Goal: Task Accomplishment & Management: Manage account settings

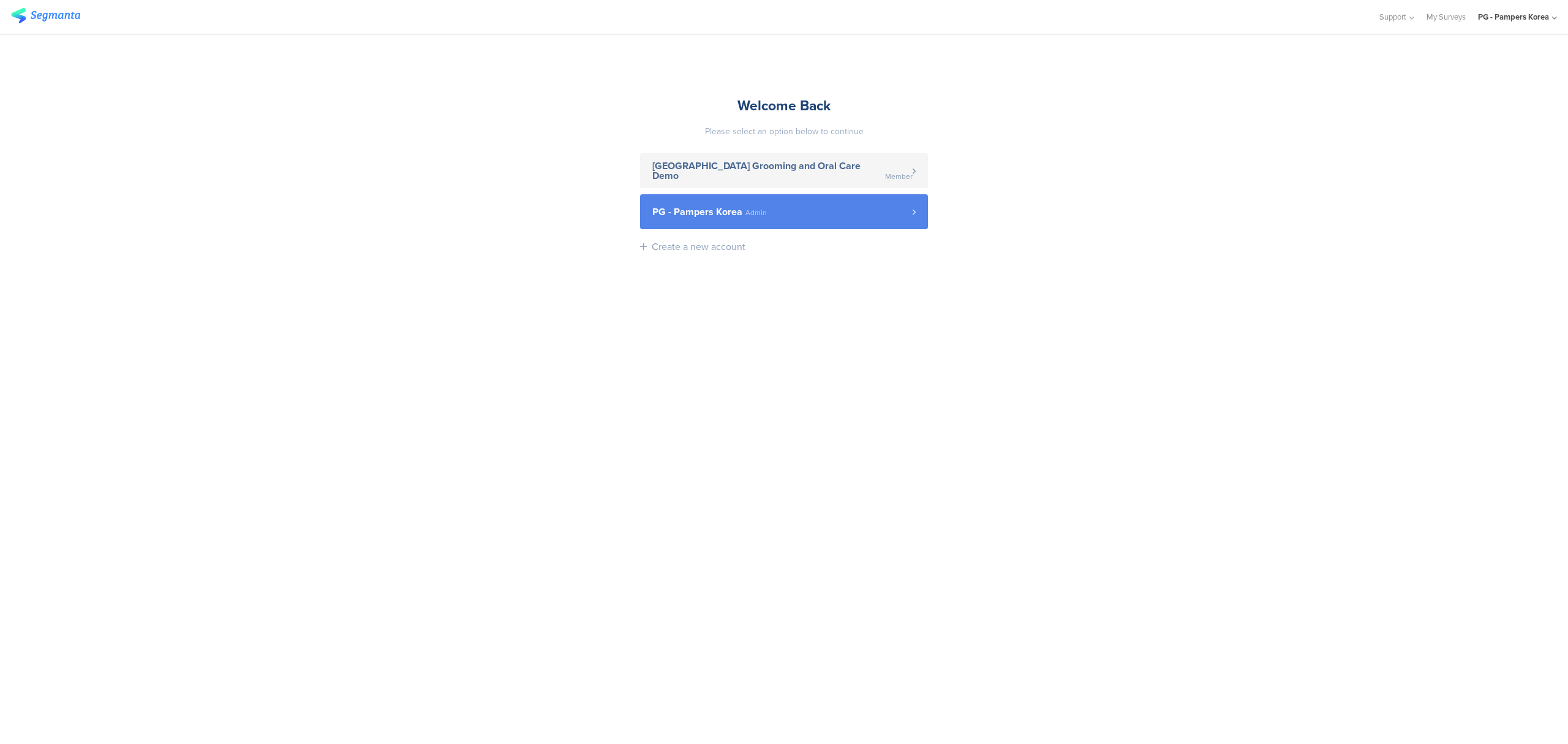
click at [858, 197] on link "PG - Pampers Korea Admin" at bounding box center [783, 211] width 288 height 35
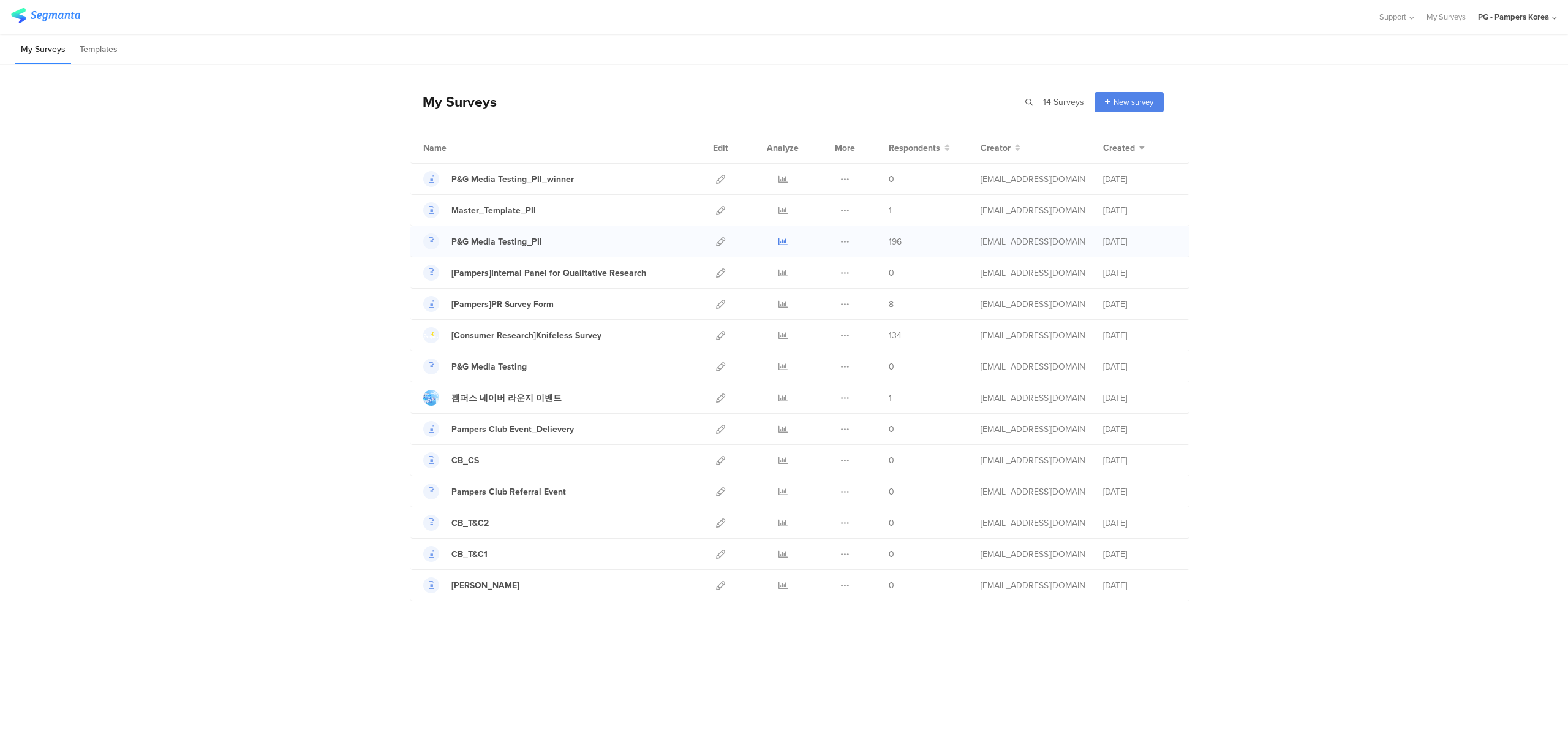
click at [785, 244] on icon at bounding box center [783, 242] width 9 height 9
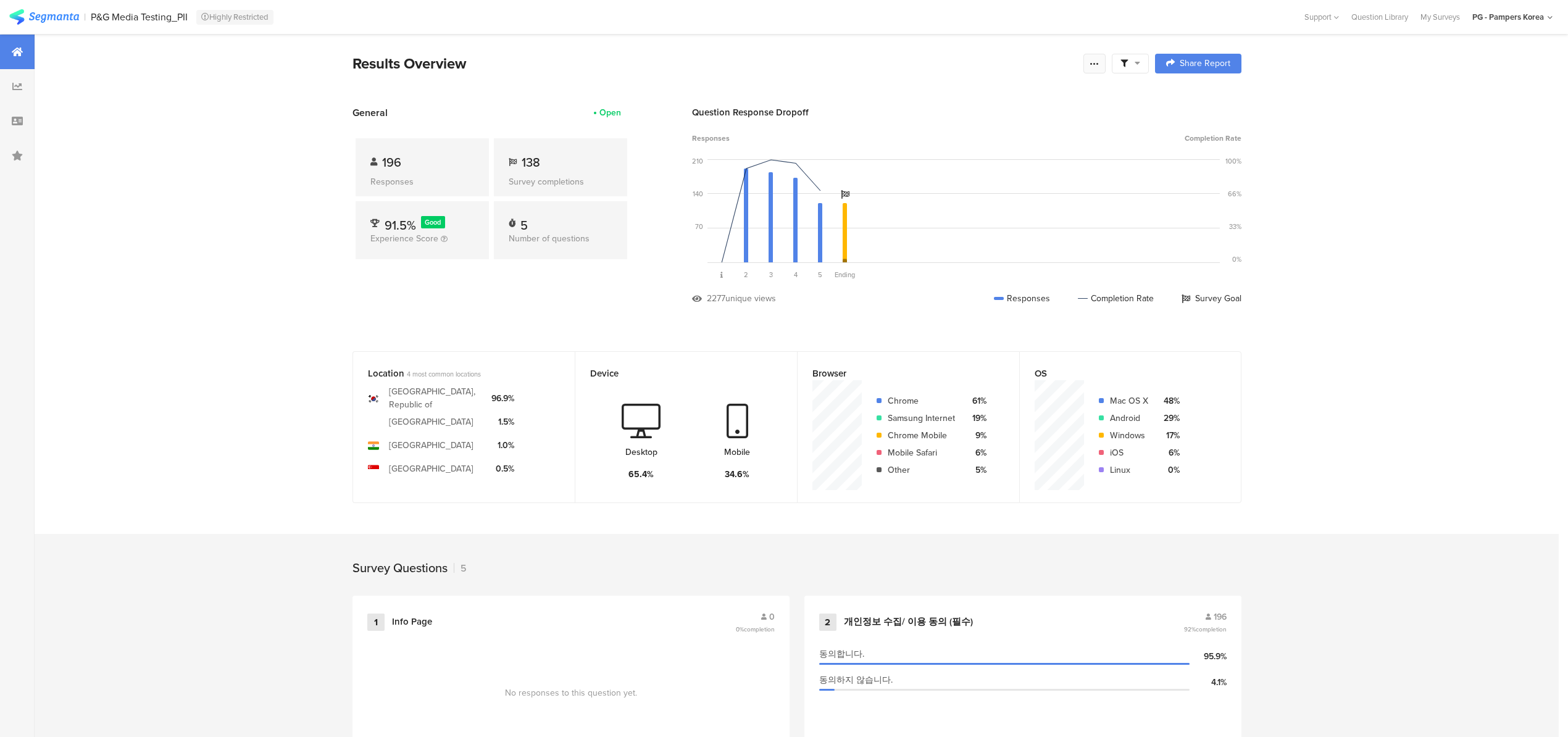
click at [1105, 65] on div at bounding box center [1094, 63] width 22 height 20
click at [979, 183] on span "Export Results" at bounding box center [966, 188] width 55 height 13
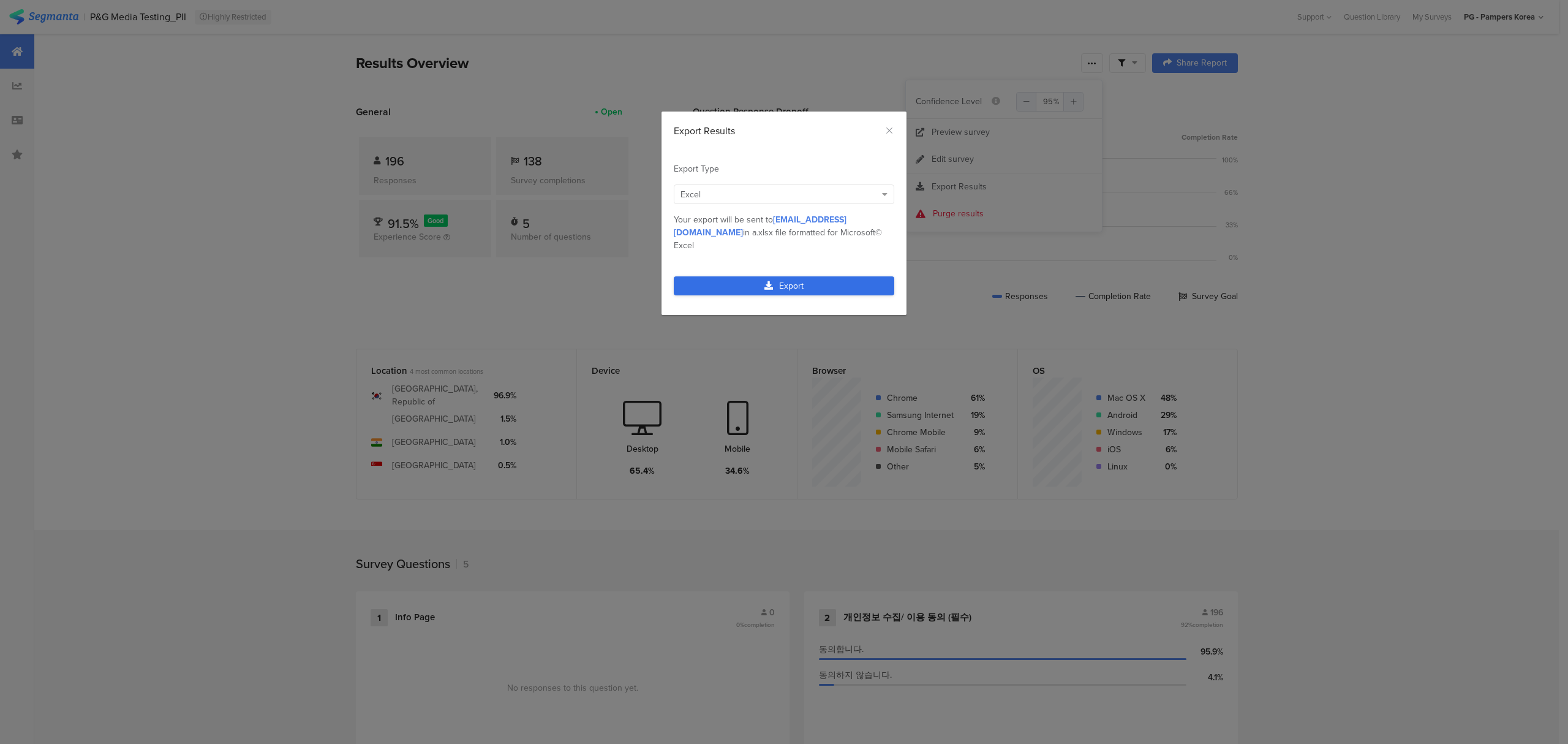
click at [788, 276] on link "Export" at bounding box center [784, 285] width 220 height 19
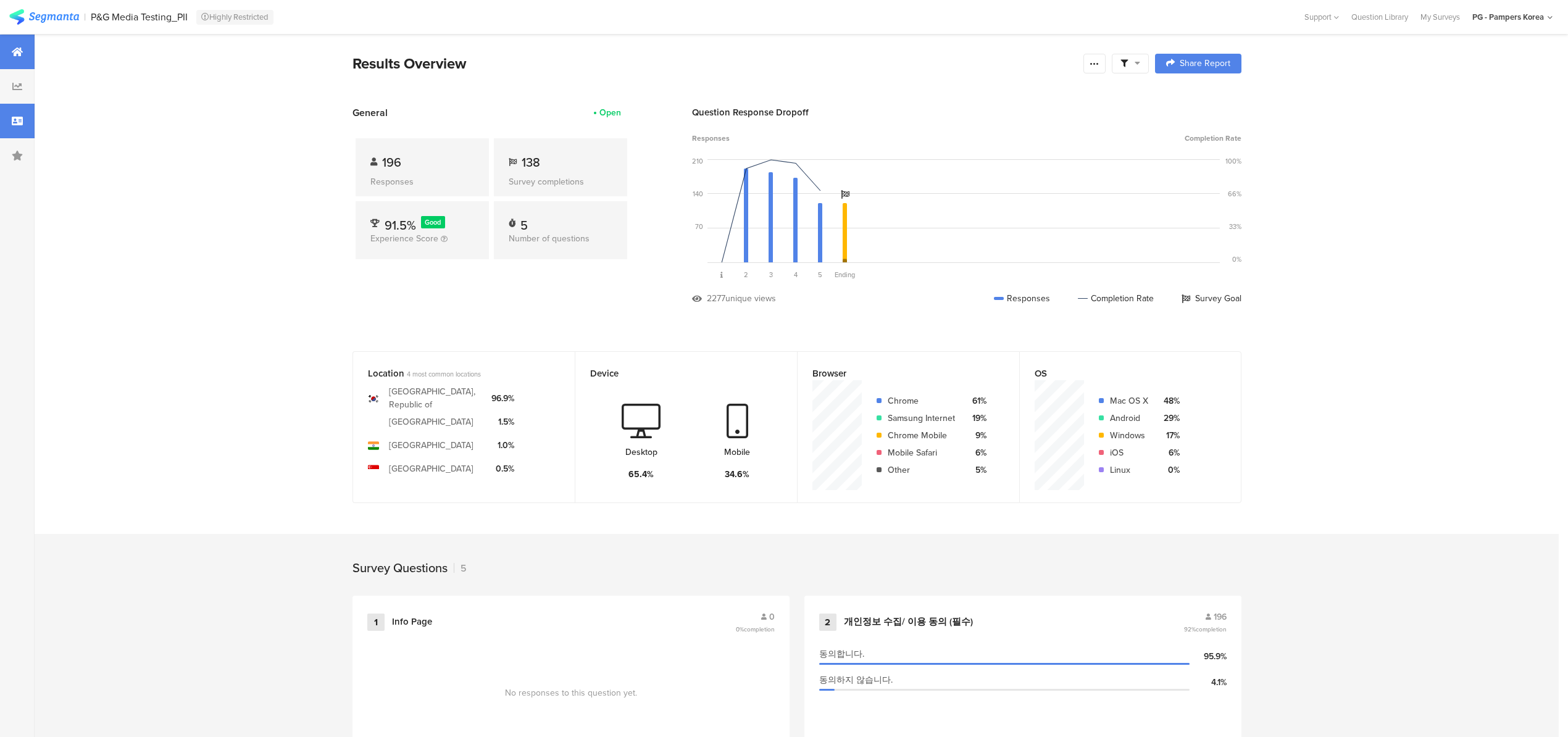
click at [20, 122] on icon at bounding box center [17, 120] width 11 height 10
click at [17, 157] on icon at bounding box center [17, 156] width 11 height 10
click at [82, 85] on div "Question Q1" at bounding box center [65, 91] width 41 height 11
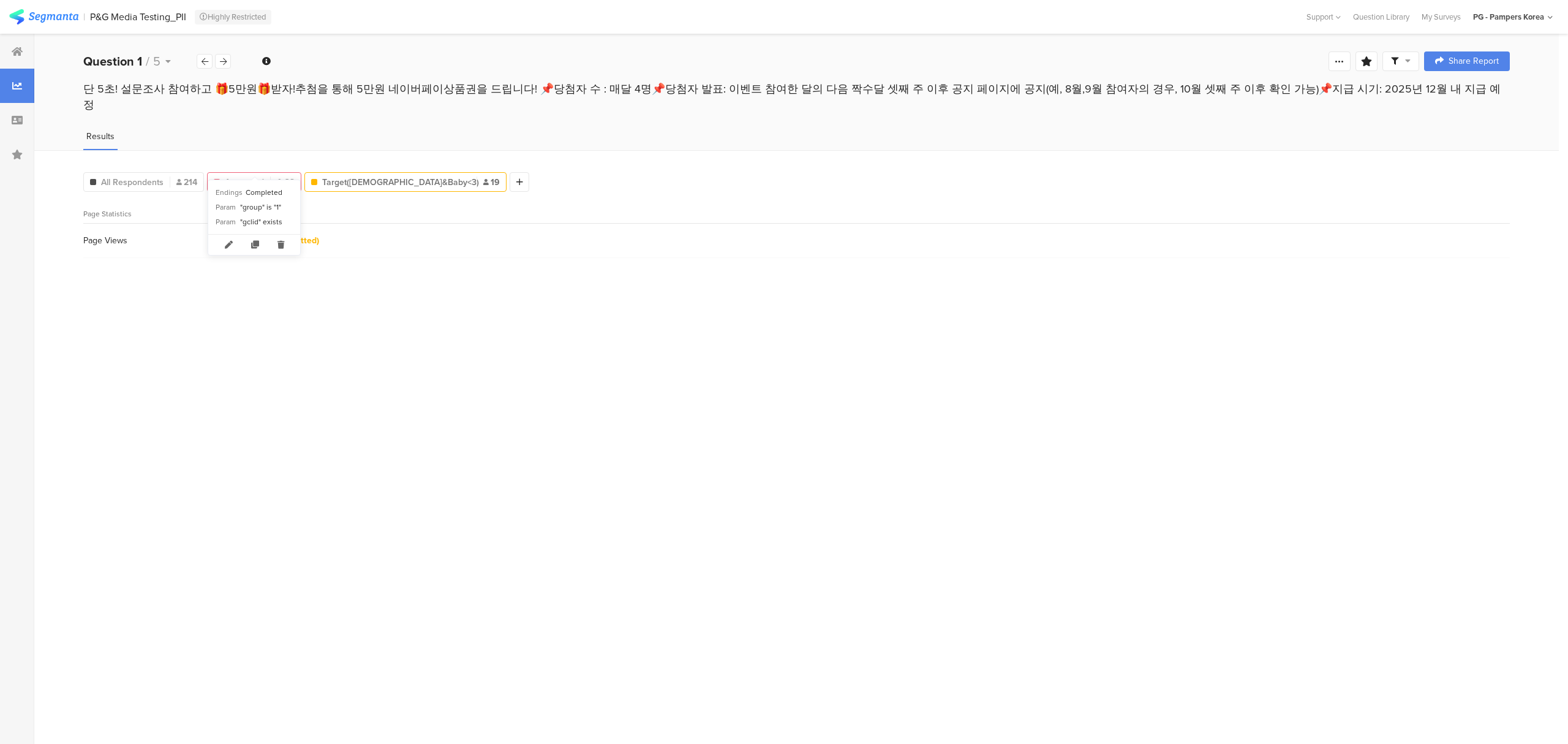
click at [219, 179] on div at bounding box center [217, 182] width 6 height 6
click at [234, 176] on span "Answered" at bounding box center [244, 182] width 40 height 13
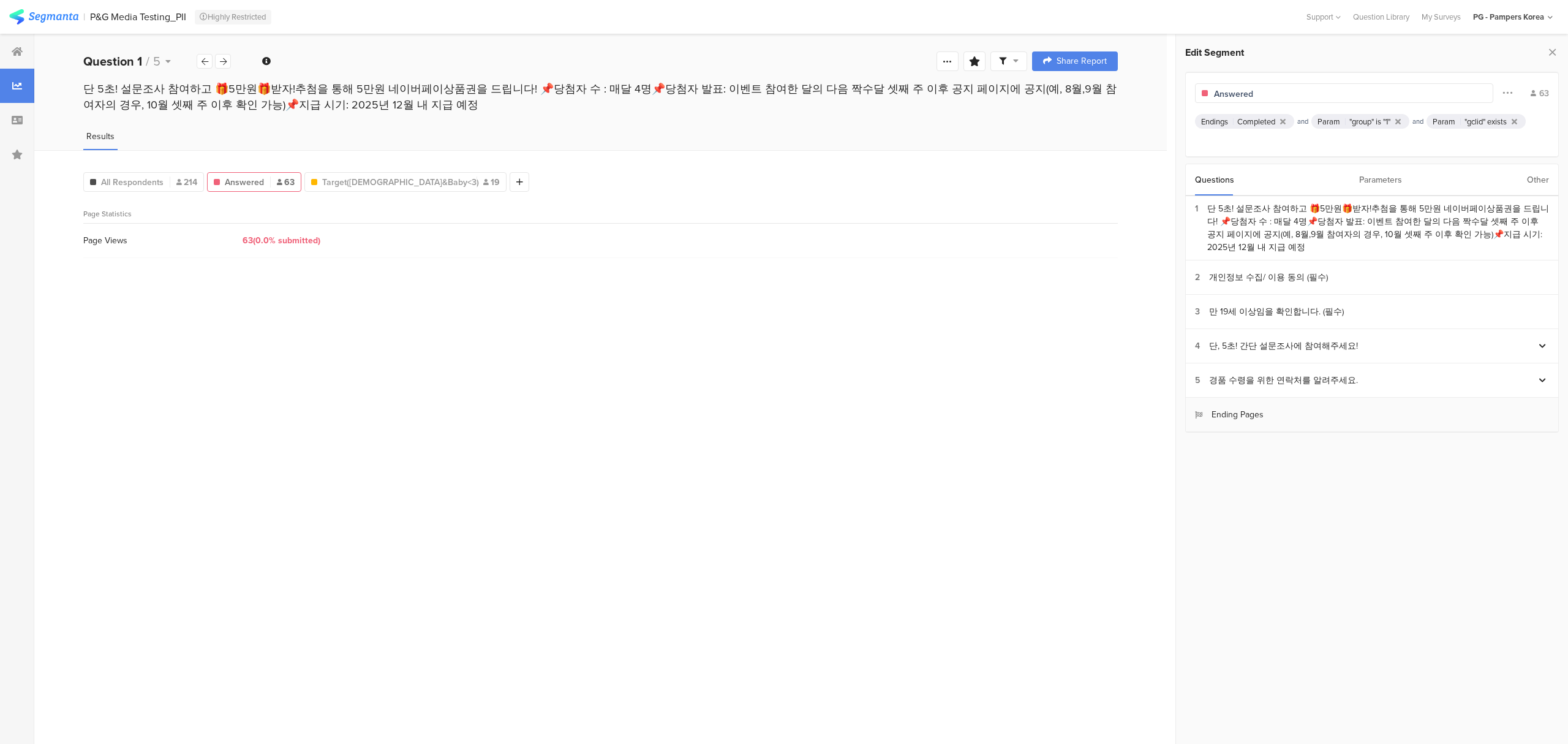
click at [1323, 412] on section "Ending Pages" at bounding box center [1372, 415] width 372 height 34
click at [1248, 420] on div "Ending Pages" at bounding box center [1229, 414] width 68 height 13
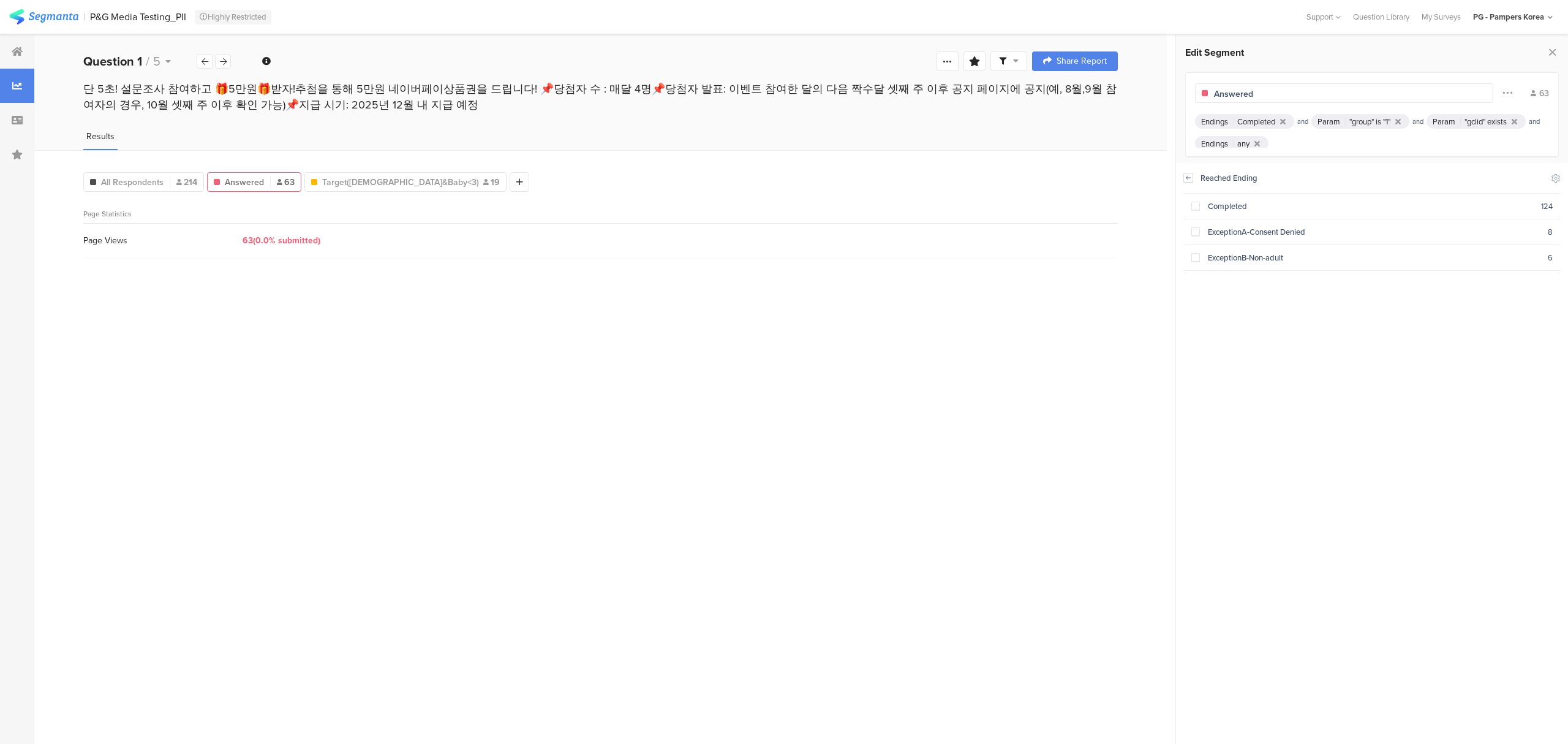
click at [1191, 179] on icon at bounding box center [1188, 178] width 9 height 10
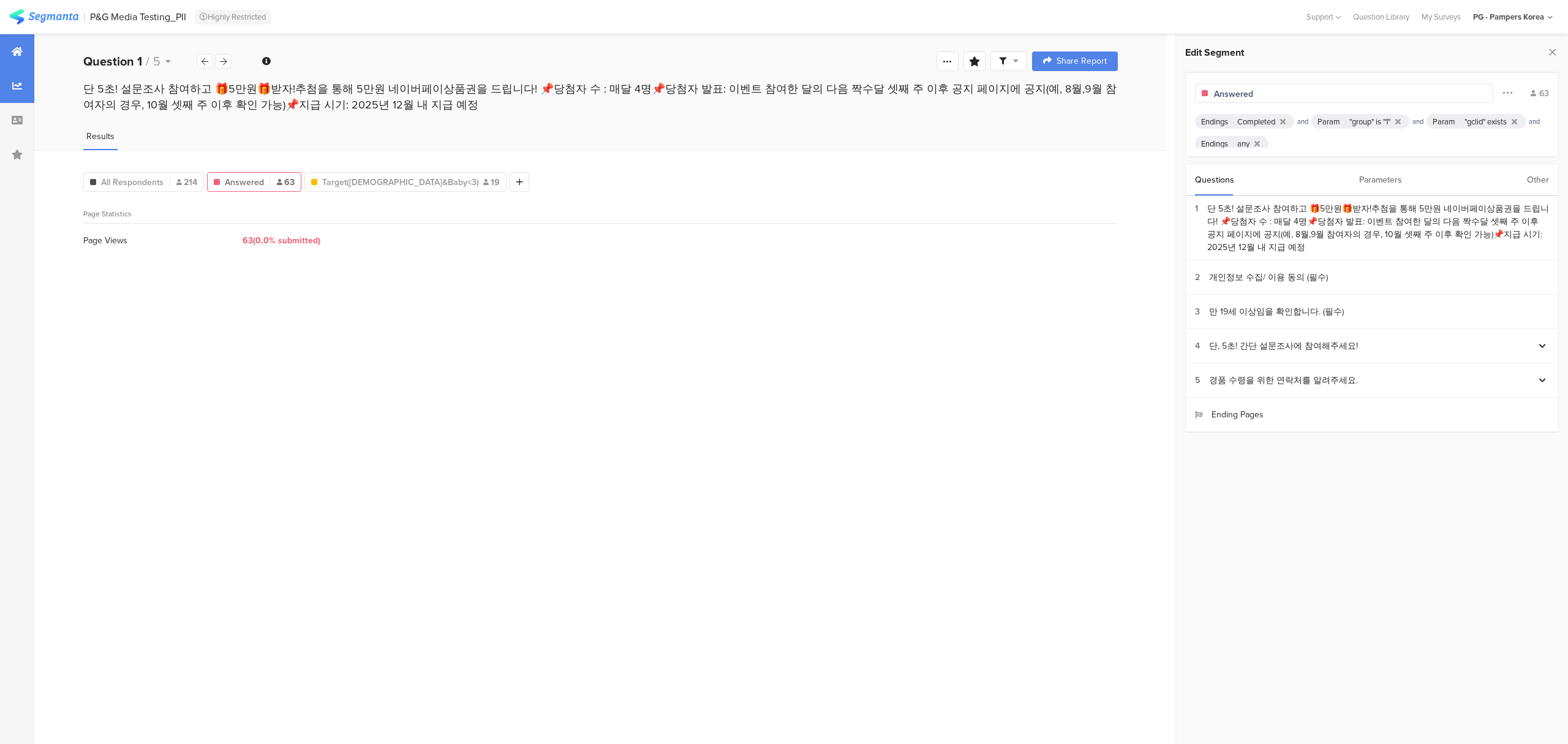
click at [22, 55] on div at bounding box center [17, 51] width 34 height 34
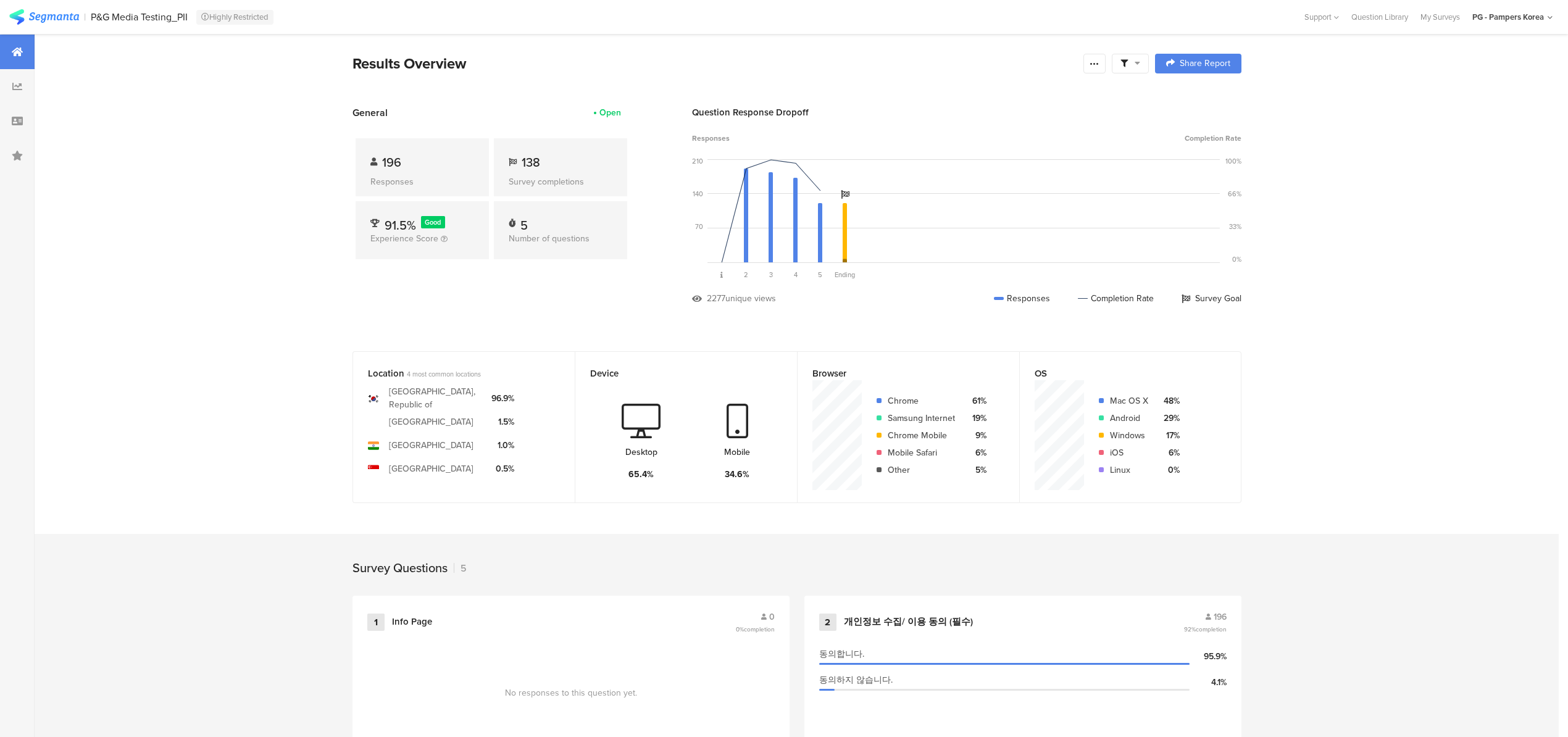
click at [23, 55] on div at bounding box center [17, 52] width 34 height 34
click at [17, 122] on icon at bounding box center [17, 120] width 11 height 10
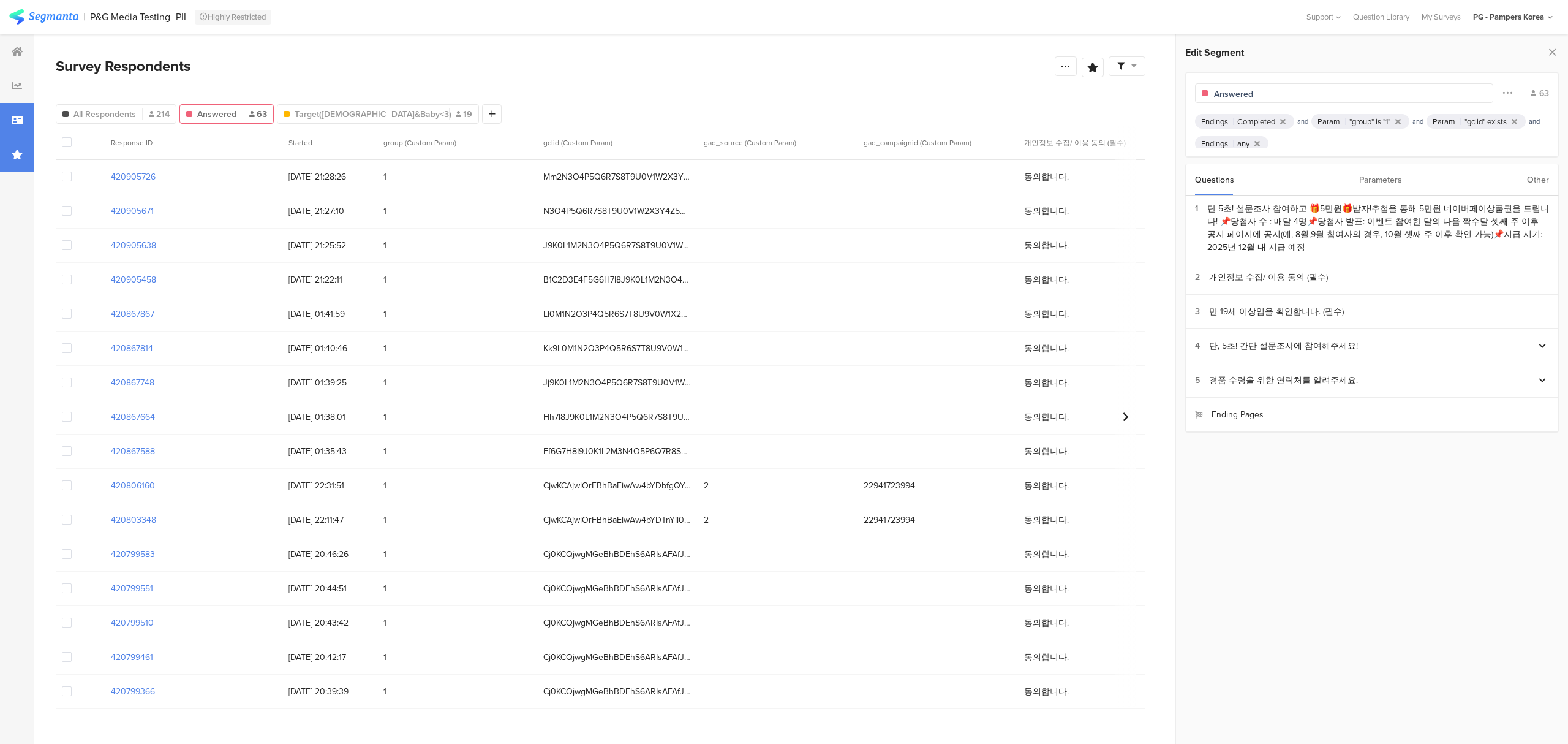
click at [18, 144] on div at bounding box center [17, 154] width 34 height 34
click at [59, 78] on div "Reulst_OTA" at bounding box center [132, 73] width 176 height 13
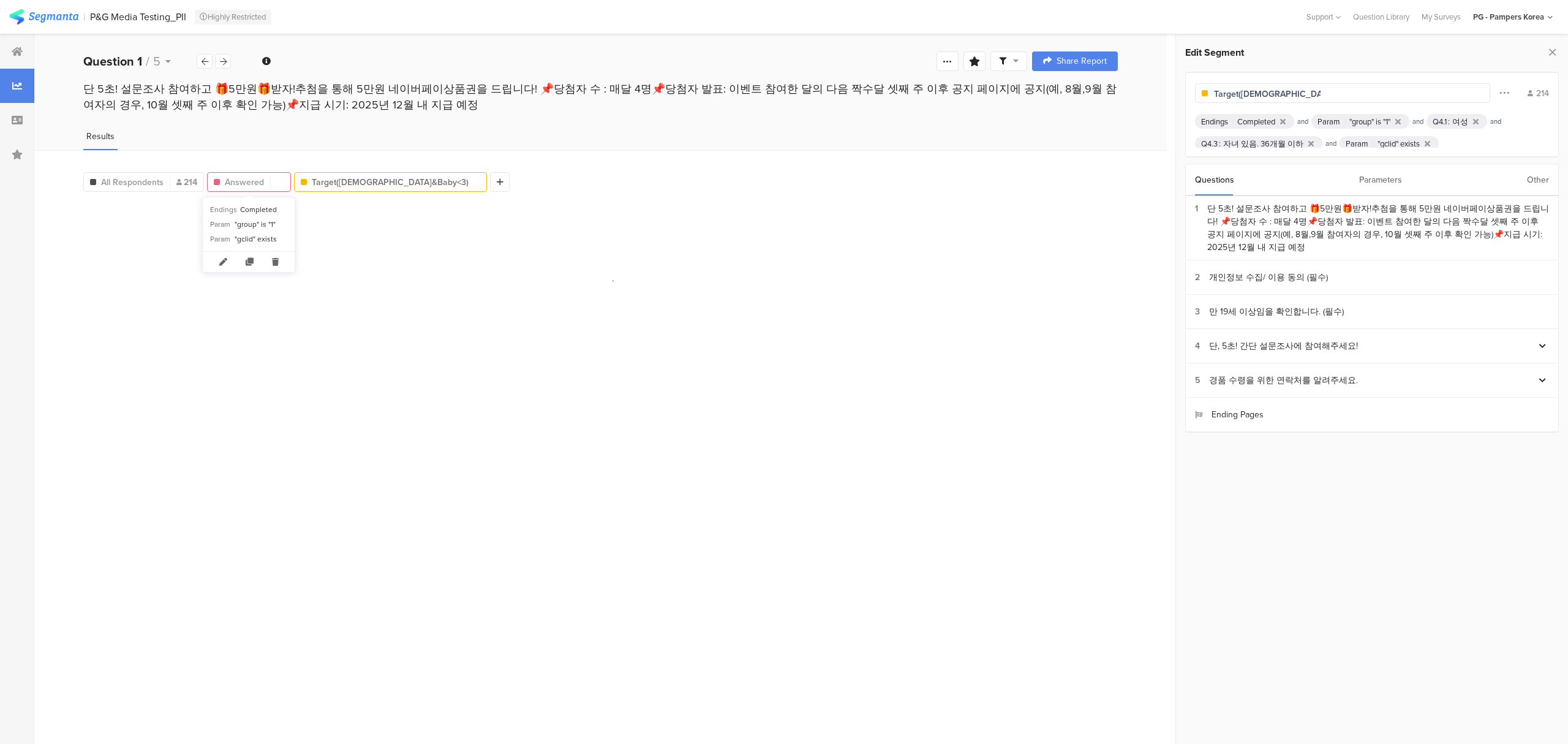
click at [243, 182] on span "Answered" at bounding box center [244, 182] width 40 height 13
click at [258, 263] on icon at bounding box center [255, 262] width 26 height 20
type input "Copy of Answered"
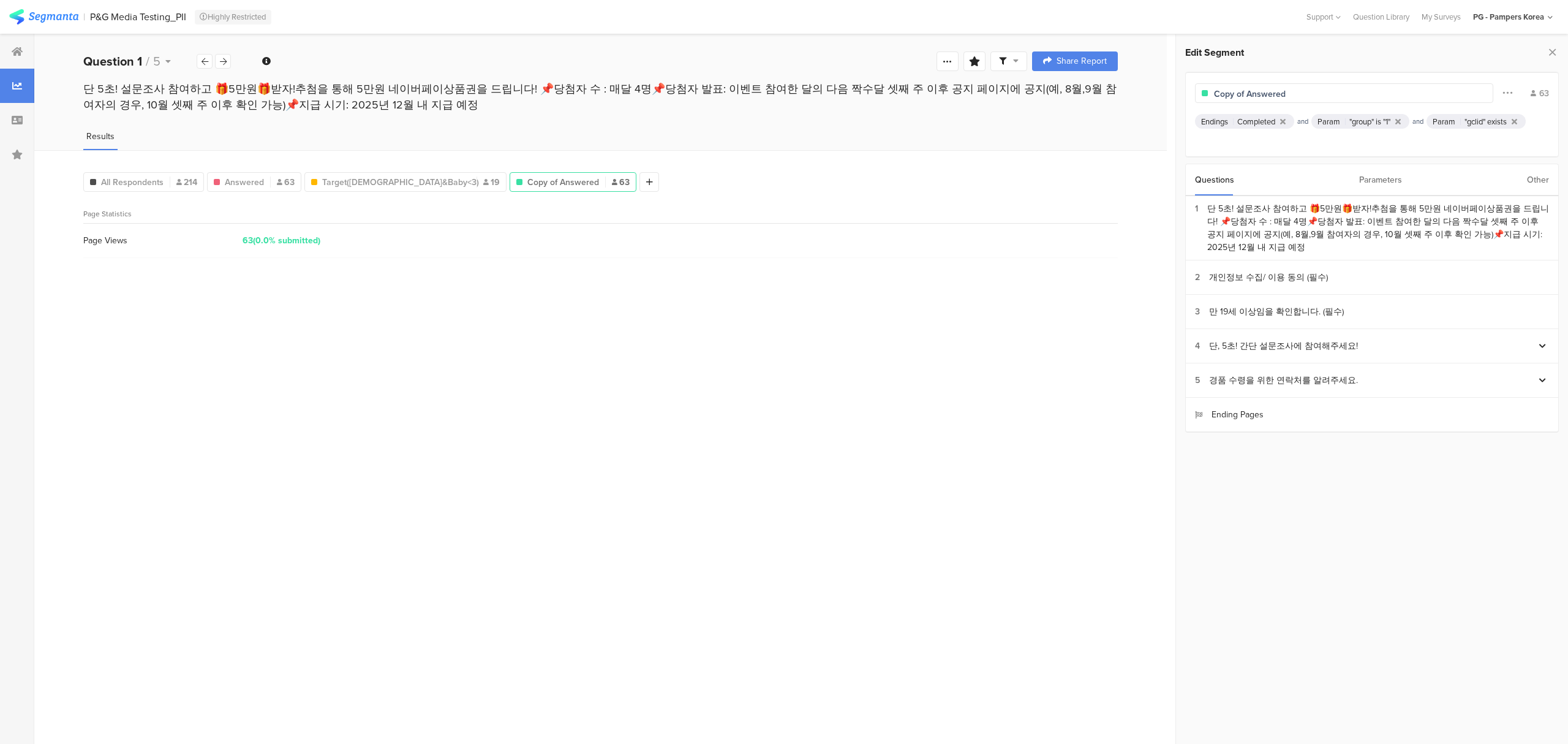
click at [527, 187] on span "Copy of Answered" at bounding box center [563, 182] width 71 height 13
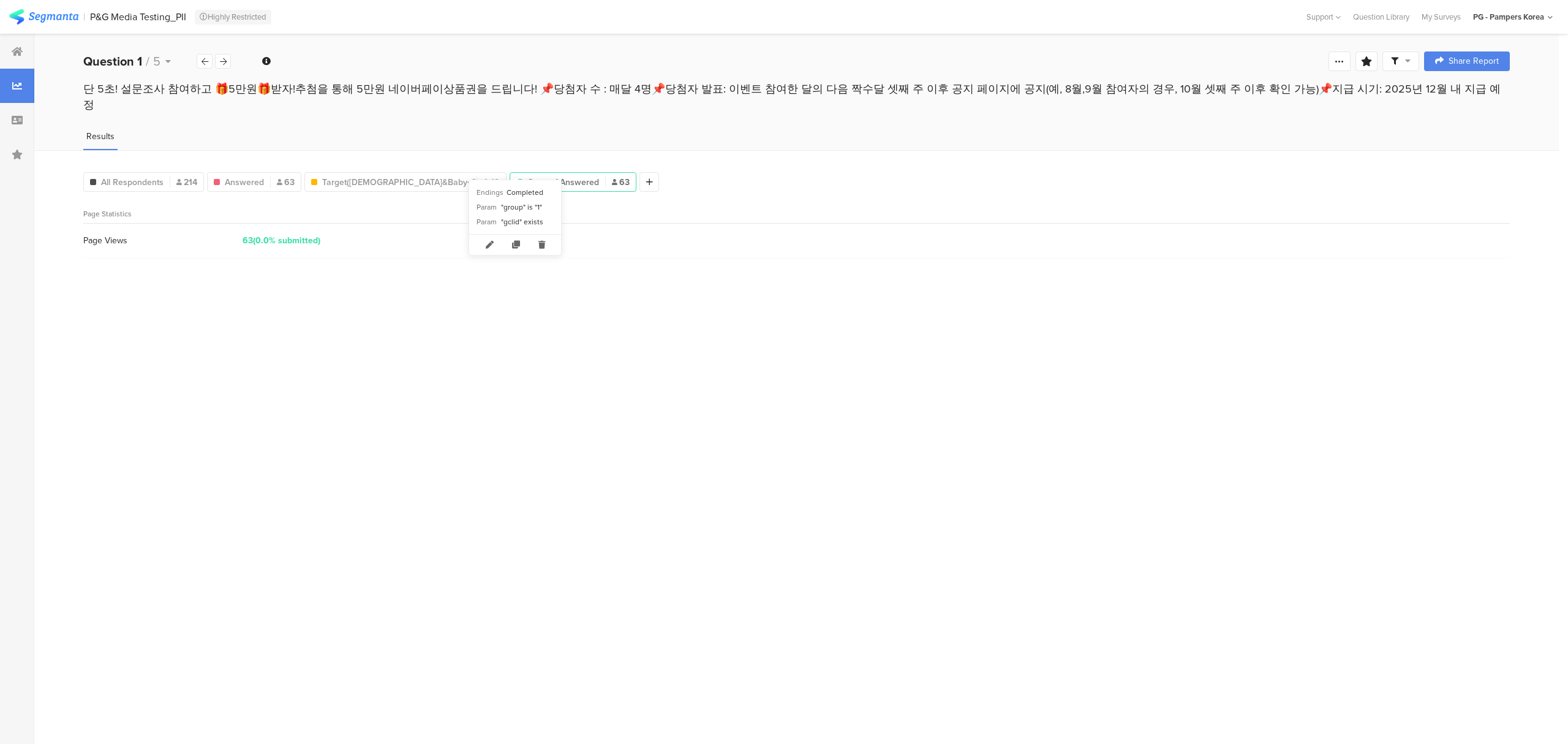
click at [527, 176] on span "Copy of Answered" at bounding box center [563, 182] width 71 height 13
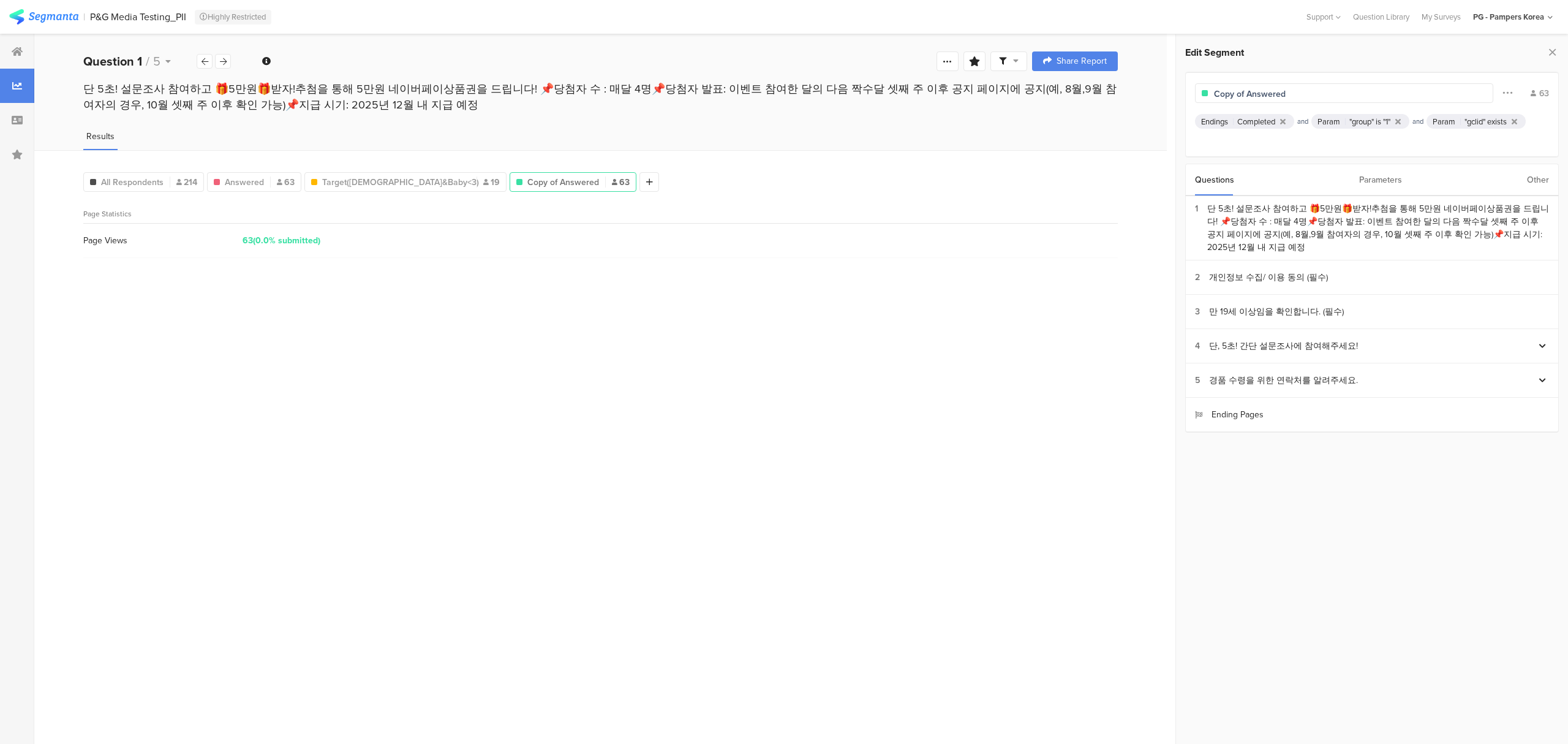
click at [1387, 179] on div "Parameters" at bounding box center [1380, 180] width 43 height 31
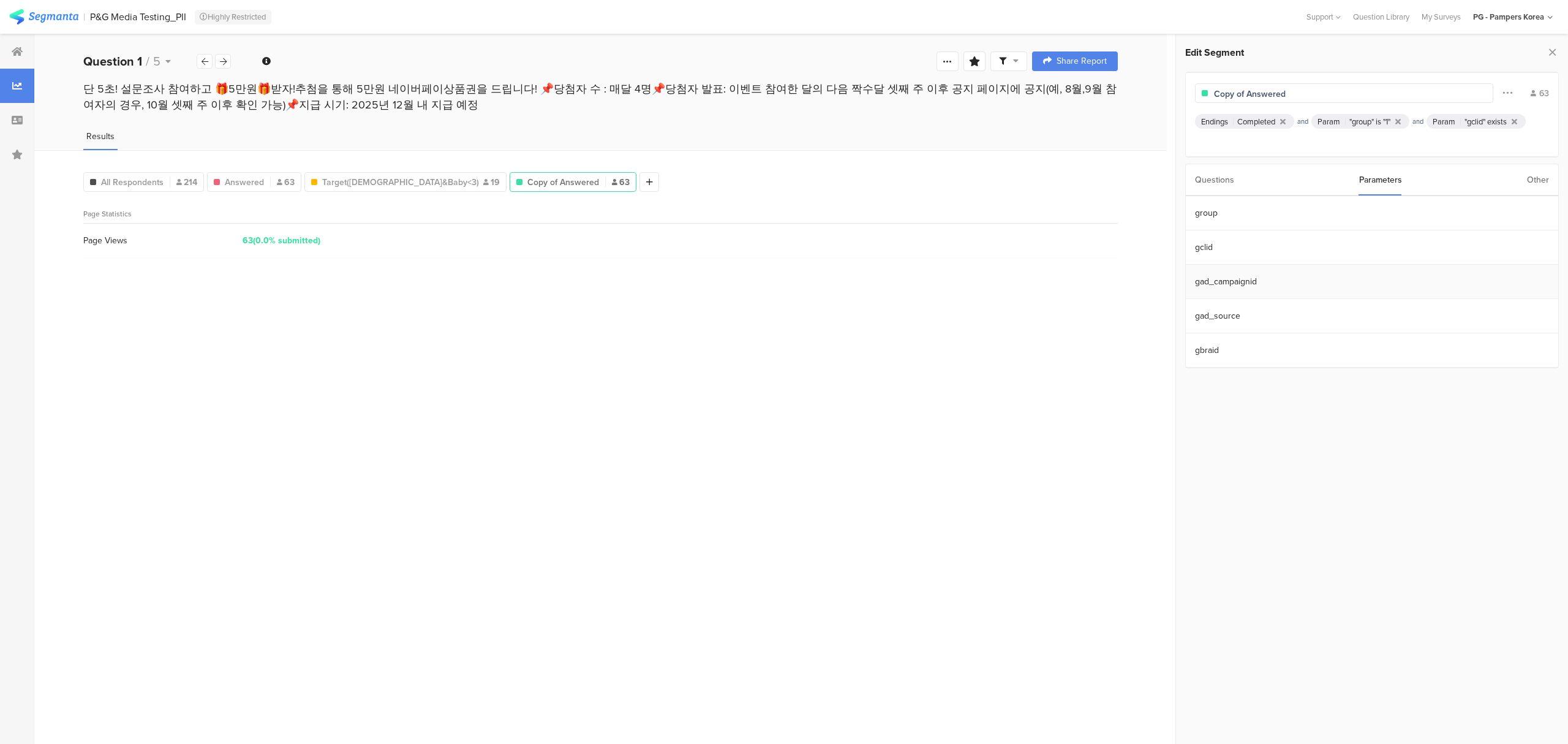
click at [1241, 282] on section "gad_campaignid" at bounding box center [1372, 282] width 372 height 34
click at [30, 116] on div at bounding box center [17, 120] width 34 height 34
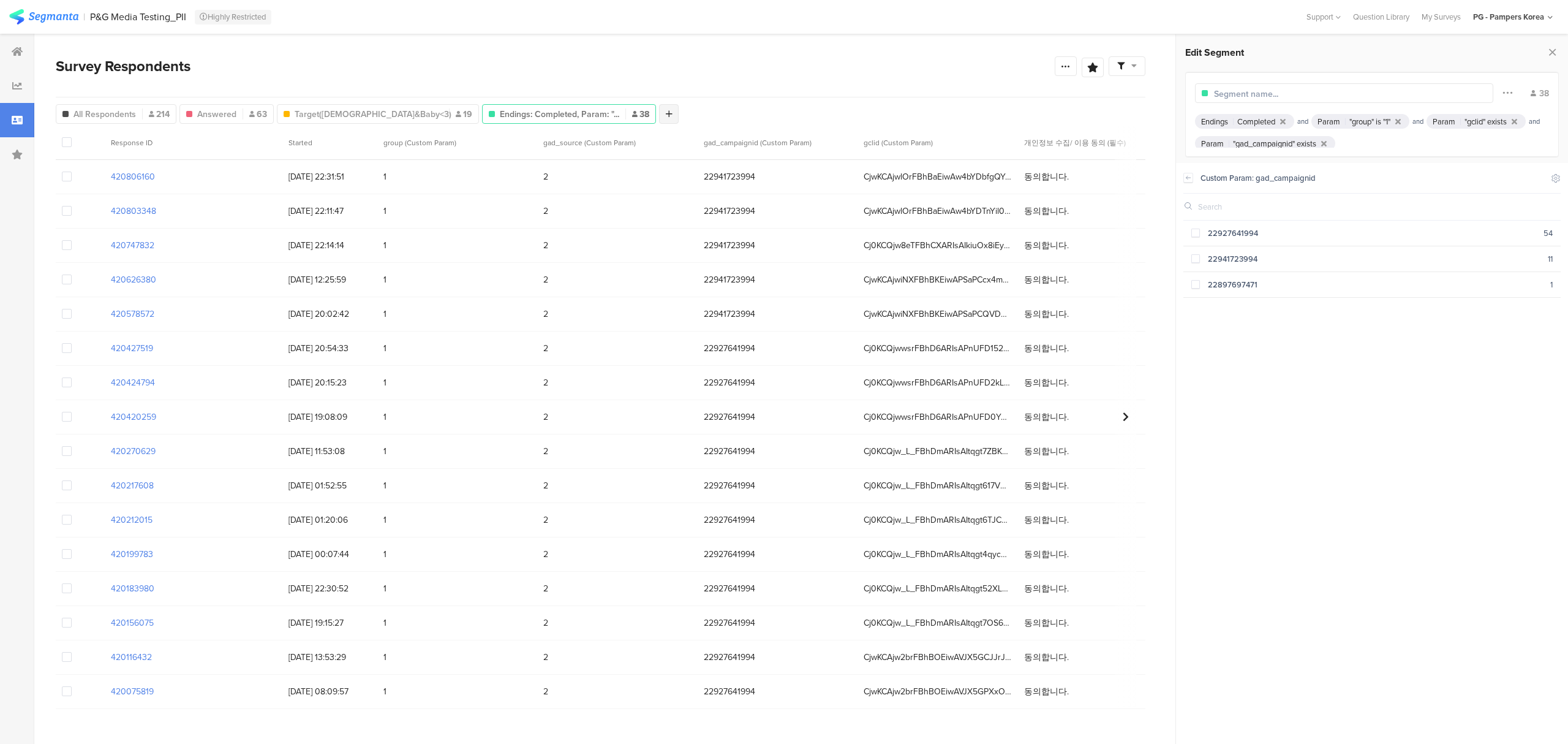
click at [666, 115] on icon at bounding box center [669, 113] width 7 height 9
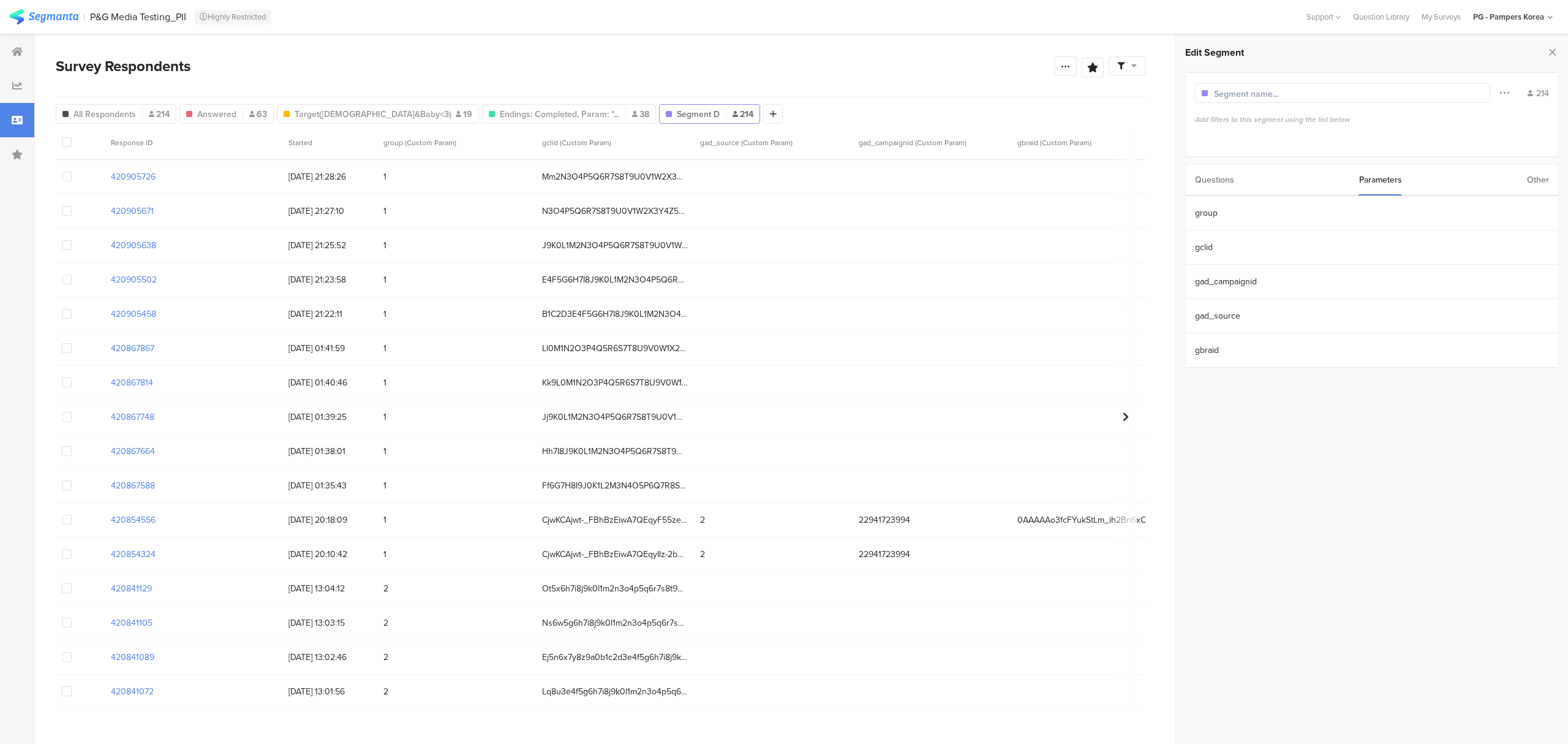
click at [1541, 182] on div "Other" at bounding box center [1538, 180] width 22 height 31
click at [1255, 340] on section "Country" at bounding box center [1372, 351] width 372 height 34
click at [1235, 217] on section at bounding box center [1371, 453] width 392 height 581
click at [1260, 121] on icon at bounding box center [1257, 122] width 5 height 8
click at [1391, 387] on div "Other Segments" at bounding box center [1366, 384] width 341 height 13
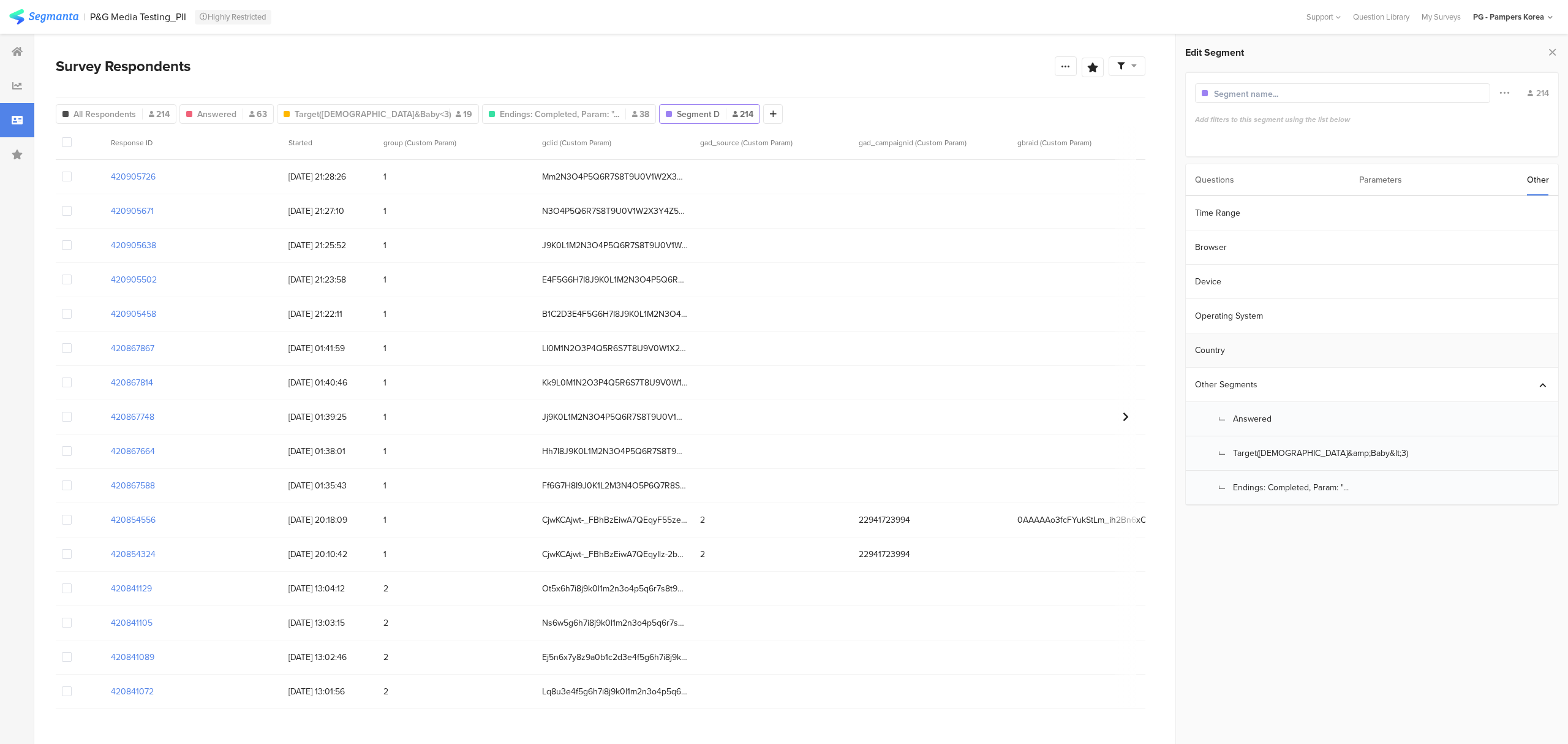
click at [1539, 344] on section "Country" at bounding box center [1372, 351] width 372 height 34
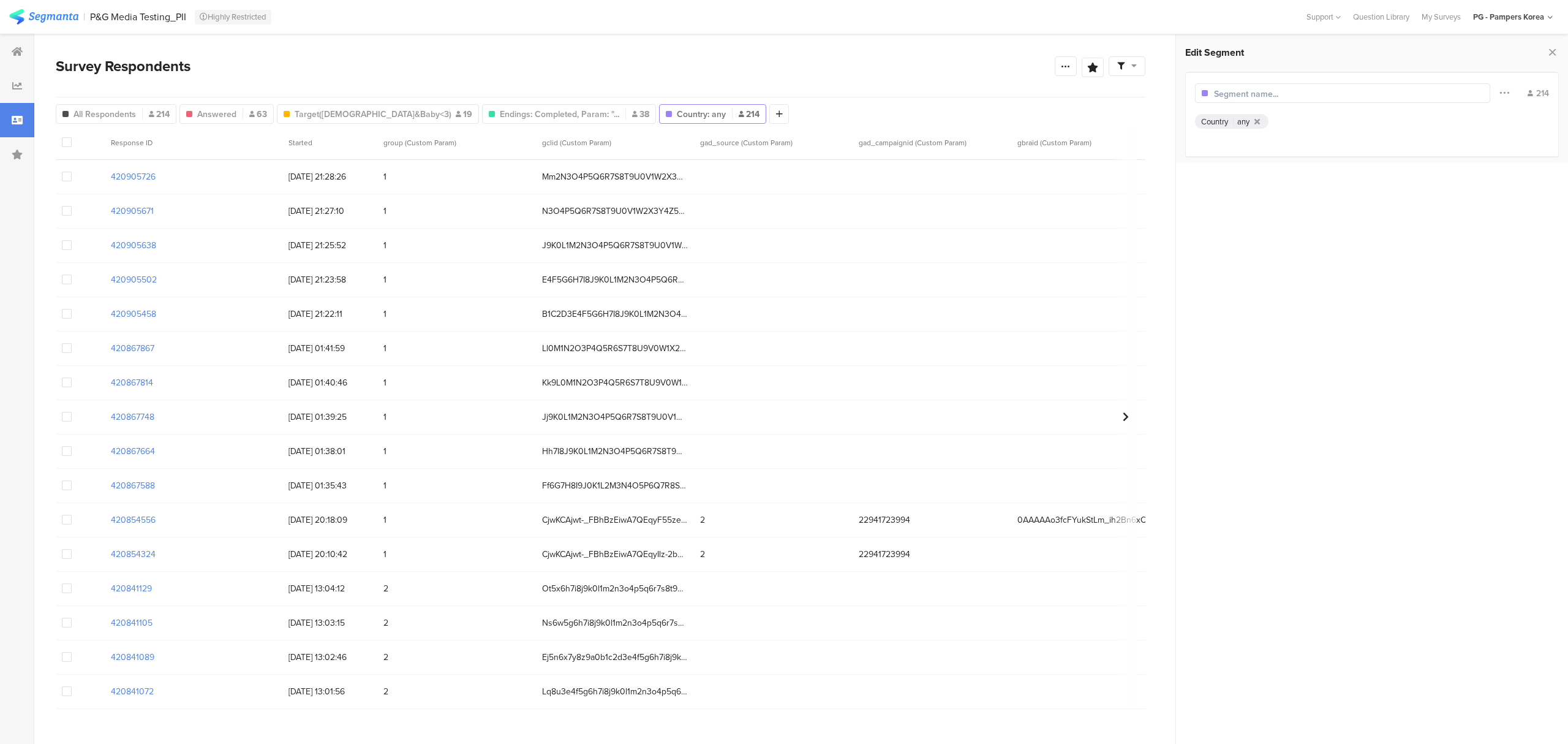
click at [1245, 121] on div "any" at bounding box center [1243, 121] width 12 height 12
click at [1258, 121] on icon at bounding box center [1257, 122] width 5 height 8
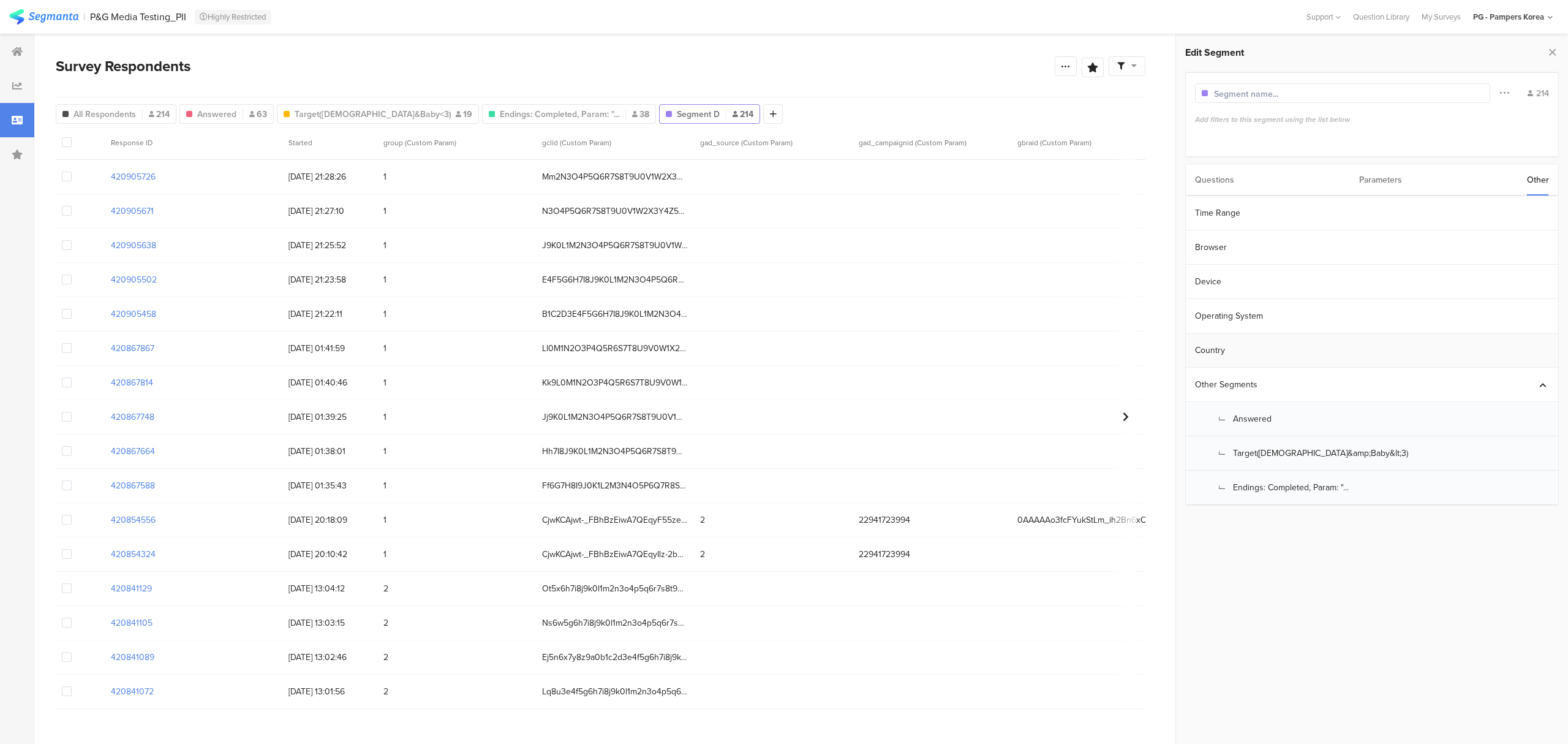
click at [1220, 334] on section "Country" at bounding box center [1372, 351] width 372 height 34
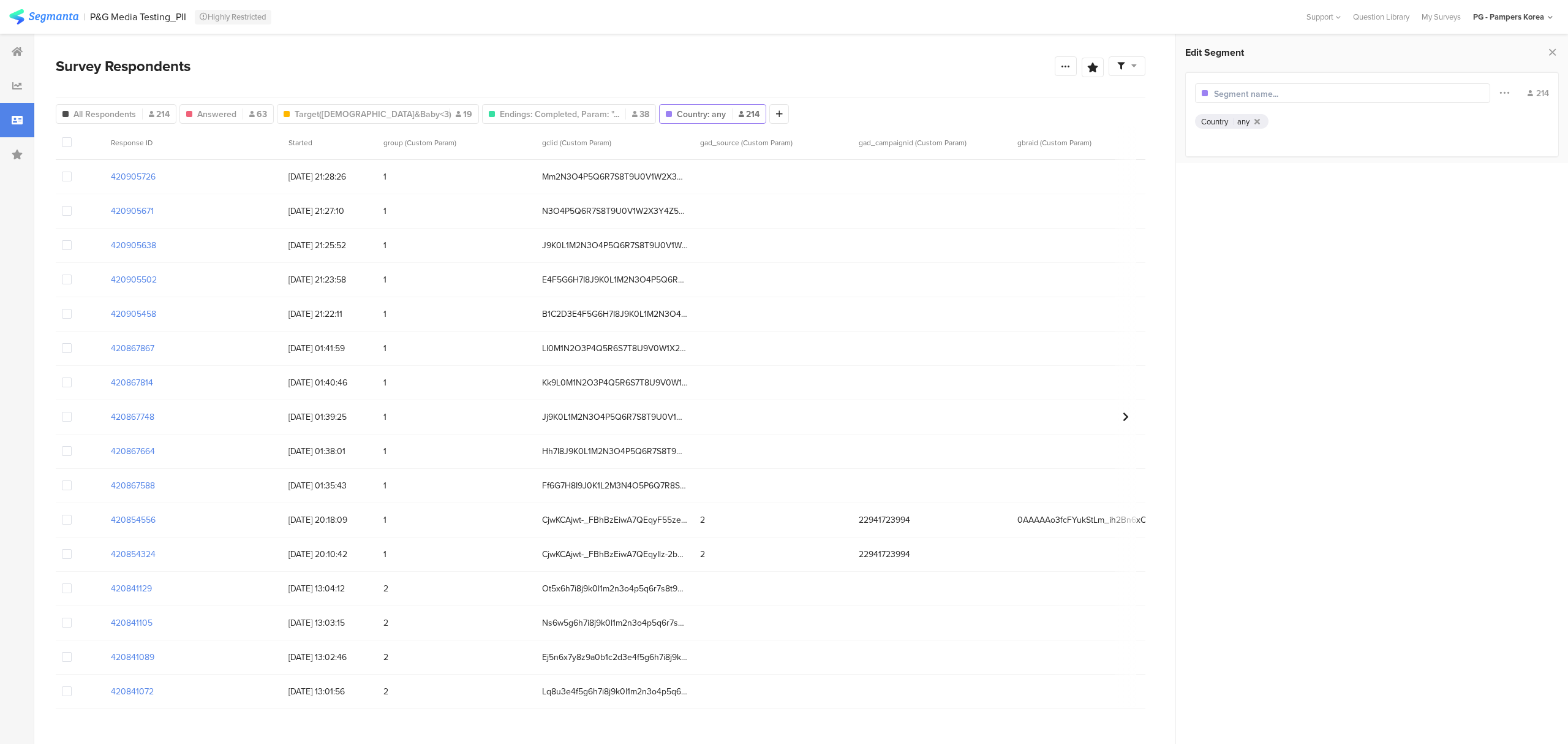
click at [1220, 121] on div "Country" at bounding box center [1214, 121] width 27 height 12
click at [1241, 121] on div "any" at bounding box center [1243, 121] width 12 height 12
click at [1228, 119] on section "Country any" at bounding box center [1225, 121] width 48 height 12
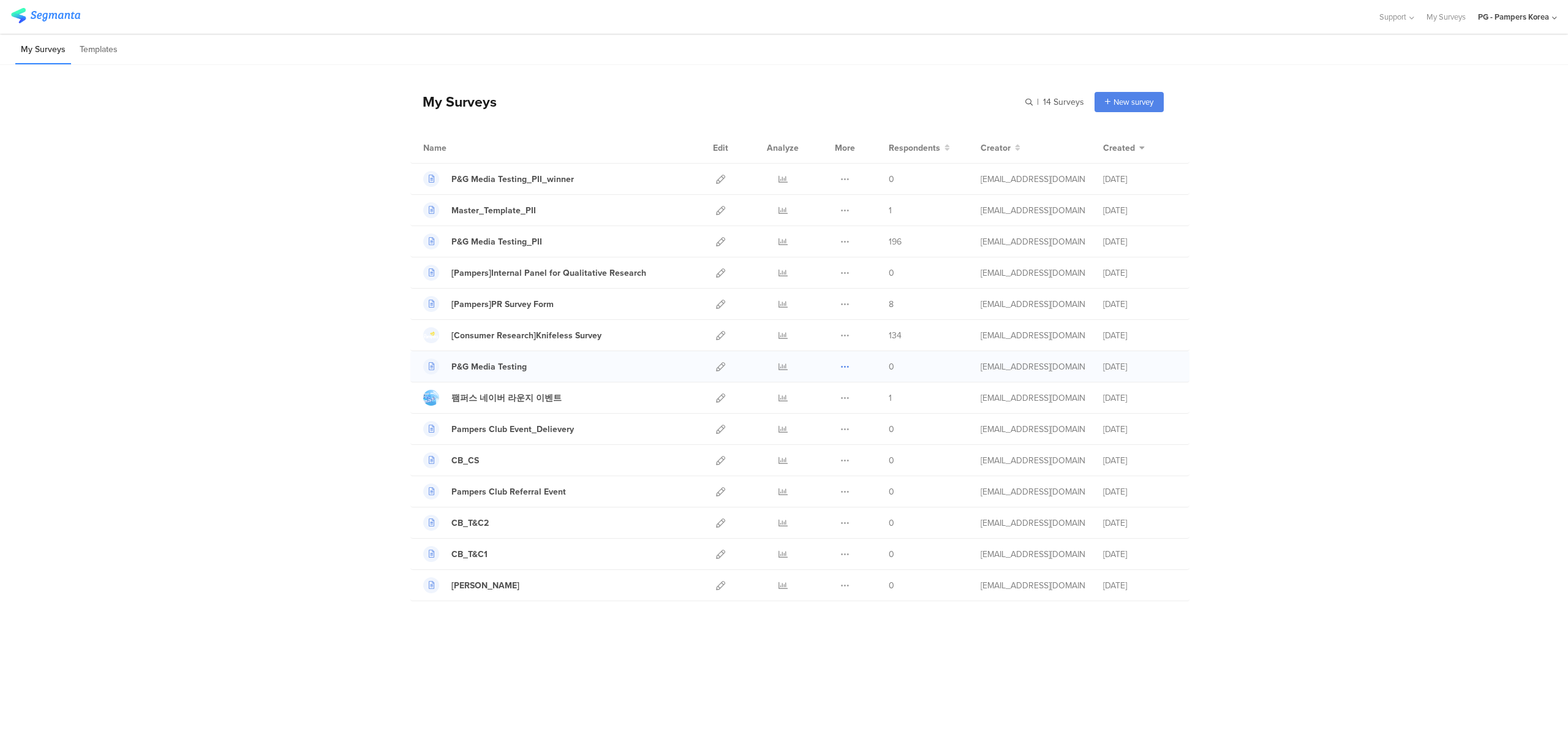
click at [848, 372] on icon at bounding box center [845, 367] width 9 height 9
click at [209, 364] on div "My Surveys | 14 Surveys New survey Start from scratch Choose from templates Nam…" at bounding box center [784, 342] width 1568 height 555
click at [844, 369] on icon at bounding box center [845, 367] width 9 height 9
click at [721, 366] on icon at bounding box center [720, 367] width 9 height 9
click at [839, 243] on div "Duplicate Export Delete" at bounding box center [845, 241] width 26 height 30
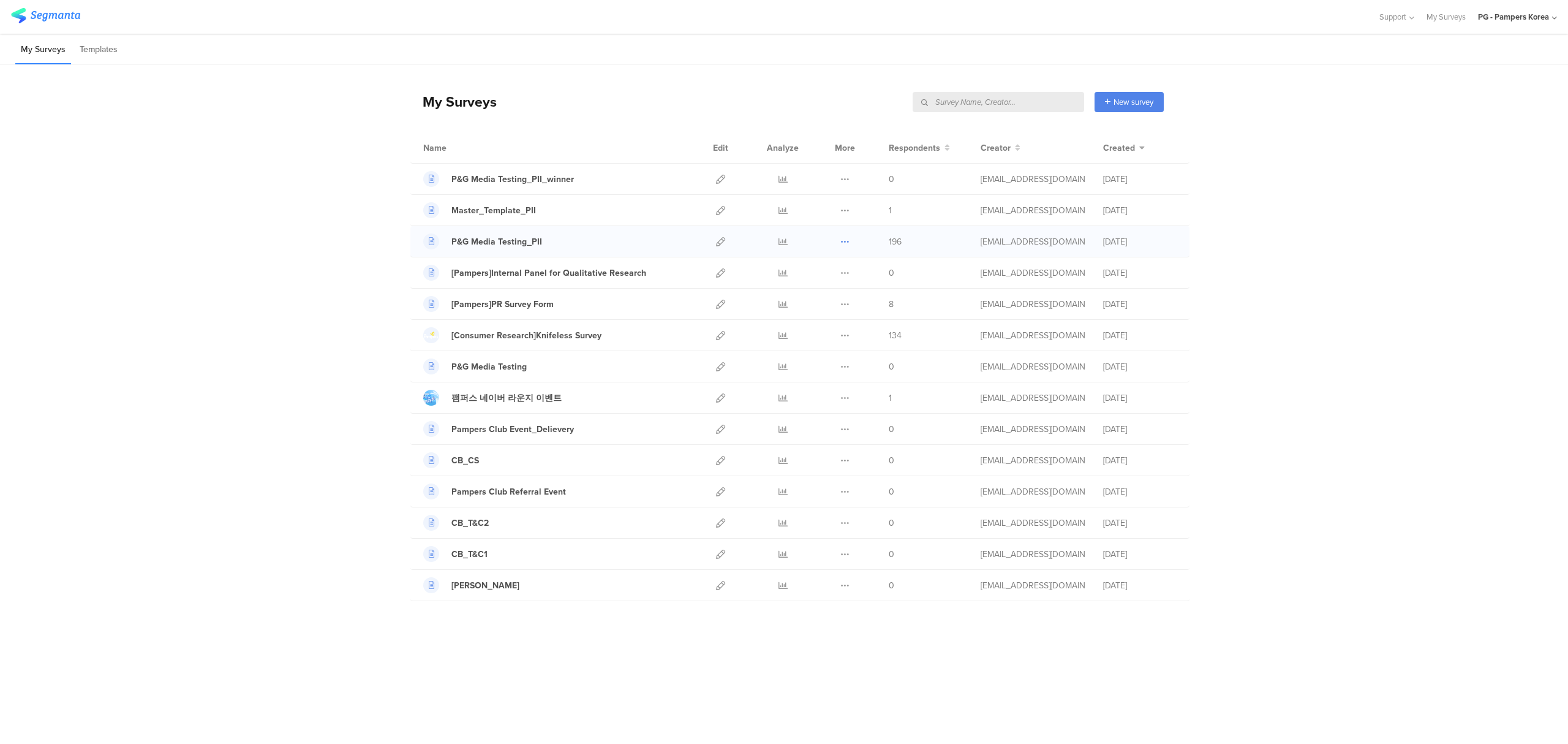
click at [841, 243] on icon at bounding box center [845, 242] width 9 height 9
click at [841, 272] on button "Duplicate" at bounding box center [820, 272] width 67 height 22
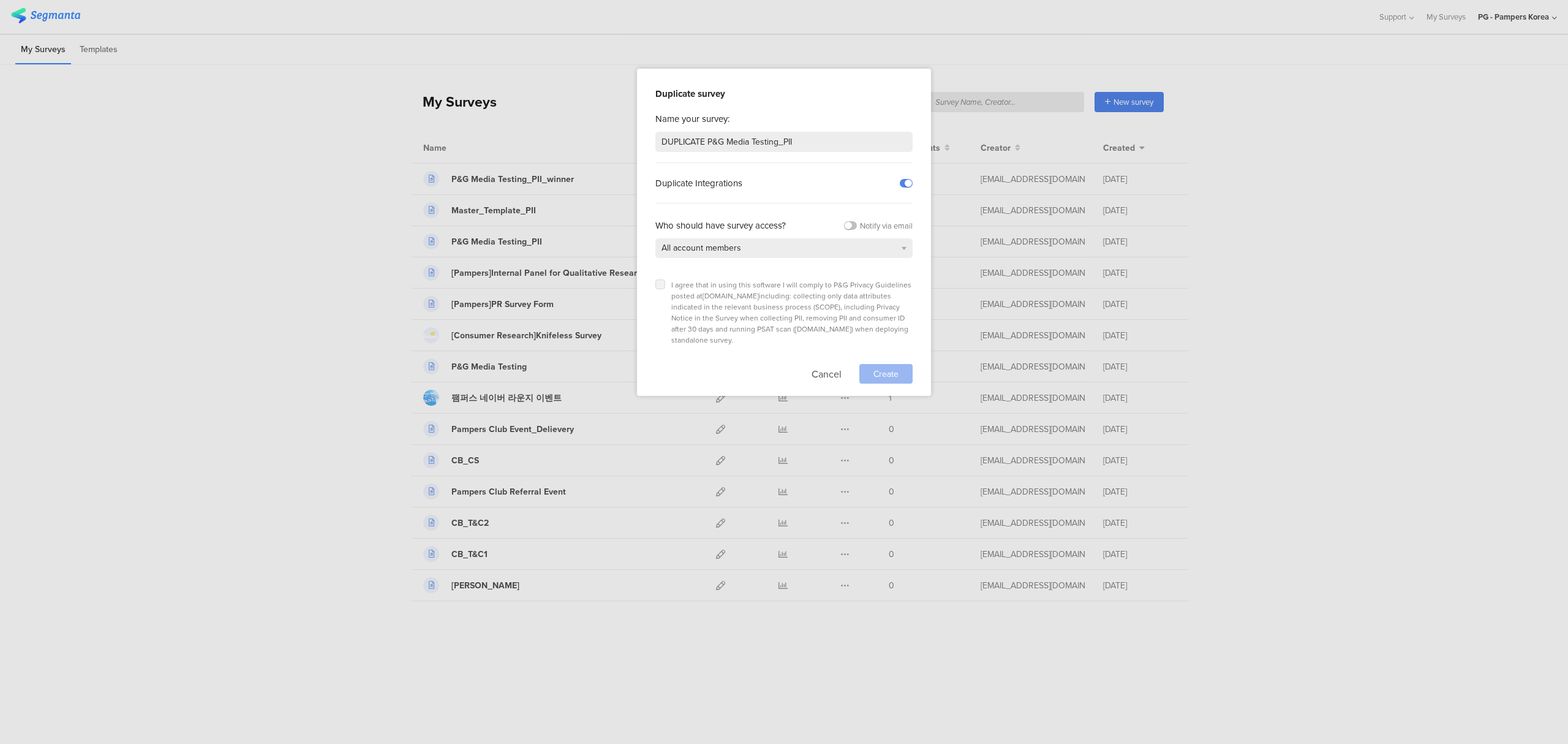
click at [660, 279] on label at bounding box center [660, 284] width 10 height 10
click at [0, 0] on input "checkbox" at bounding box center [0, 0] width 0 height 0
drag, startPoint x: 710, startPoint y: 142, endPoint x: 513, endPoint y: 144, distance: 197.0
click at [513, 143] on div "Duplicate survey Name your survey: DUPLICATE P&G Media Testing_PII Duplicate In…" at bounding box center [784, 372] width 1568 height 744
type input "P&G Media Testing_non_PII"
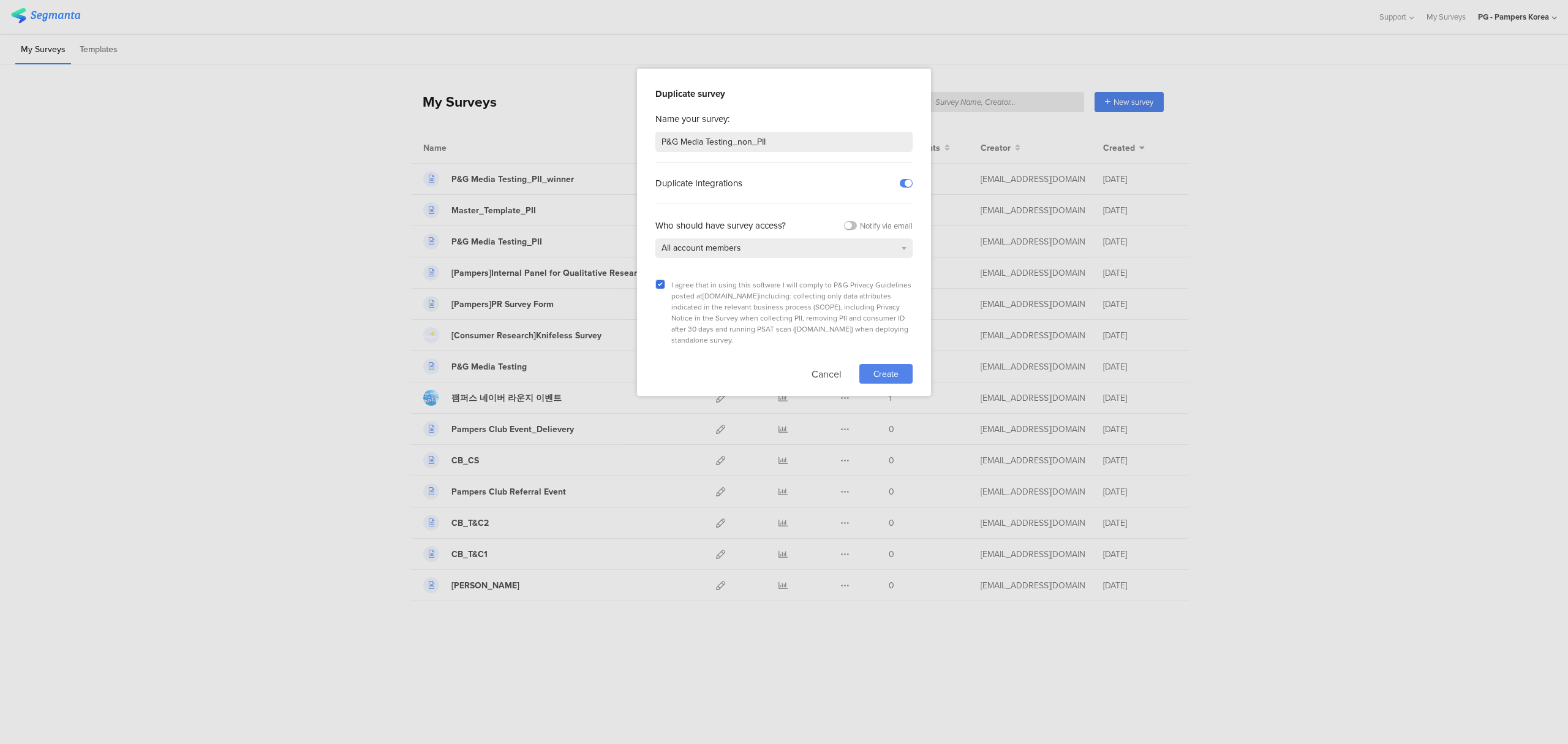
click at [885, 368] on span "Create" at bounding box center [886, 374] width 25 height 13
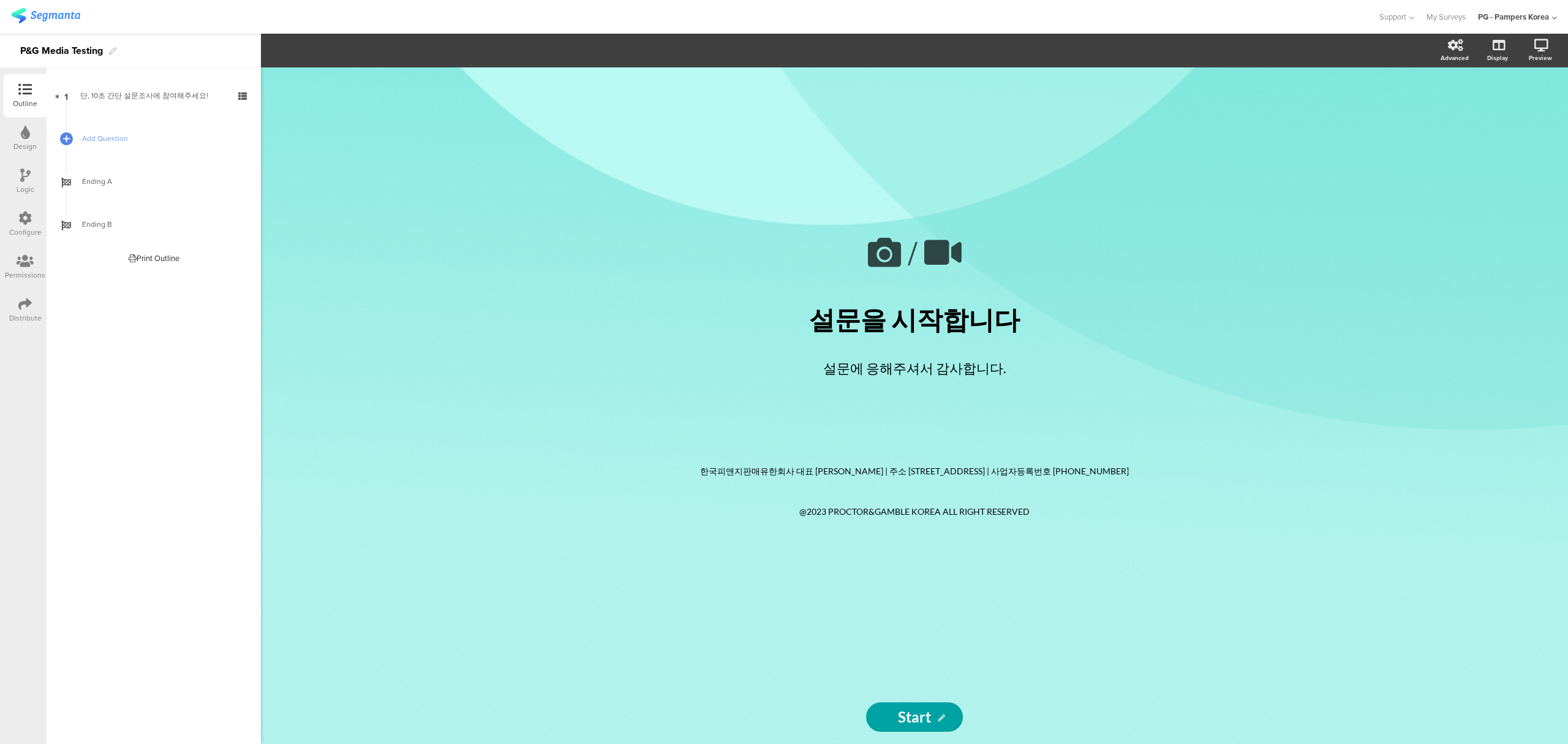
click at [33, 235] on div "Configure" at bounding box center [26, 232] width 33 height 11
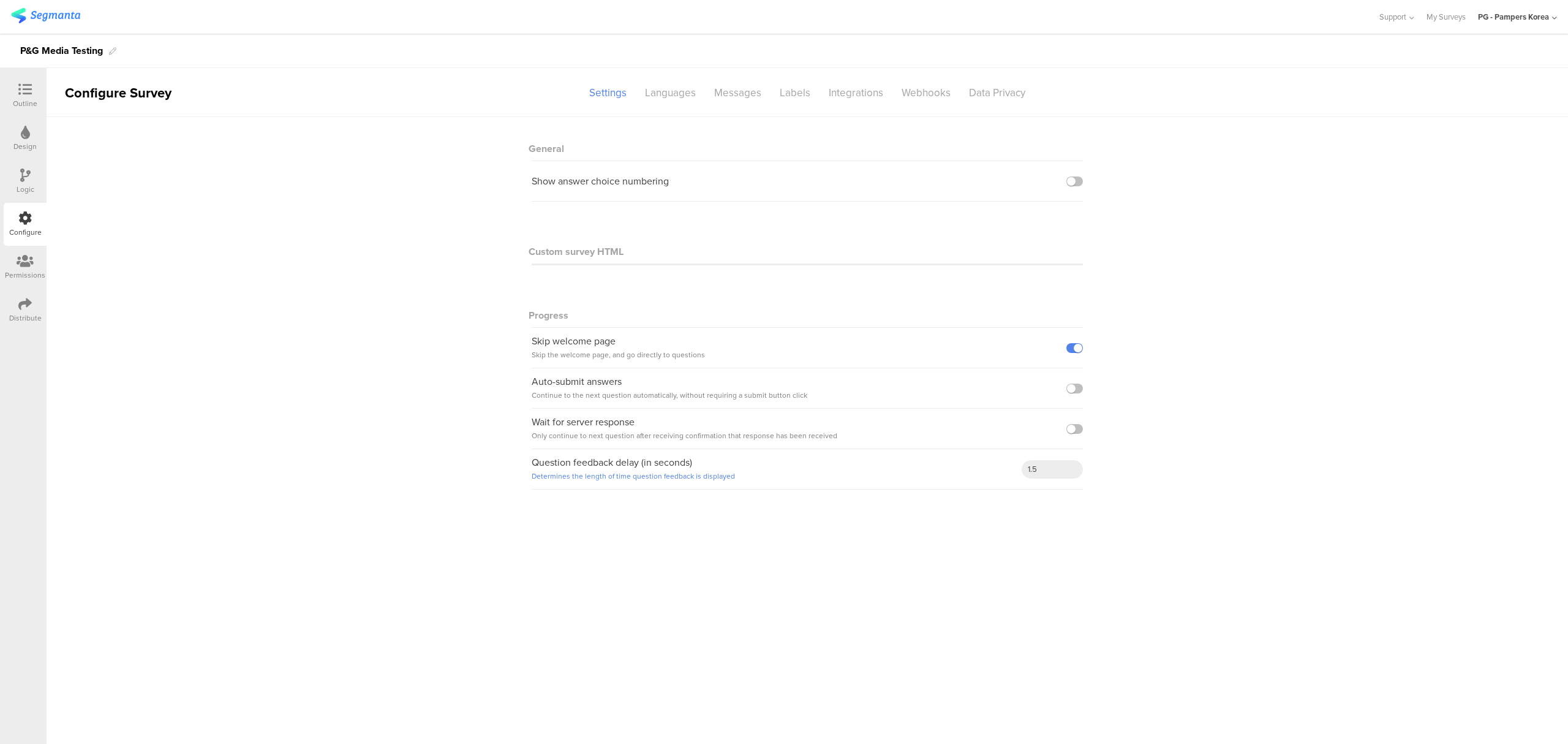
click at [22, 175] on icon at bounding box center [25, 175] width 10 height 13
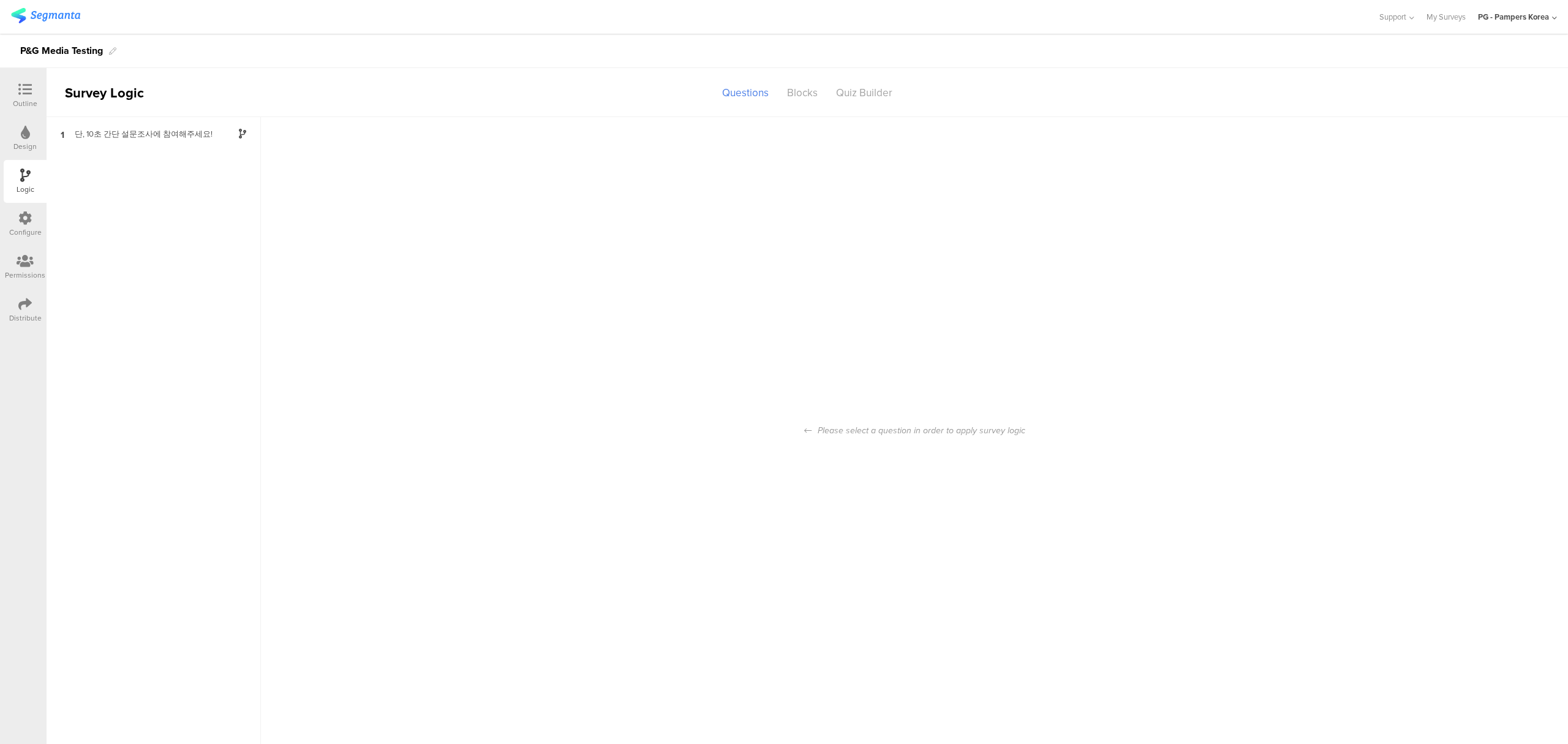
click at [16, 227] on div "Configure" at bounding box center [26, 232] width 33 height 11
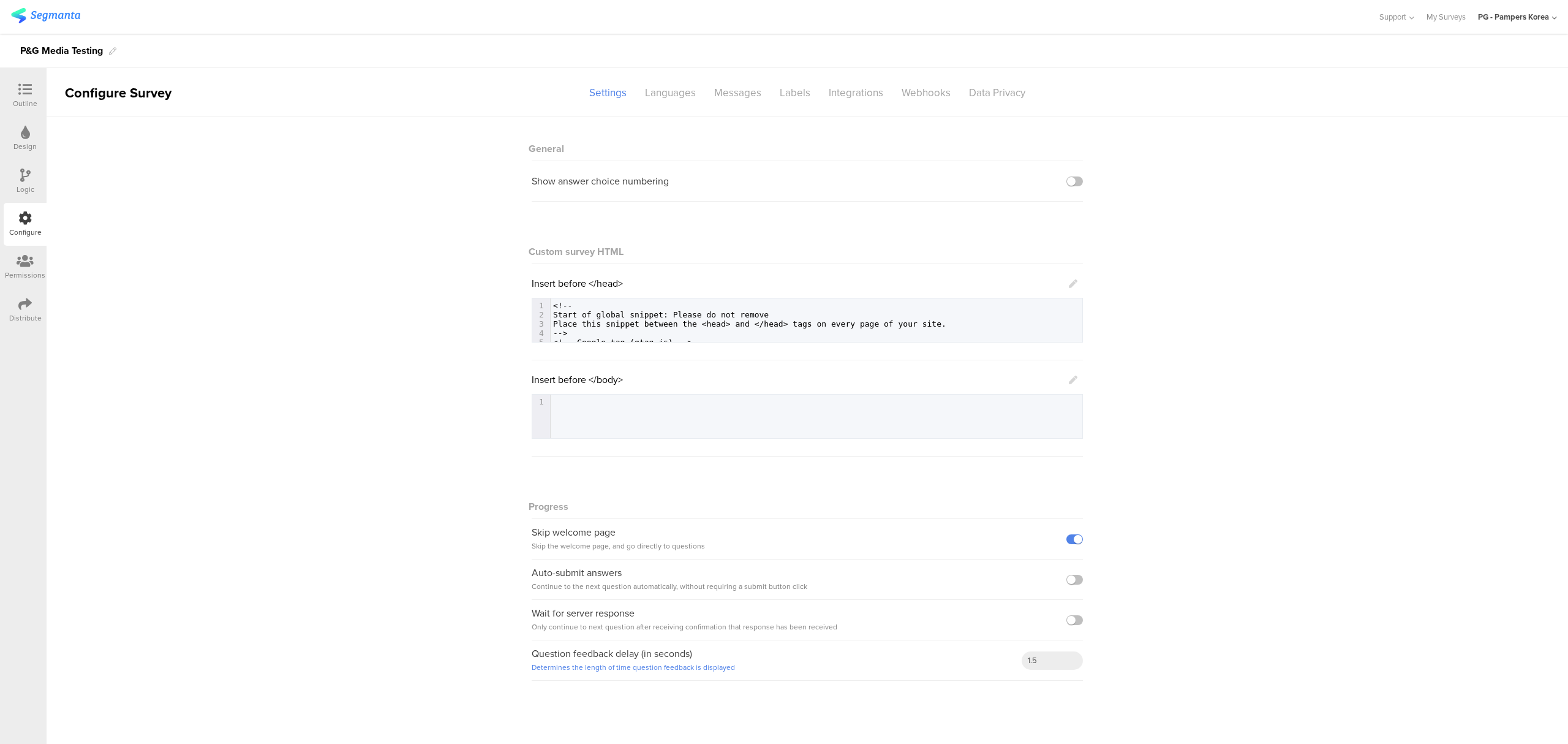
click at [907, 324] on span "Place this snippet between the <head> and </head> tags on every page of your si…" at bounding box center [749, 324] width 393 height 9
click at [1076, 287] on icon at bounding box center [1072, 283] width 9 height 9
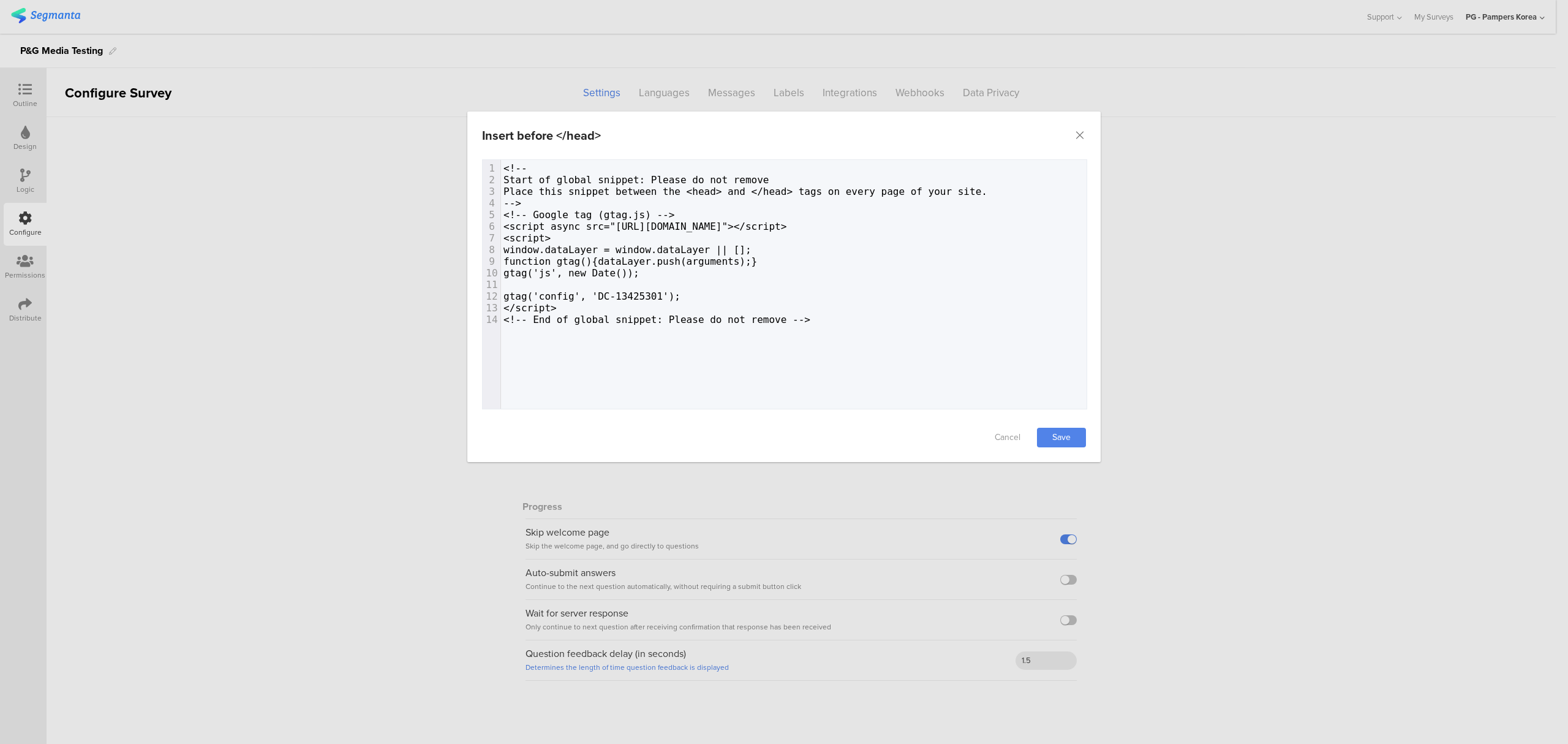
click at [772, 317] on span "<!-- End of global snippet: Please do not remove -->" at bounding box center [657, 319] width 307 height 12
click at [770, 279] on pre "​" at bounding box center [800, 284] width 598 height 12
click at [770, 267] on pre "gtag('js', new Date());" at bounding box center [800, 272] width 598 height 12
click at [814, 232] on pre "<script>" at bounding box center [800, 237] width 598 height 12
click at [786, 220] on span "<script async src="https://www.googletagmanager.com/gtag/js?id=DC-13425301"></s…" at bounding box center [644, 226] width 283 height 12
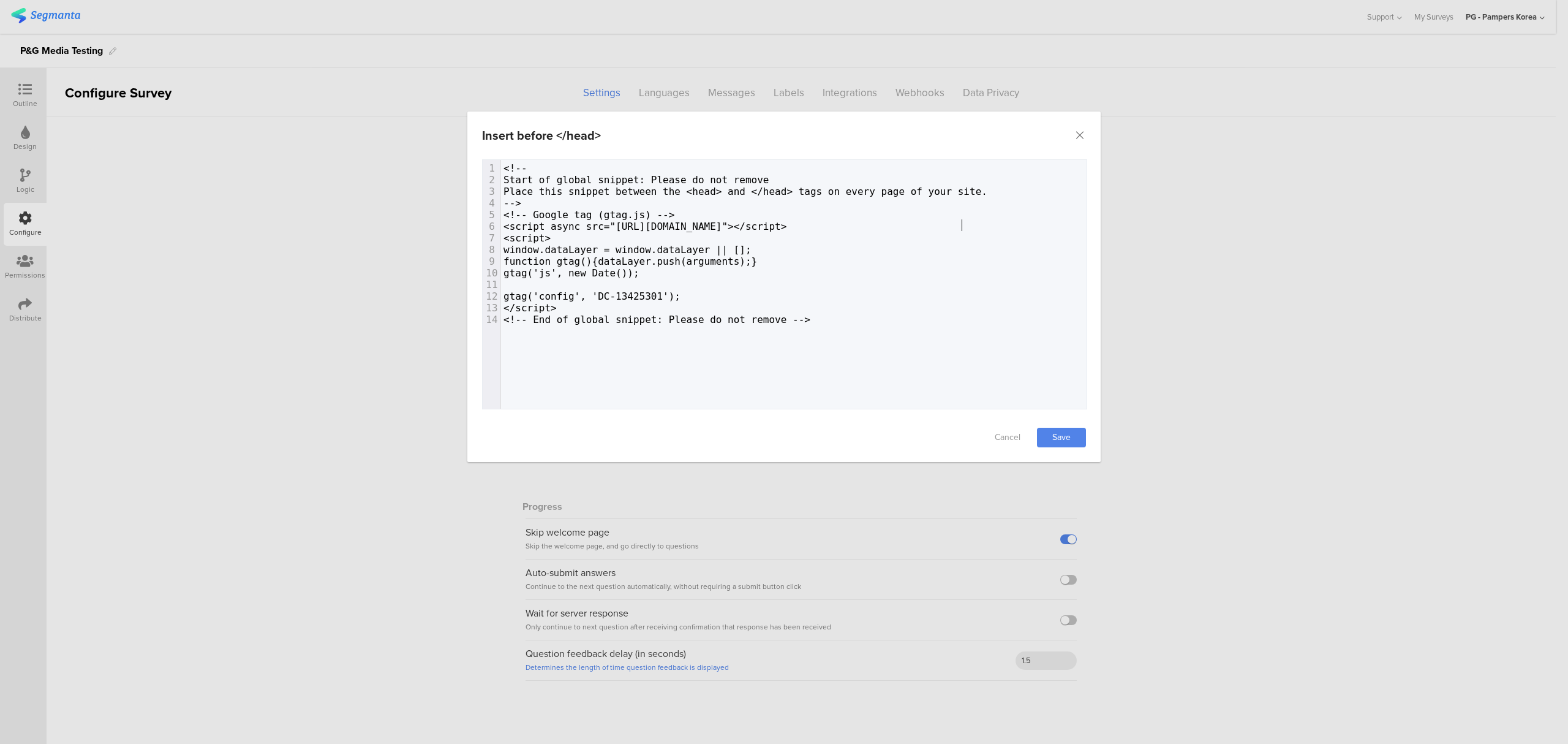
click at [979, 224] on pre "<script async src="https://www.googletagmanager.com/gtag/js?id=DC-13425301"></s…" at bounding box center [800, 226] width 598 height 12
click at [1084, 138] on icon "Close" at bounding box center [1080, 136] width 12 height 12
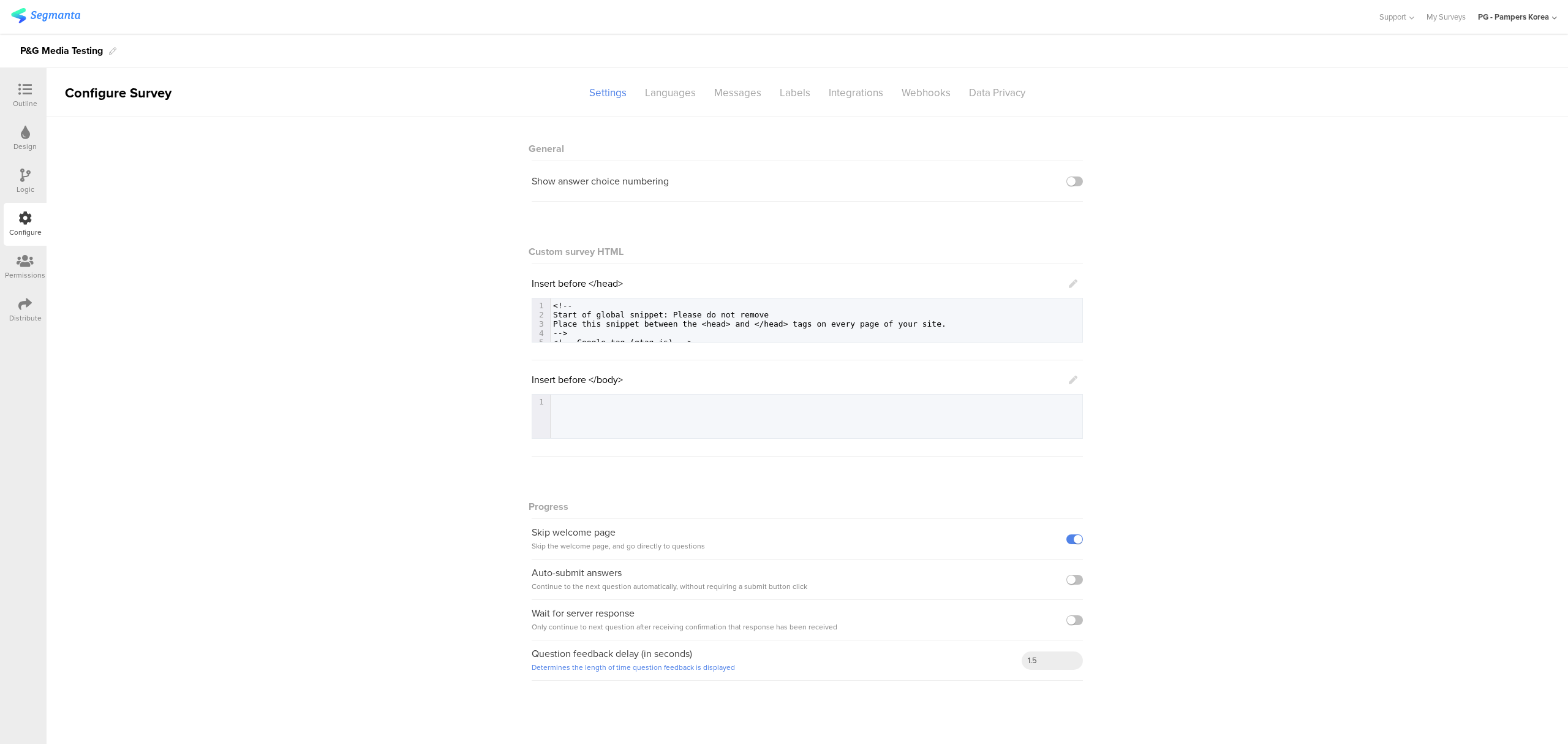
click at [1193, 191] on div "General Show answer choice numbering Custom survey HTML Insert before </head> 1…" at bounding box center [807, 405] width 1521 height 576
click at [12, 95] on div "Outline" at bounding box center [25, 95] width 43 height 43
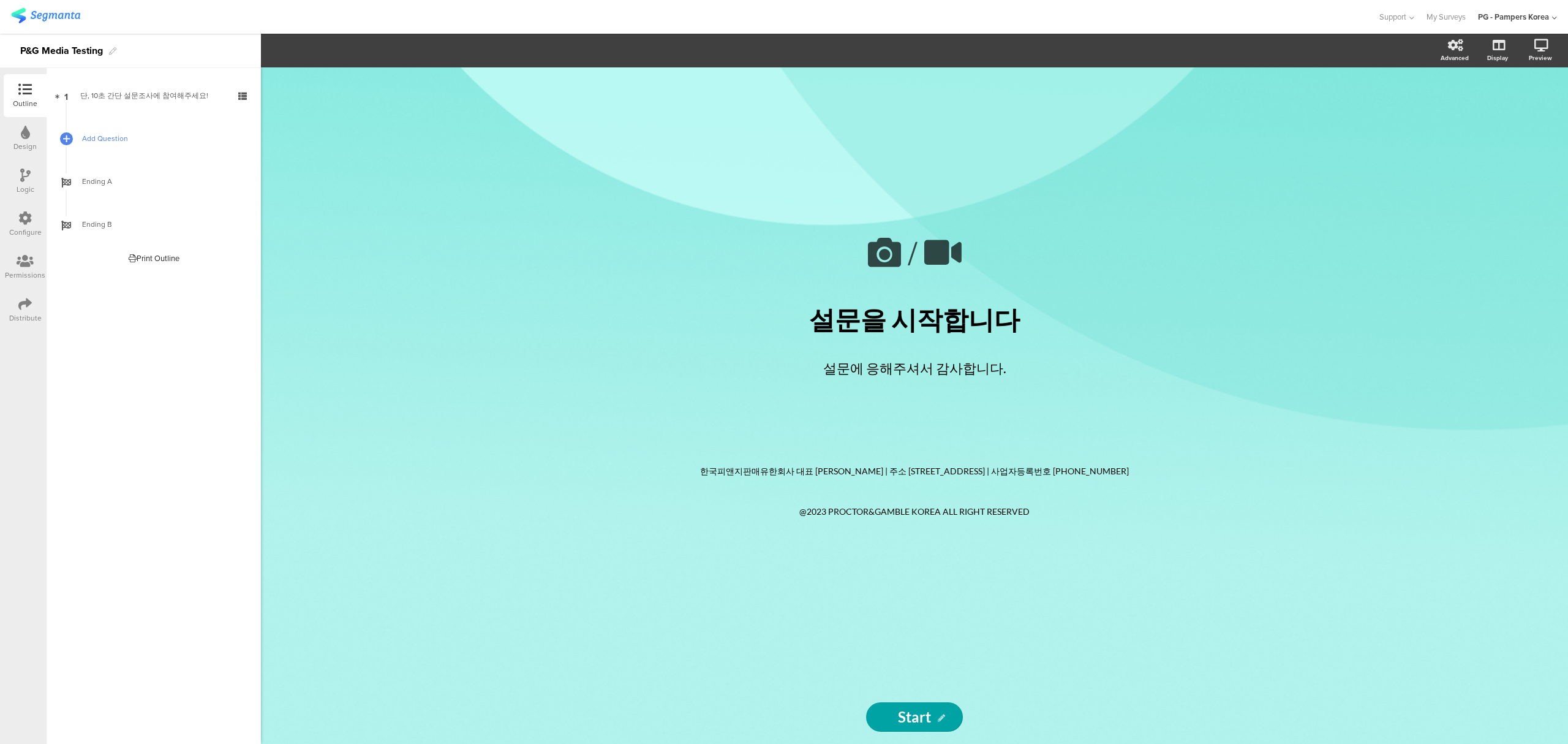
click at [118, 137] on span "Add Question" at bounding box center [161, 139] width 157 height 12
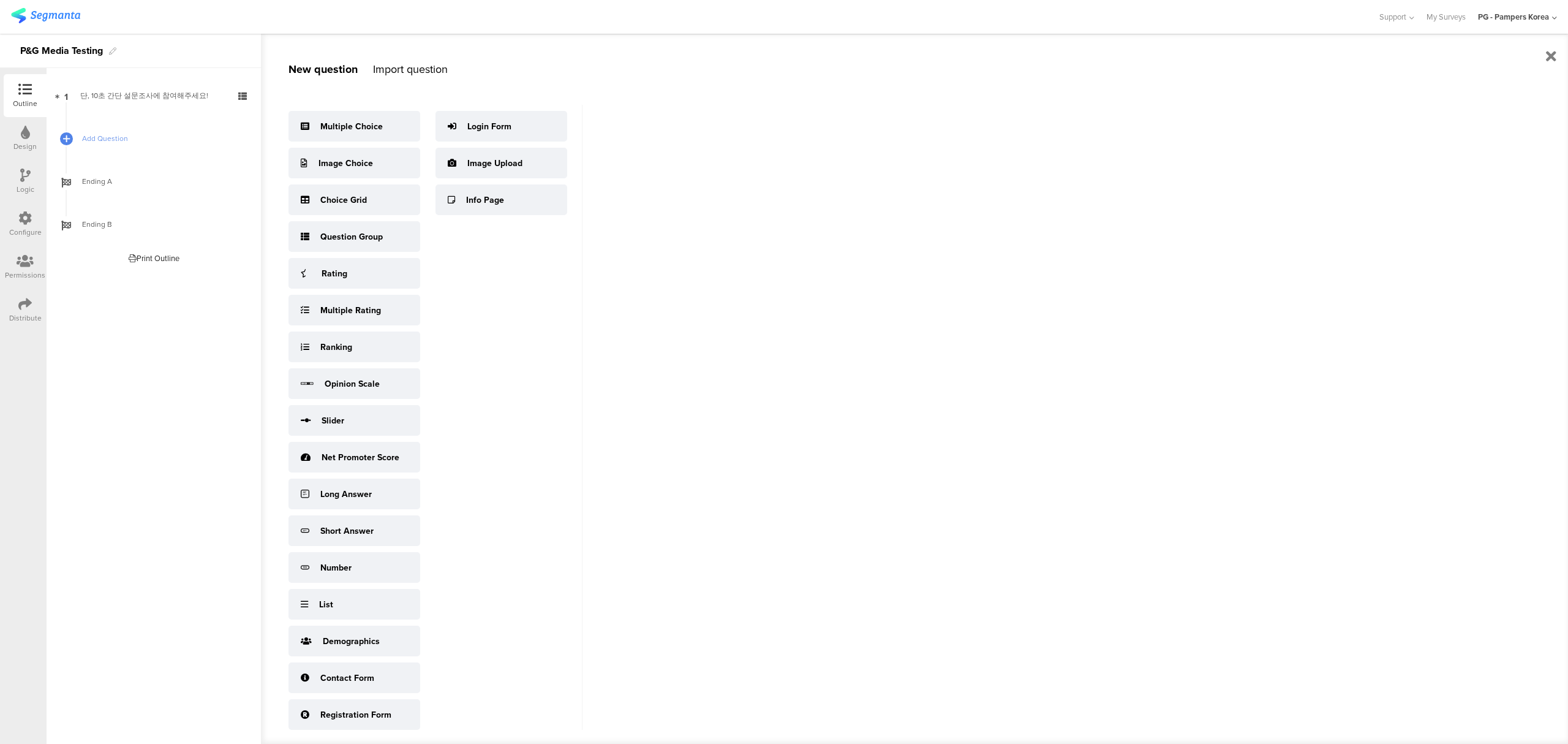
click at [409, 64] on div "Import question" at bounding box center [410, 69] width 74 height 16
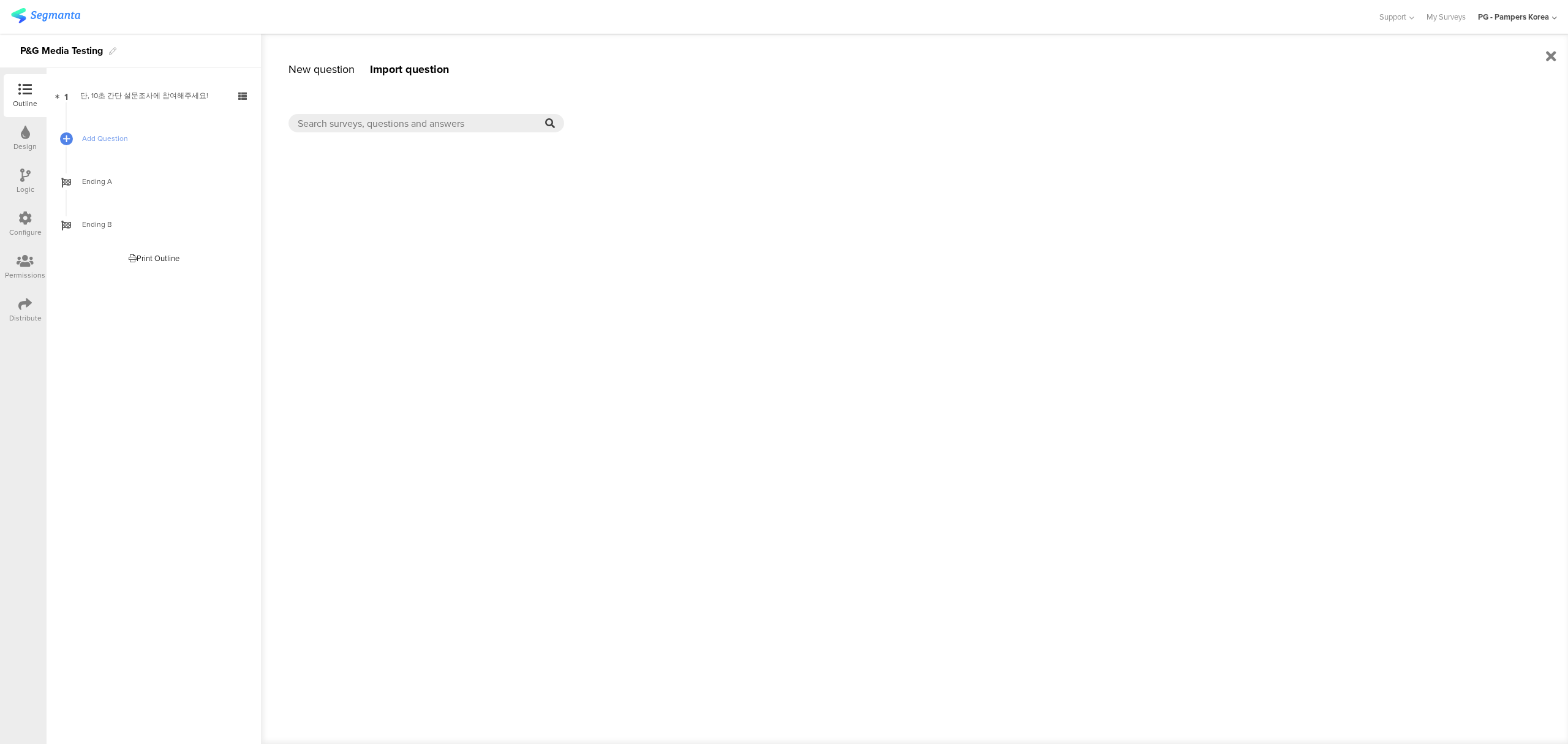
click at [15, 313] on div "Distribute" at bounding box center [26, 318] width 33 height 11
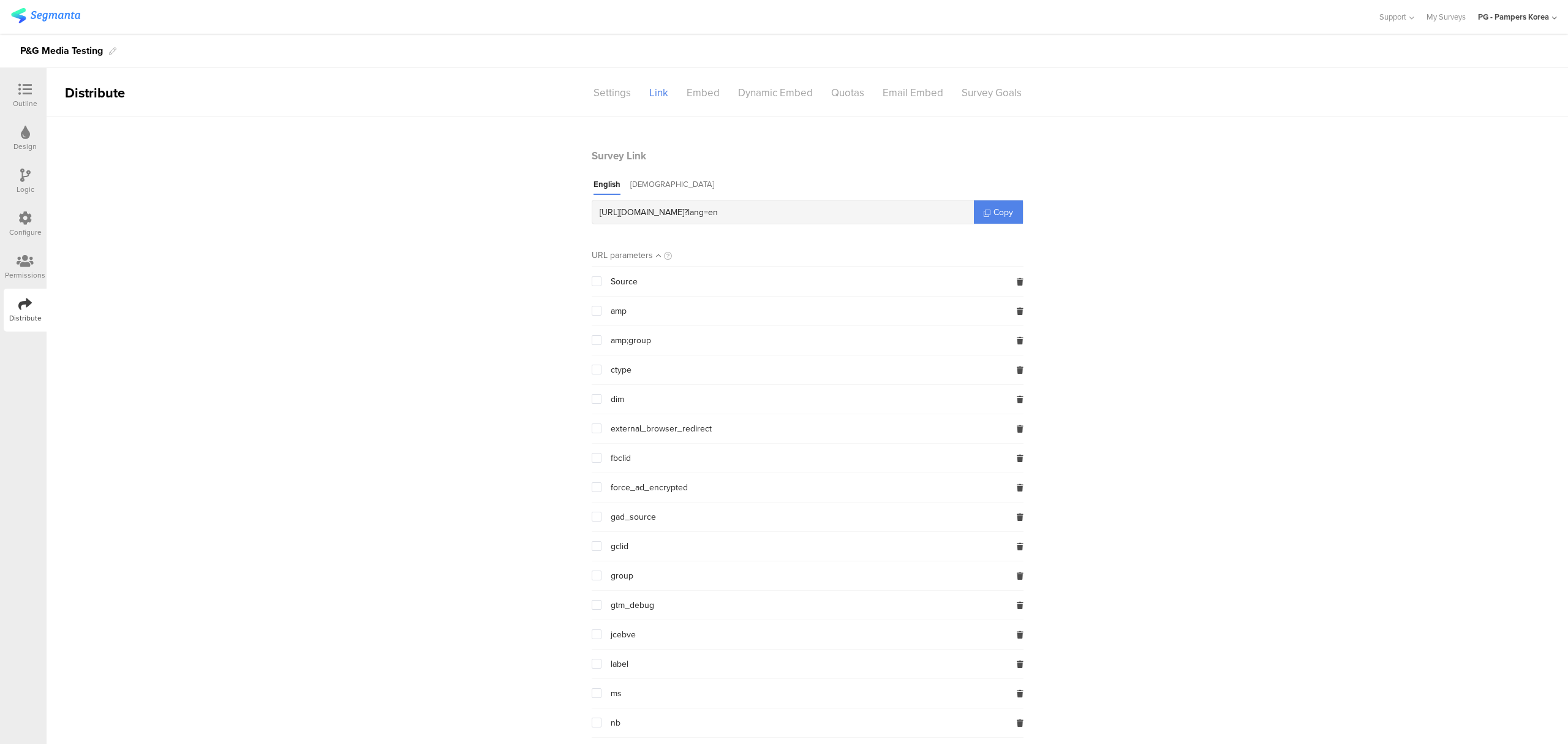
drag, startPoint x: 634, startPoint y: 187, endPoint x: 854, endPoint y: 202, distance: 220.5
click at [633, 187] on div "Korean" at bounding box center [672, 186] width 84 height 16
click at [993, 216] on span "Copy" at bounding box center [1003, 212] width 19 height 13
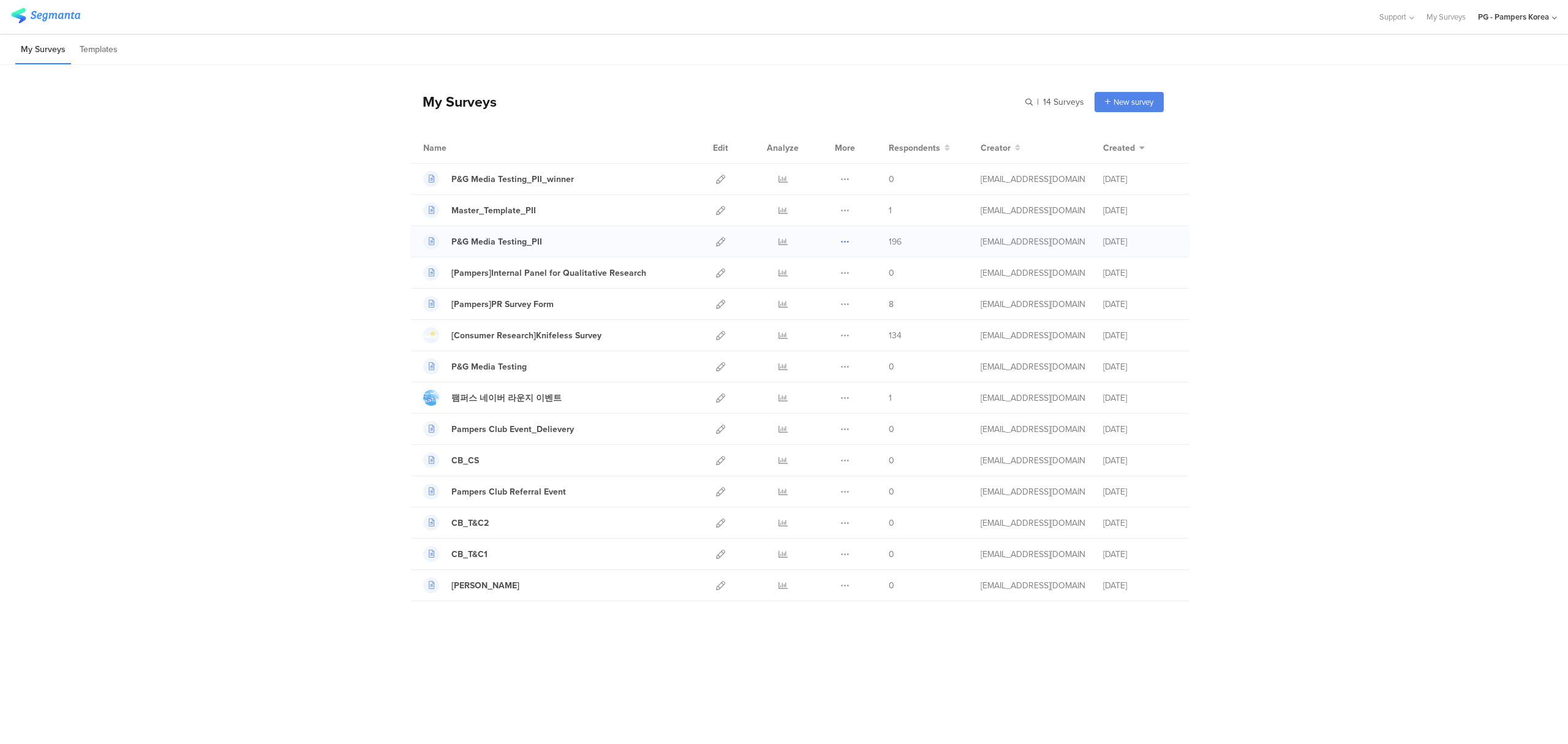
click at [843, 238] on icon at bounding box center [845, 242] width 9 height 9
click at [833, 279] on button "Duplicate" at bounding box center [820, 272] width 67 height 22
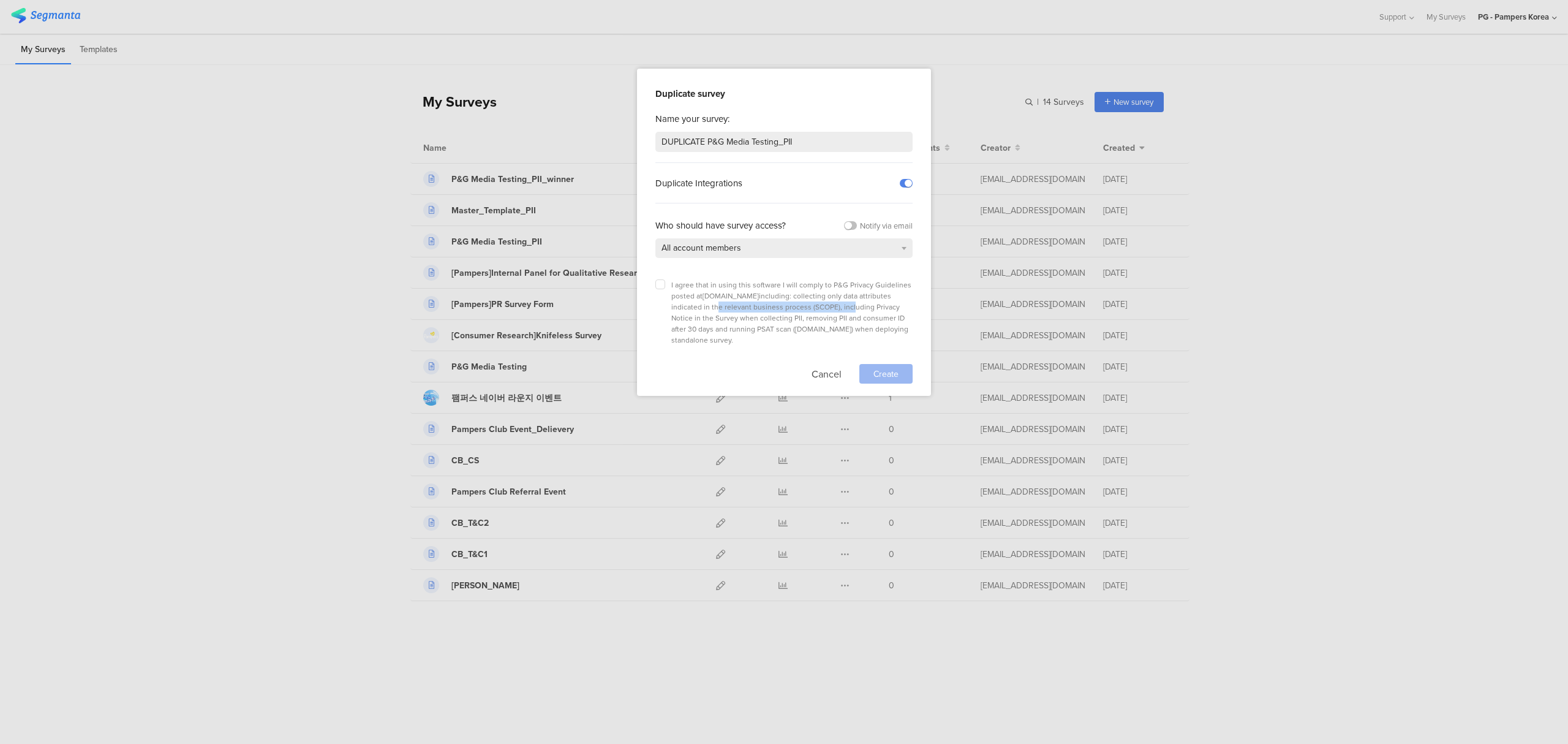
drag, startPoint x: 682, startPoint y: 307, endPoint x: 816, endPoint y: 306, distance: 134.0
click at [816, 306] on span "I agree that in using this software I will comply to P&G Privacy Guidelines pos…" at bounding box center [792, 312] width 240 height 66
click at [834, 313] on span "I agree that in using this software I will comply to P&G Privacy Guidelines pos…" at bounding box center [792, 312] width 240 height 66
drag, startPoint x: 806, startPoint y: 305, endPoint x: 911, endPoint y: 320, distance: 106.1
click at [911, 320] on div "I agree that in using this software I will comply to P&G Privacy Guidelines pos…" at bounding box center [792, 312] width 241 height 66
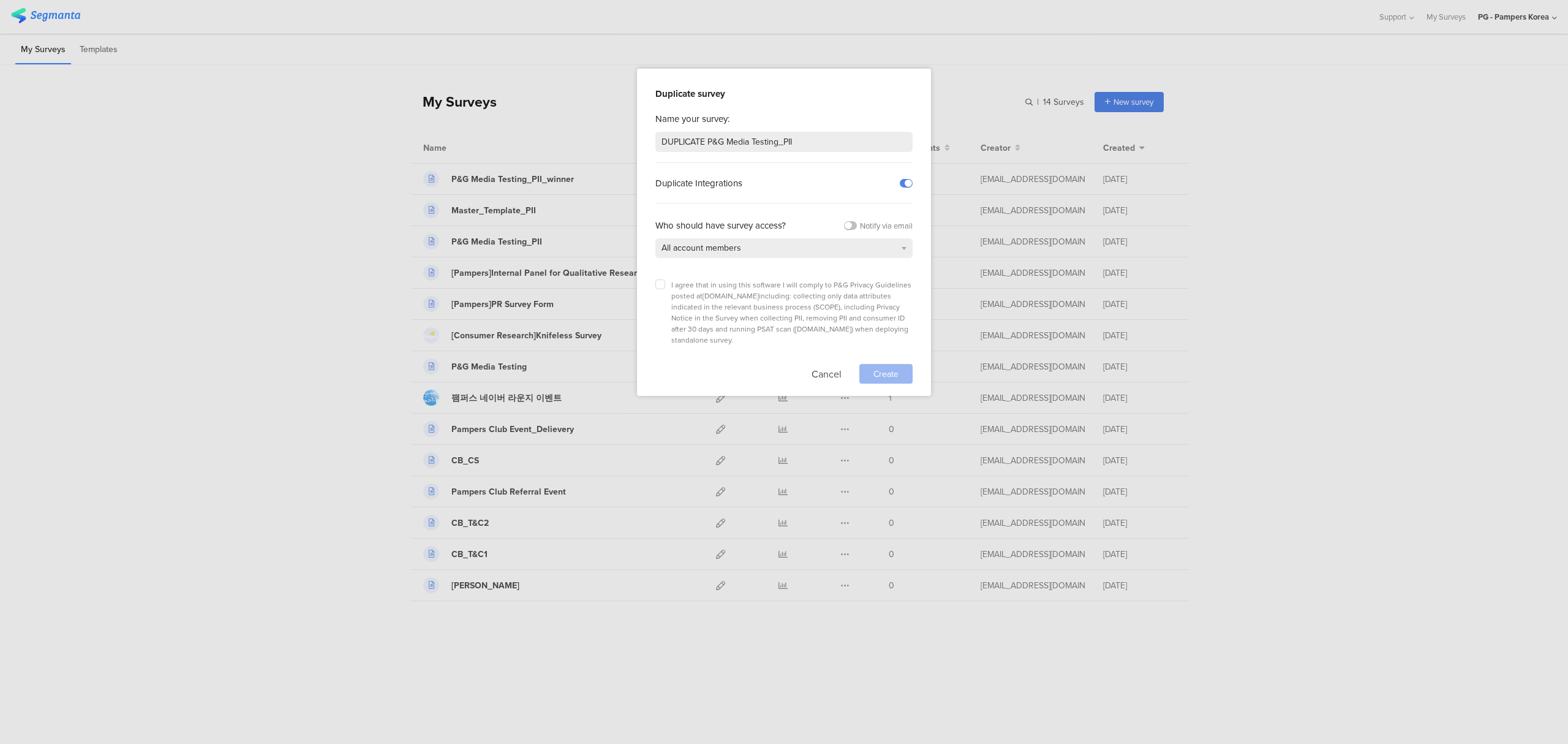
click at [814, 327] on span "I agree that in using this software I will comply to P&G Privacy Guidelines pos…" at bounding box center [792, 312] width 240 height 66
drag, startPoint x: 706, startPoint y: 138, endPoint x: 560, endPoint y: 133, distance: 146.1
click at [560, 133] on div "Duplicate survey Name your survey: DUPLICATE P&G Media Testing_PII Duplicate In…" at bounding box center [784, 372] width 1568 height 744
type input "P&G Media Testing_non_PII"
click at [660, 285] on icon at bounding box center [660, 284] width 5 height 5
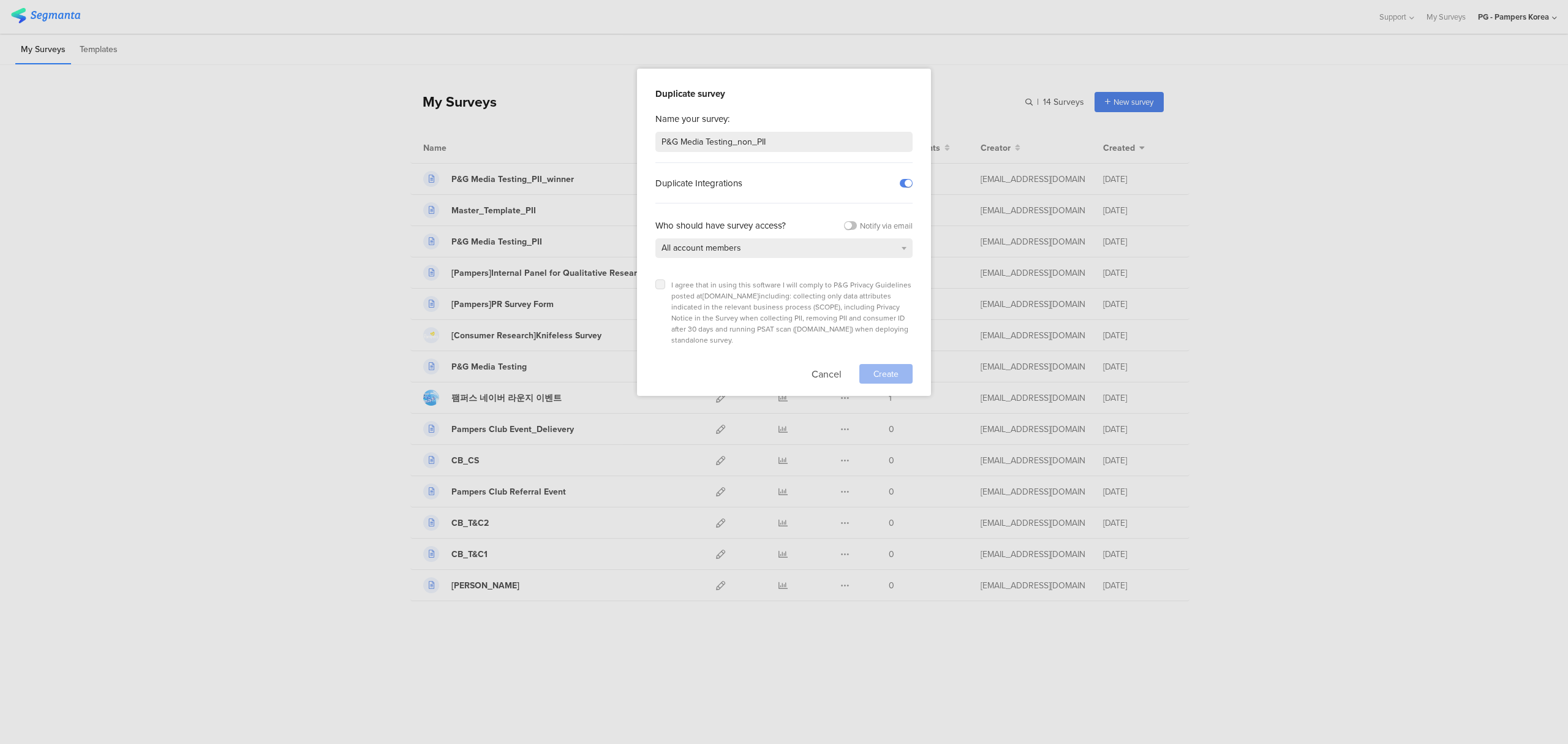
click at [0, 0] on input "checkbox" at bounding box center [0, 0] width 0 height 0
click at [875, 368] on span "Create" at bounding box center [886, 374] width 25 height 13
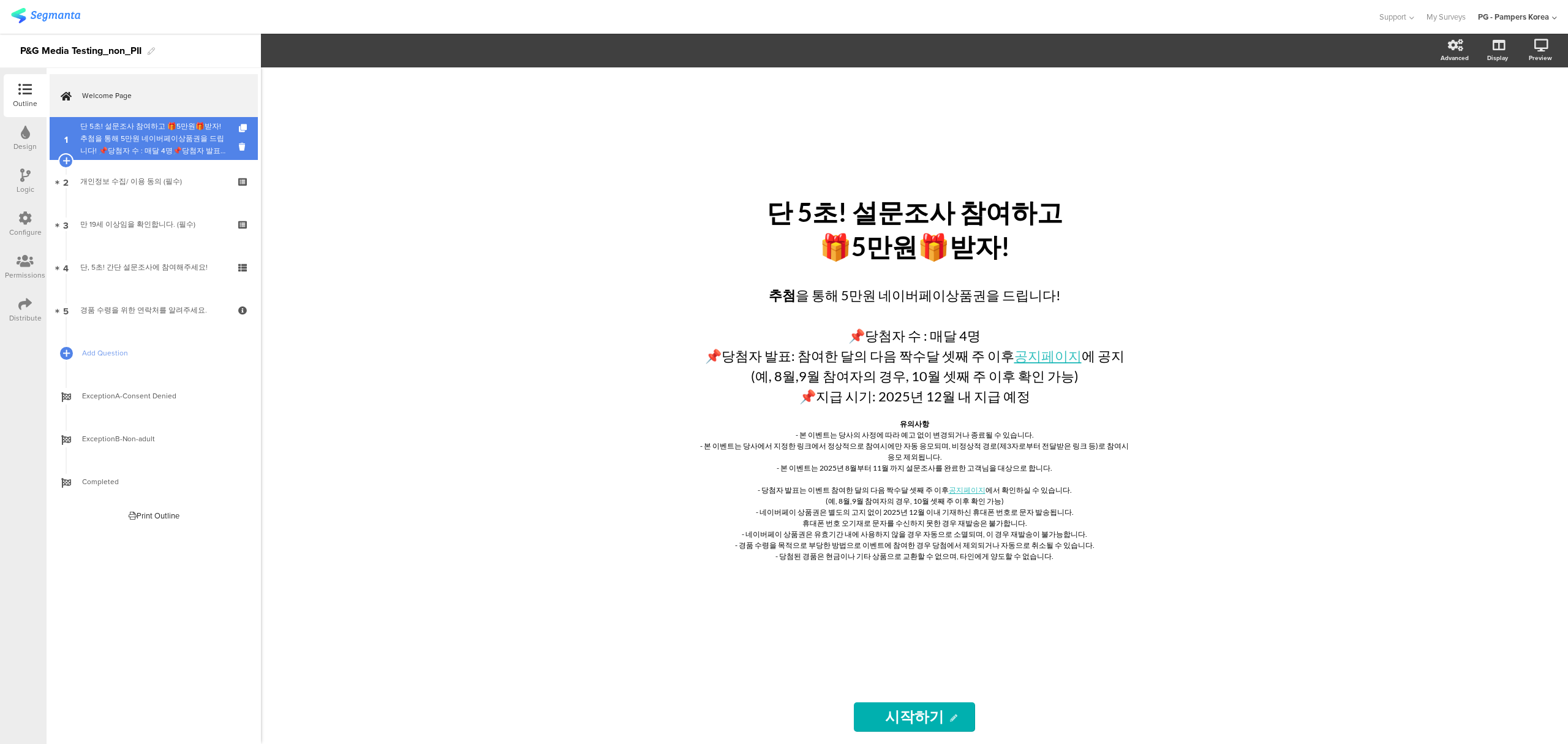
click at [182, 136] on div "단 5초! 설문조사 참여하고 🎁5만원🎁받자!추첨을 통해 5만원 네이버페이상품권을 드립니다! 📌당첨자 수 : 매달 4명📌당첨자 발표: 이벤트 참…" at bounding box center [153, 138] width 147 height 36
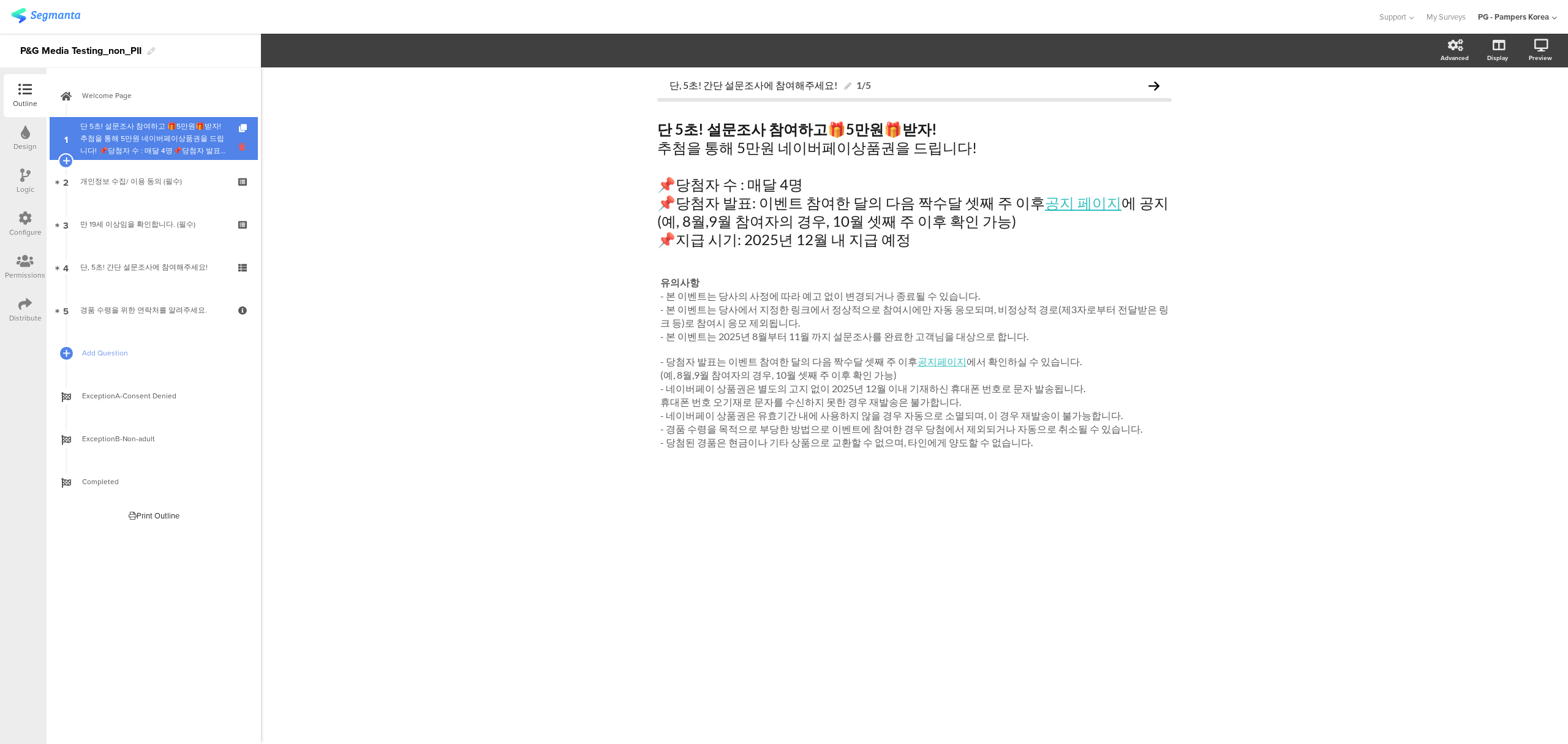
click at [248, 148] on icon at bounding box center [243, 147] width 10 height 12
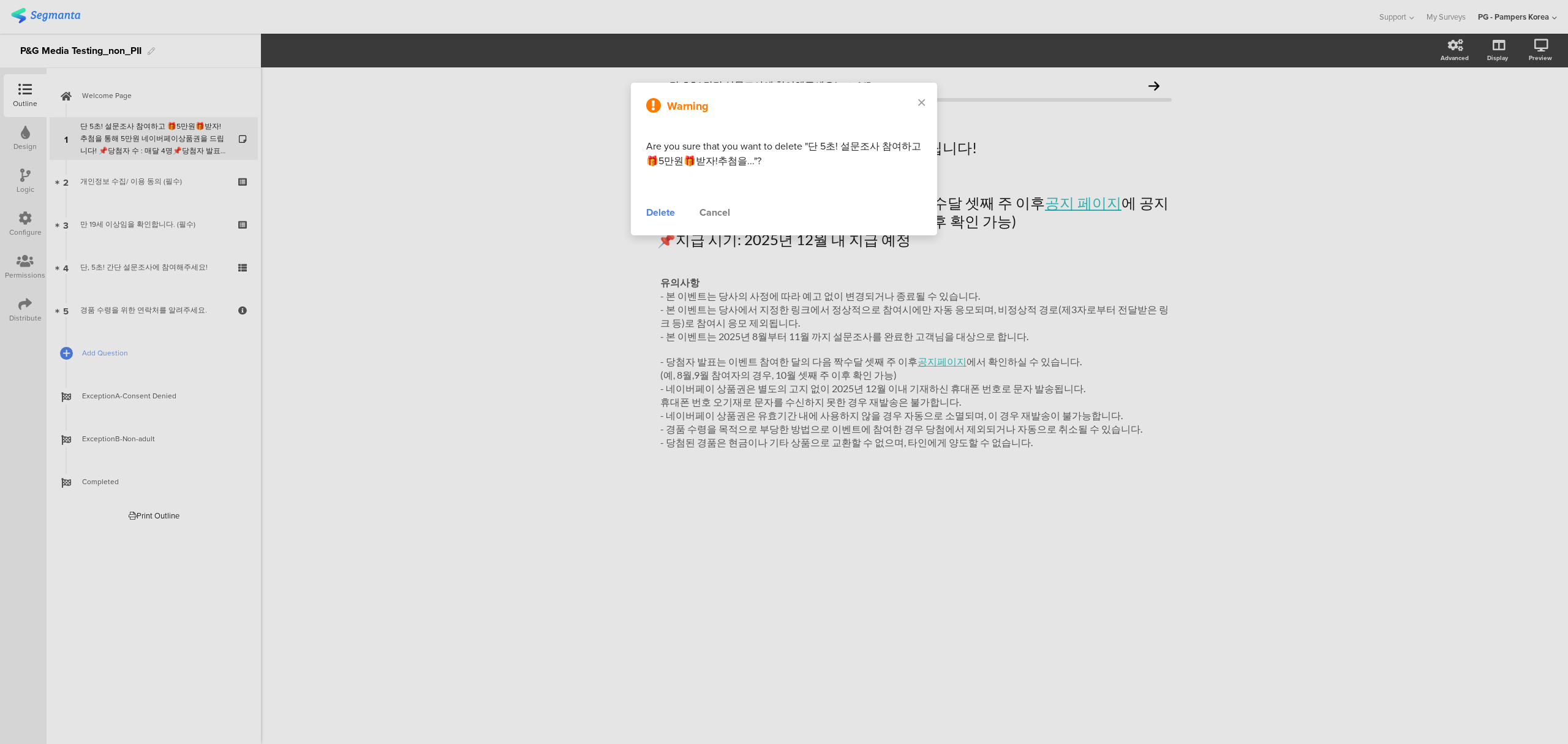
click at [660, 213] on div "Delete" at bounding box center [660, 213] width 29 height 15
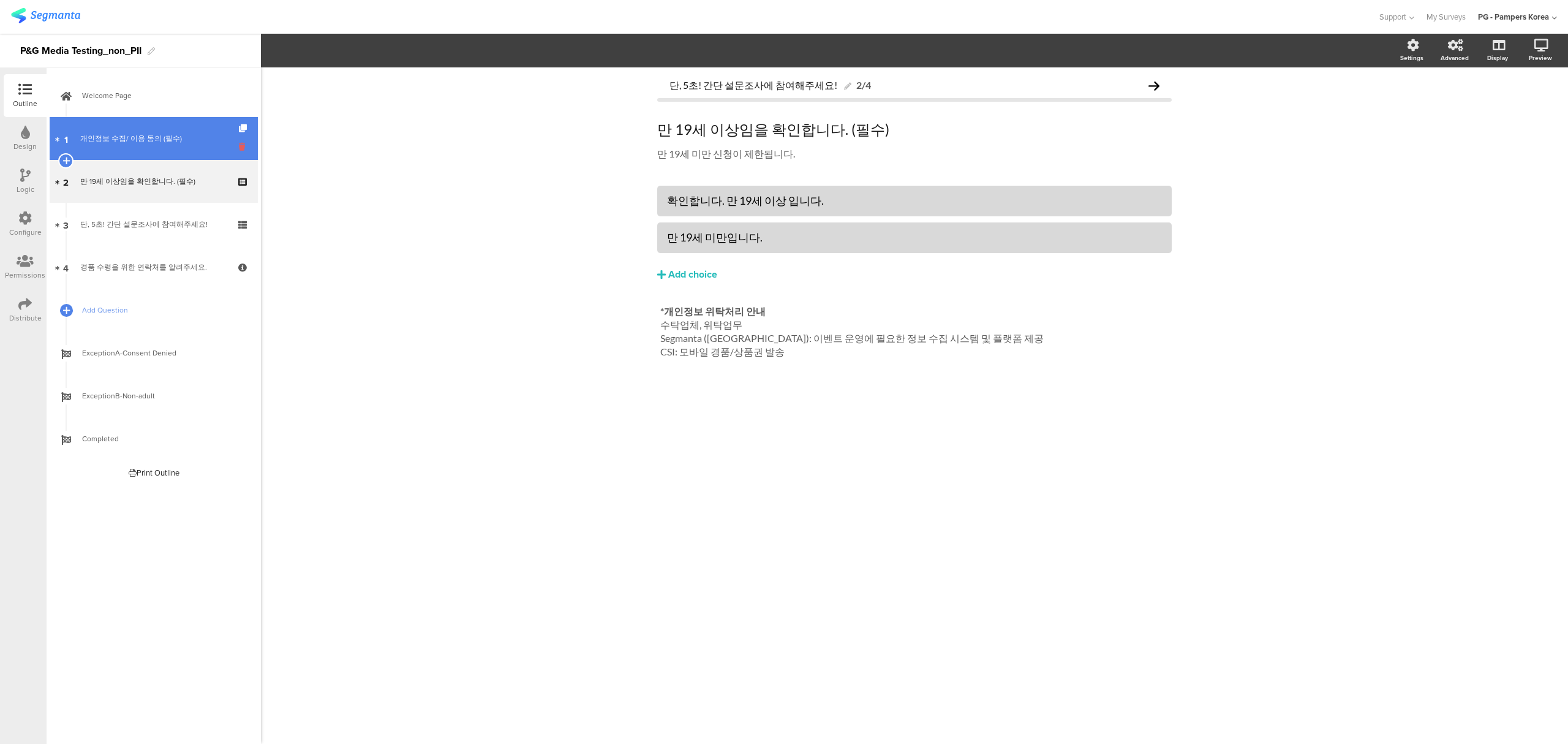
click at [243, 151] on icon at bounding box center [243, 147] width 10 height 12
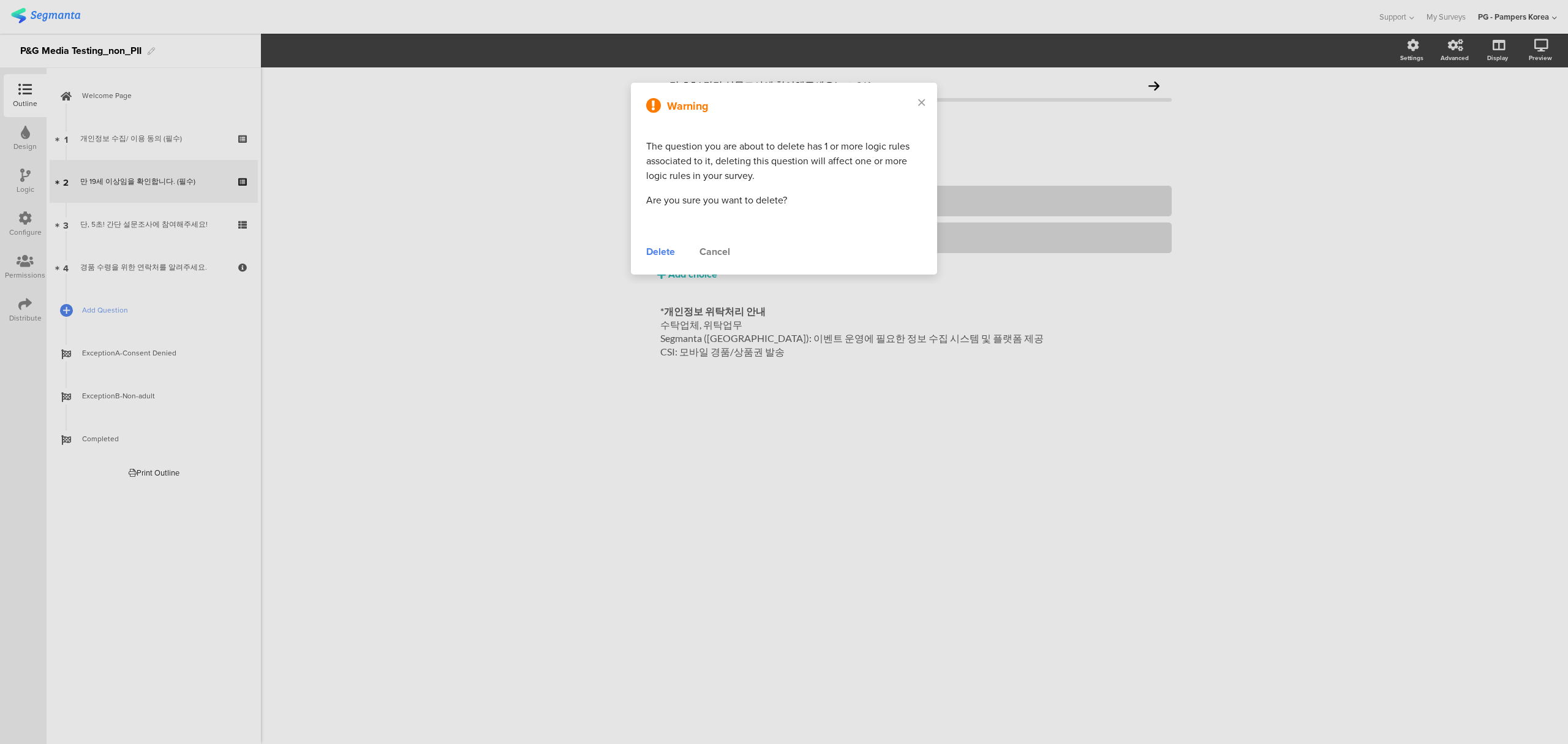
click at [672, 252] on div "Delete" at bounding box center [660, 251] width 29 height 15
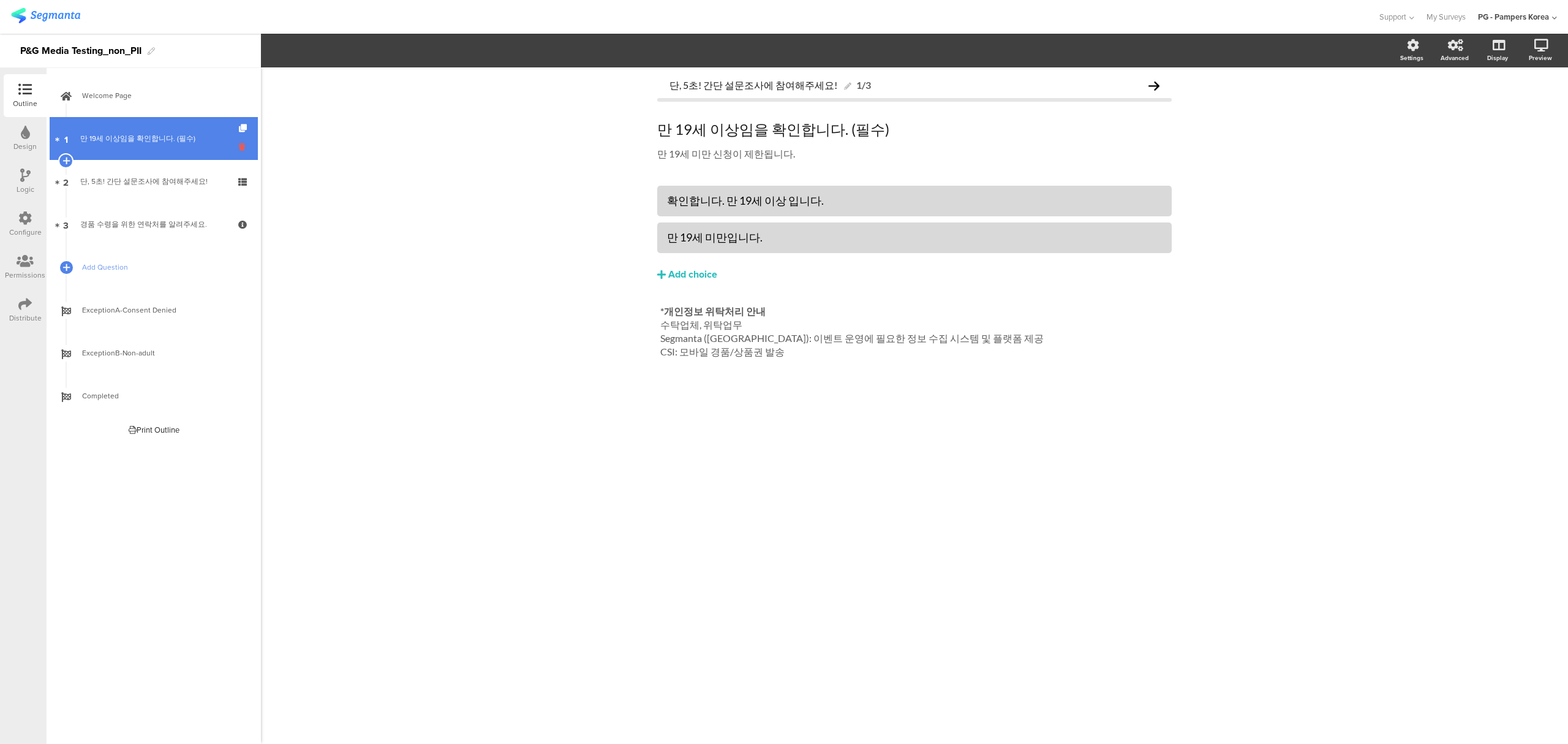
click at [241, 150] on icon at bounding box center [243, 147] width 10 height 12
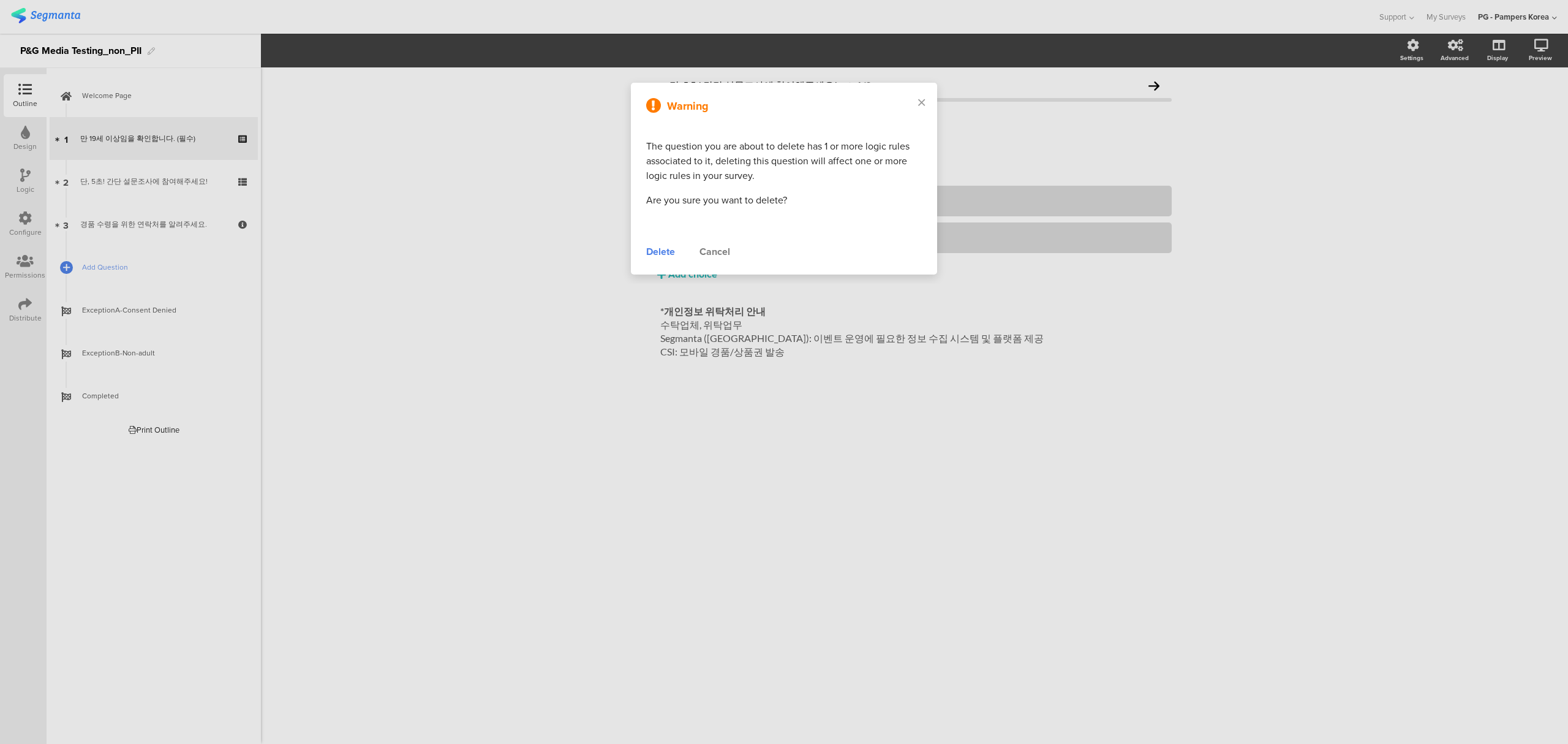
click at [650, 256] on div "Delete" at bounding box center [660, 251] width 29 height 15
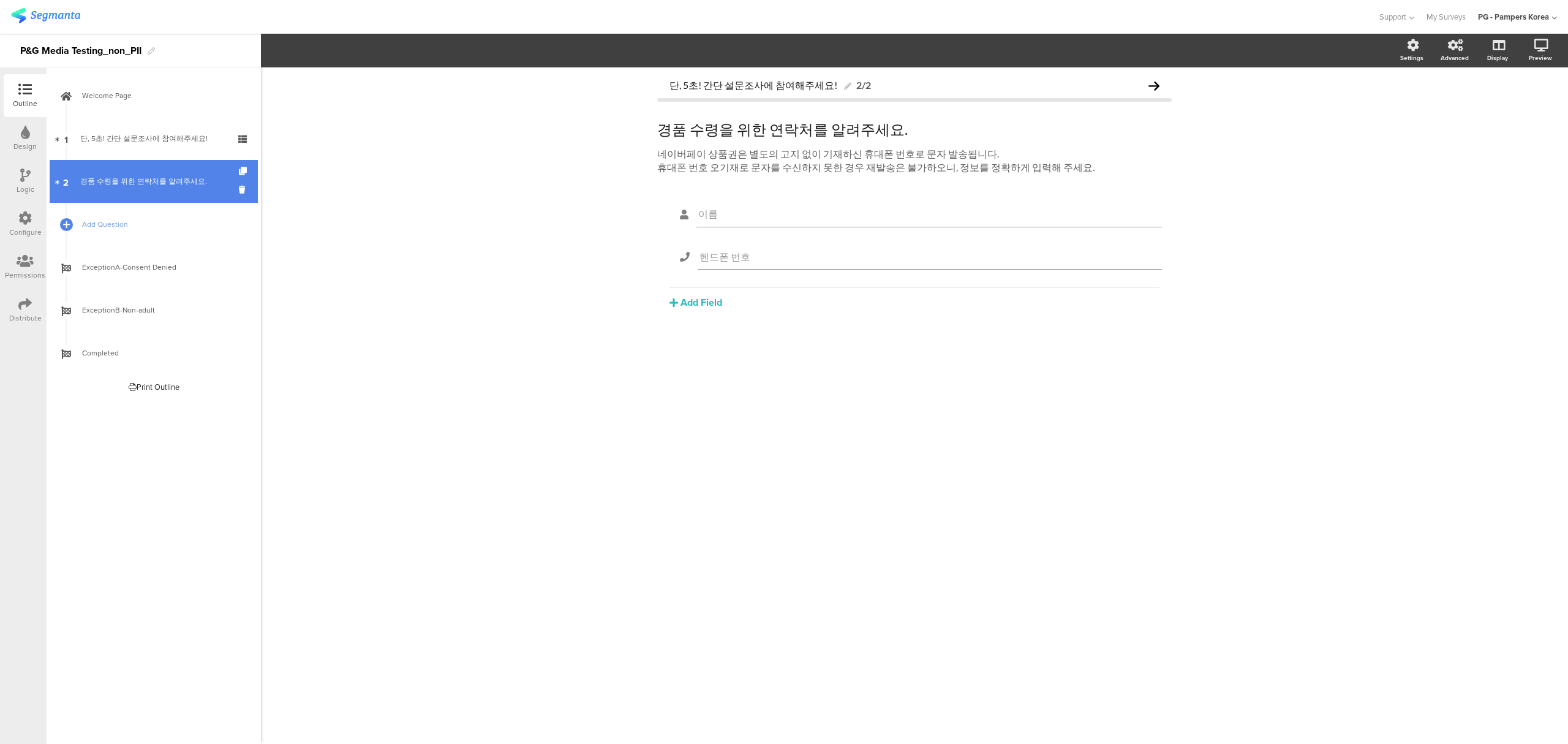
click at [209, 179] on div "경품 수령을 위한 연락처를 알려주세요." at bounding box center [153, 182] width 147 height 12
click at [240, 190] on icon at bounding box center [243, 189] width 10 height 12
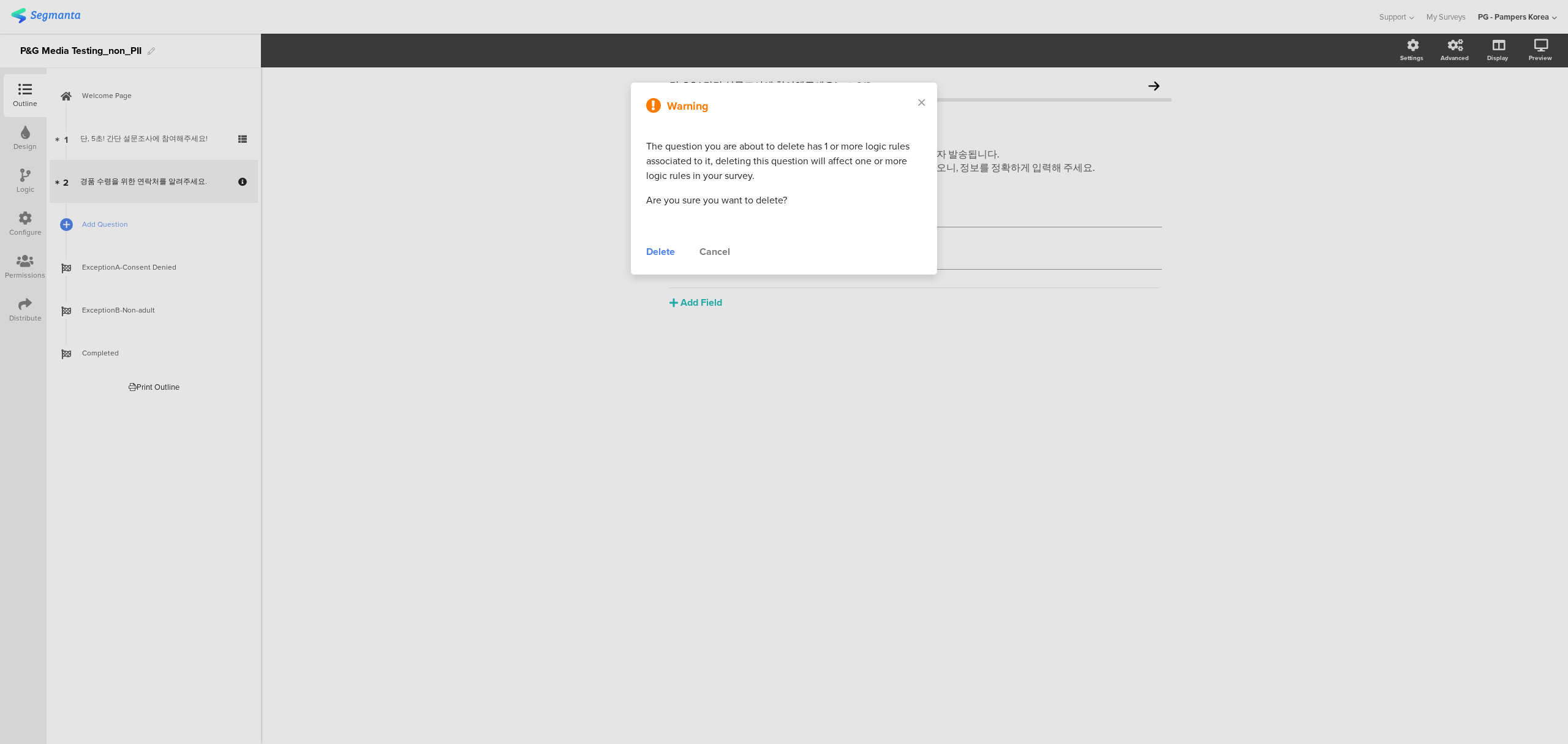
click at [654, 246] on div "Delete" at bounding box center [660, 251] width 29 height 15
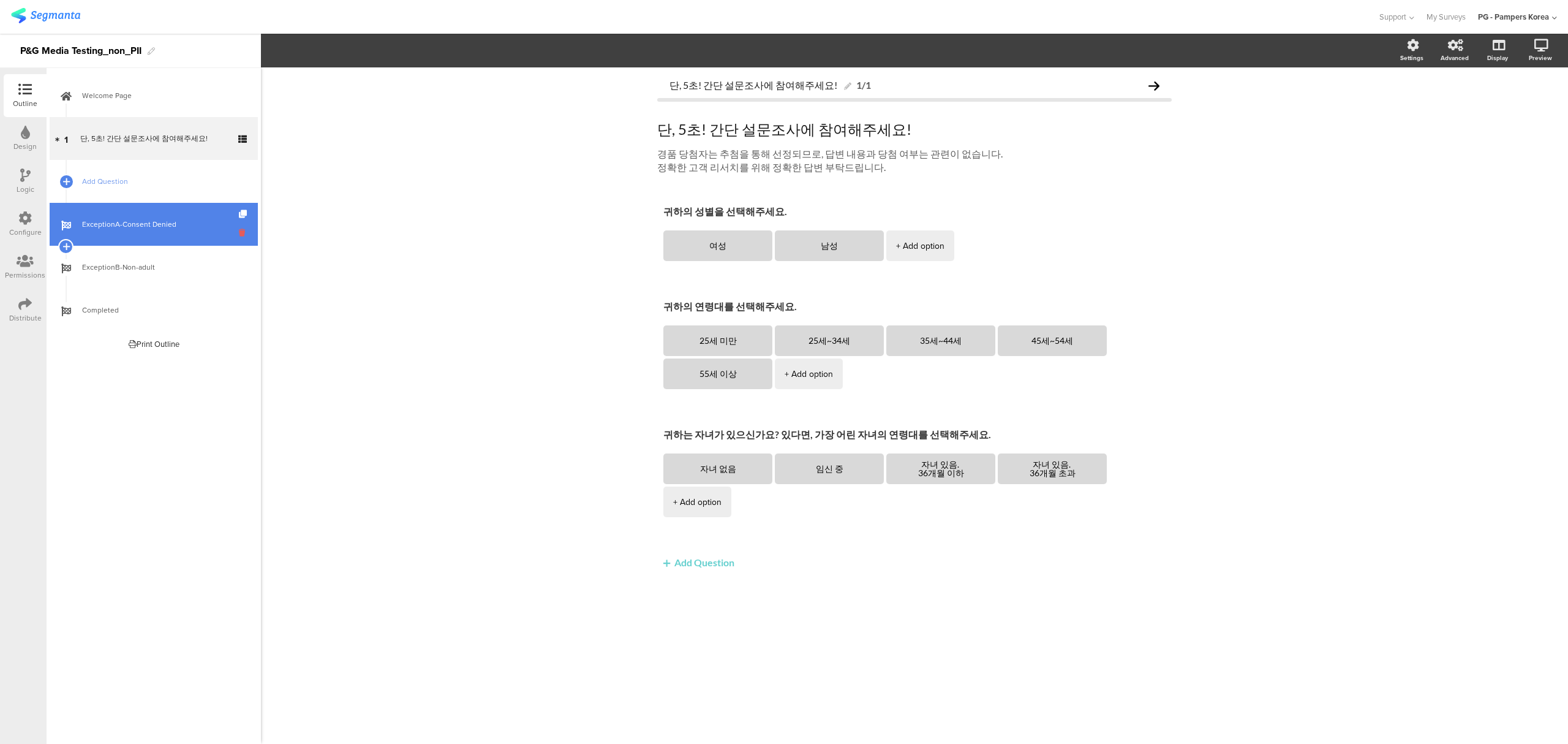
click at [240, 234] on icon at bounding box center [243, 232] width 10 height 12
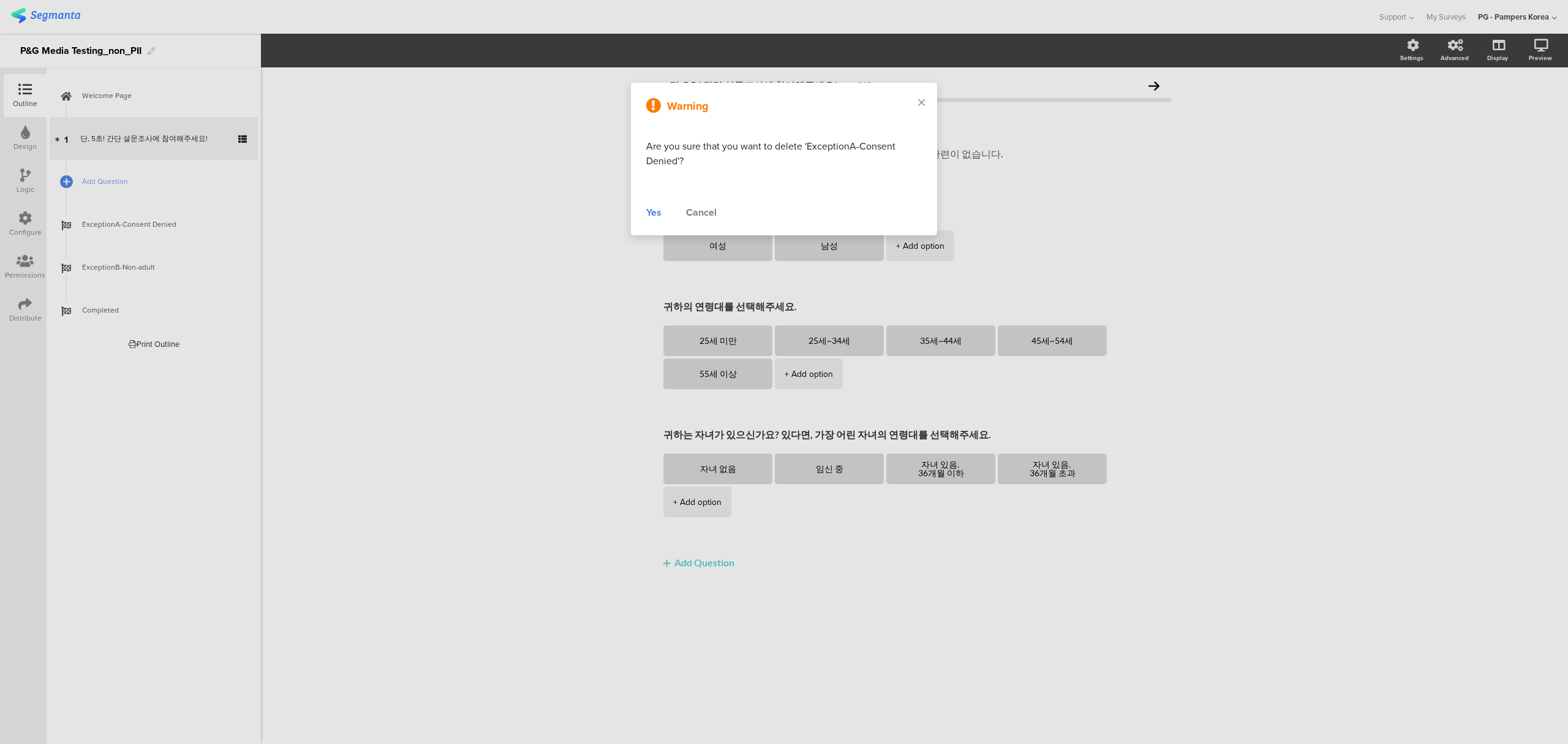
click at [650, 211] on div "Yes" at bounding box center [654, 213] width 16 height 15
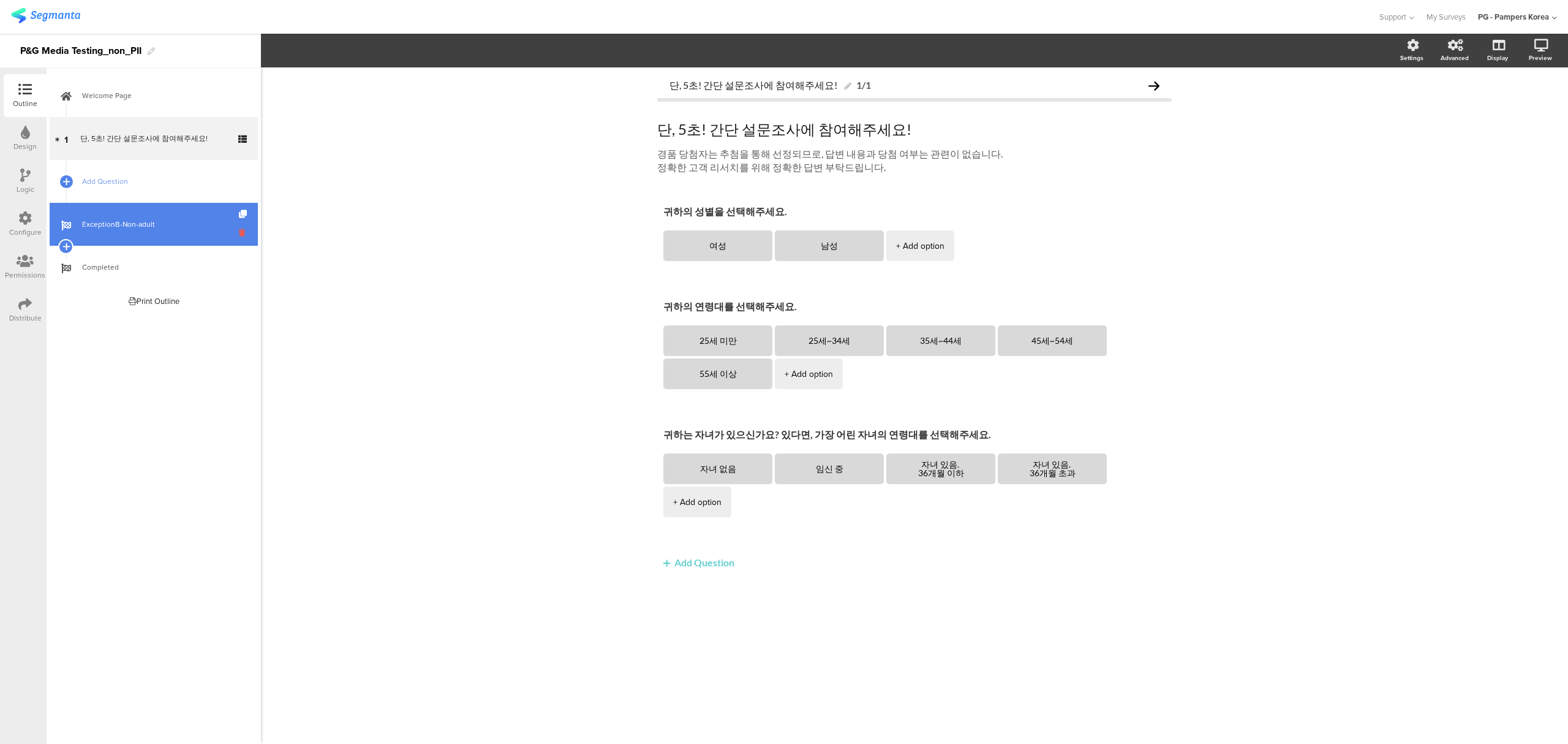
click at [247, 233] on icon at bounding box center [243, 232] width 10 height 12
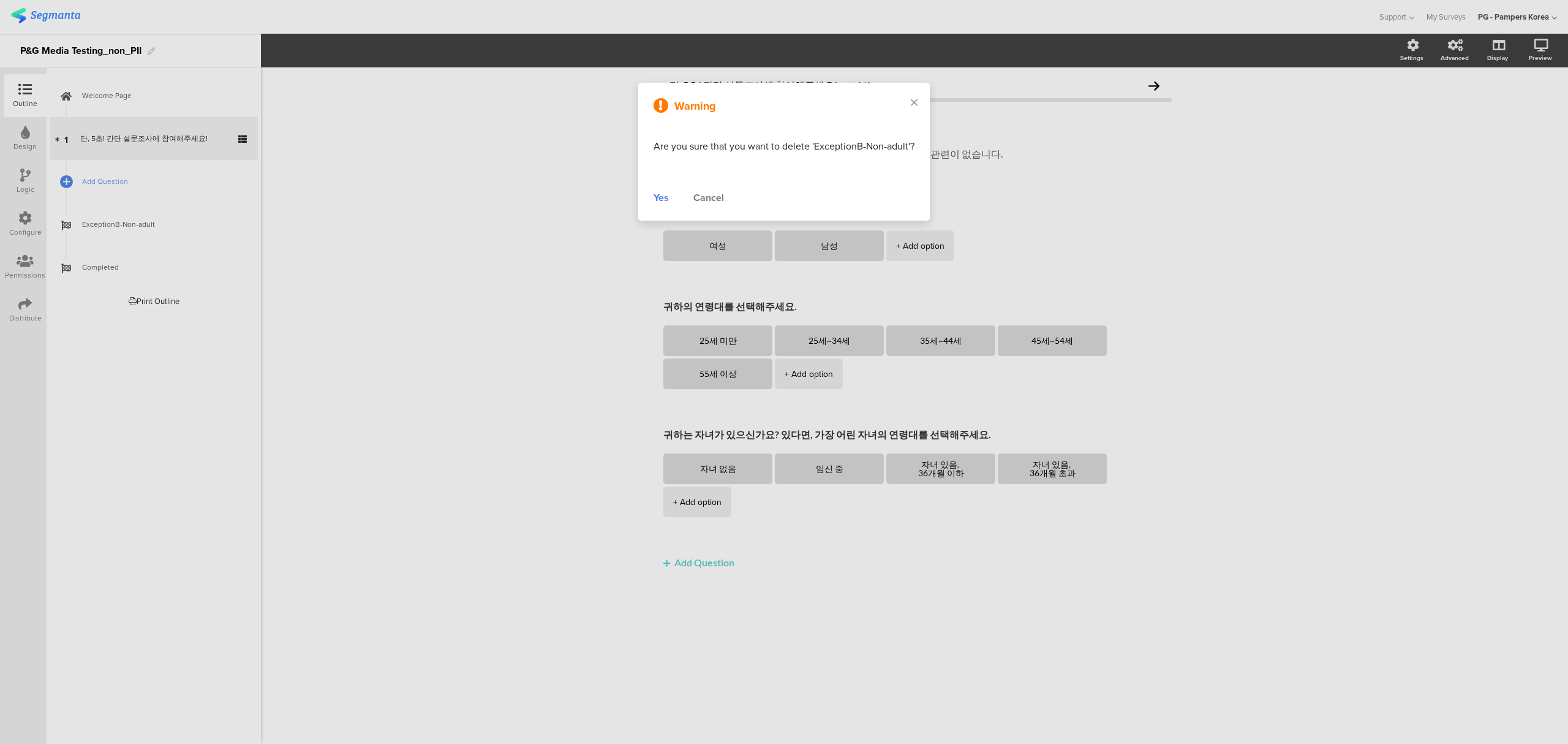
click at [655, 199] on div "Yes" at bounding box center [661, 198] width 16 height 15
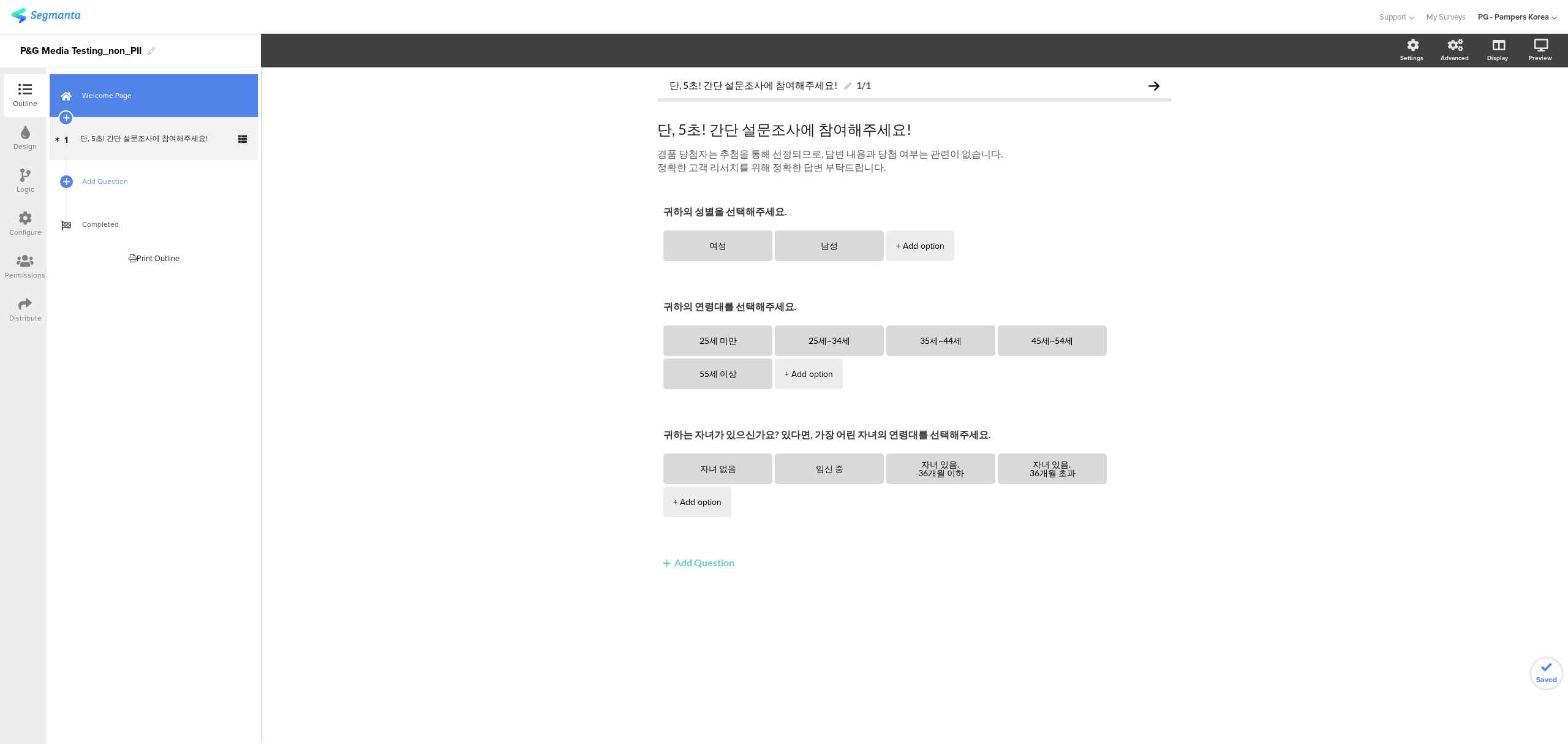
click at [181, 101] on span "Welcome Page" at bounding box center [161, 95] width 157 height 12
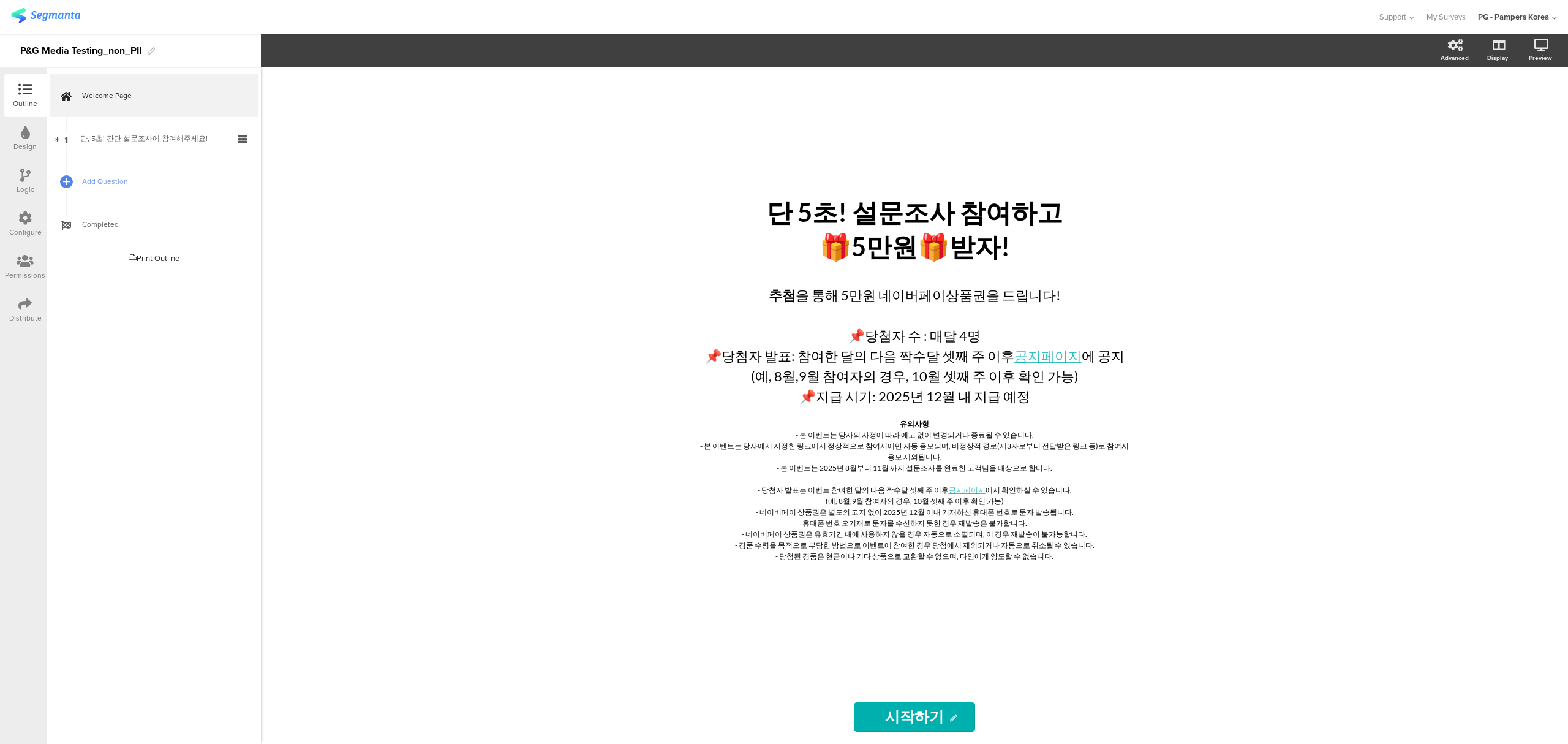
click at [19, 229] on div "Configure" at bounding box center [26, 232] width 33 height 11
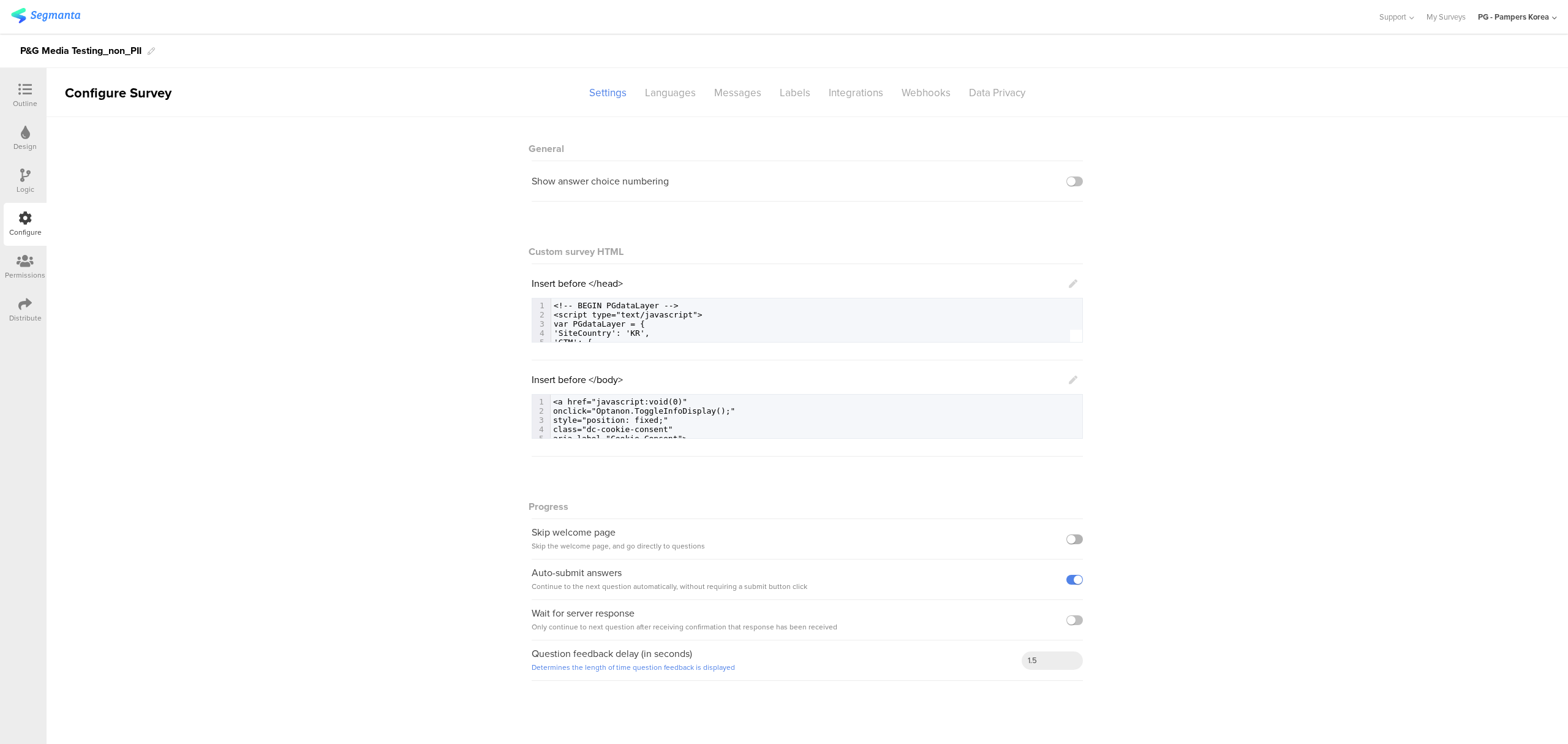
click at [1076, 540] on label at bounding box center [1074, 539] width 16 height 10
click at [0, 0] on input "checkbox" at bounding box center [0, 0] width 0 height 0
click at [30, 95] on icon at bounding box center [25, 89] width 13 height 13
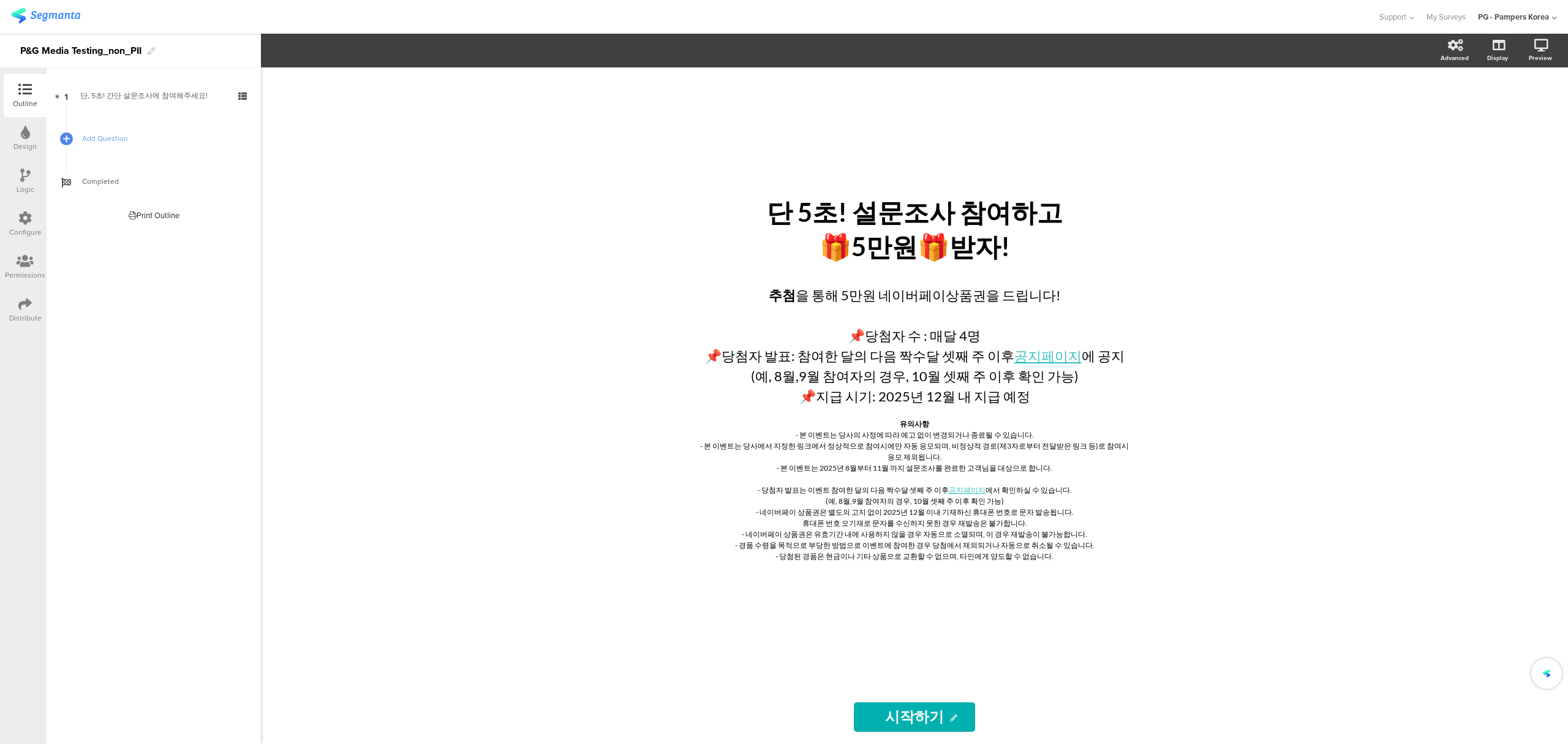
click at [155, 99] on div "단, 5초! 간단 설문조사에 참여해주세요!" at bounding box center [153, 95] width 147 height 12
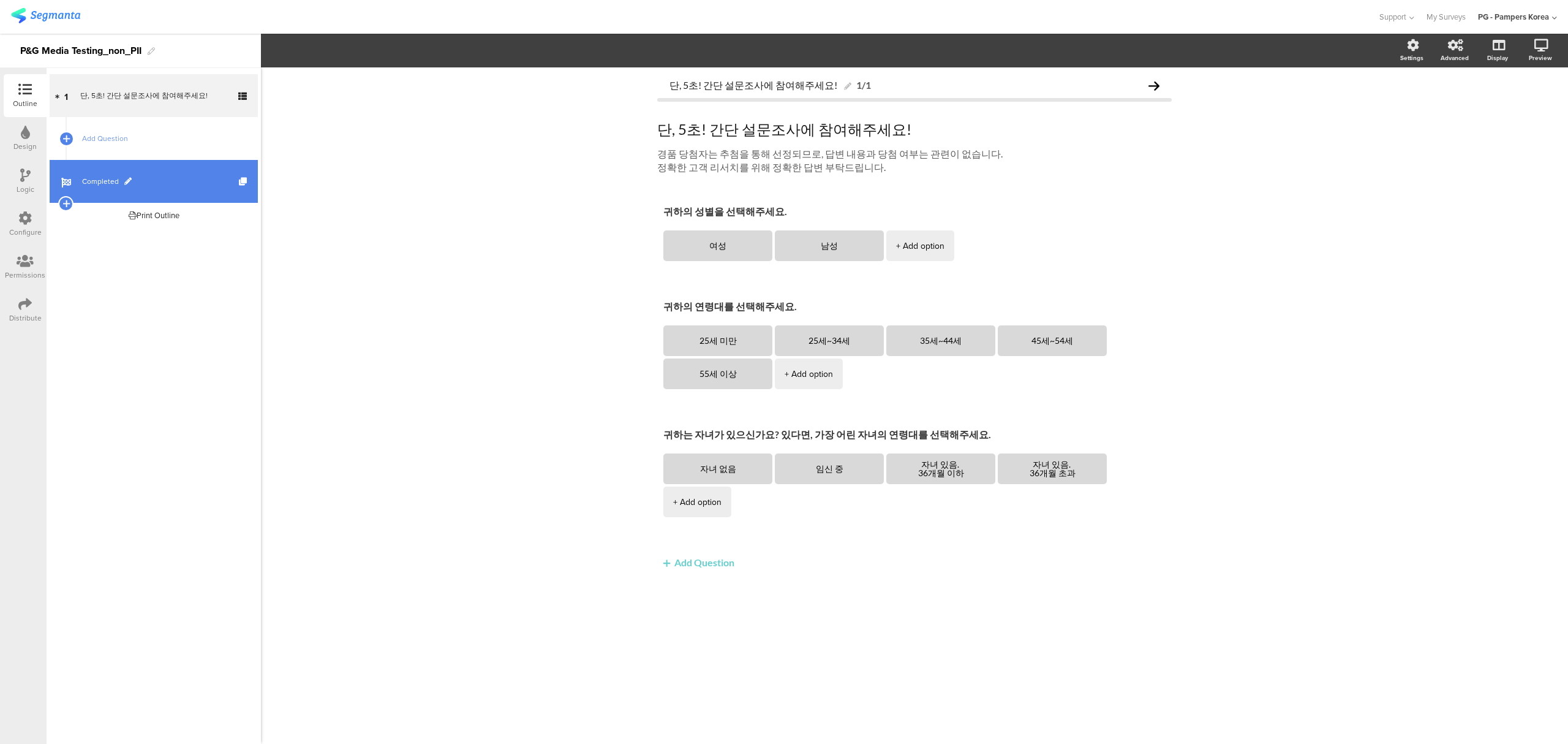
click at [144, 173] on link "Completed" at bounding box center [154, 181] width 209 height 43
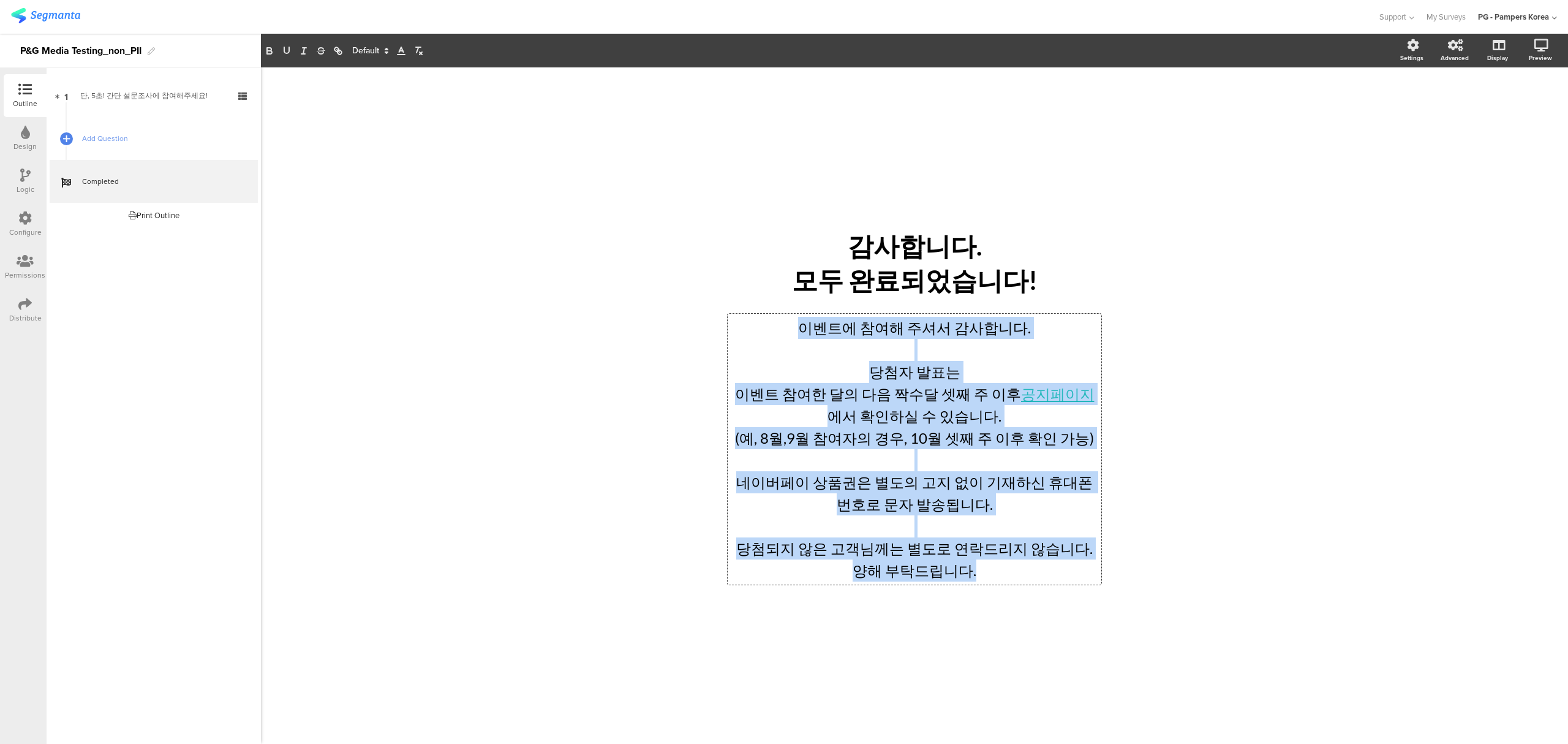
drag, startPoint x: 803, startPoint y: 329, endPoint x: 1083, endPoint y: 613, distance: 398.8
click at [1083, 613] on div "/ 감사합니다. 모두 완료되었습니다! 감사합니다. 모두 완료되었습니다! 이벤트에 참여해 주셔서 감사합니다. 당첨자 발표는 이벤트 참여한 달의 …" at bounding box center [914, 400] width 514 height 664
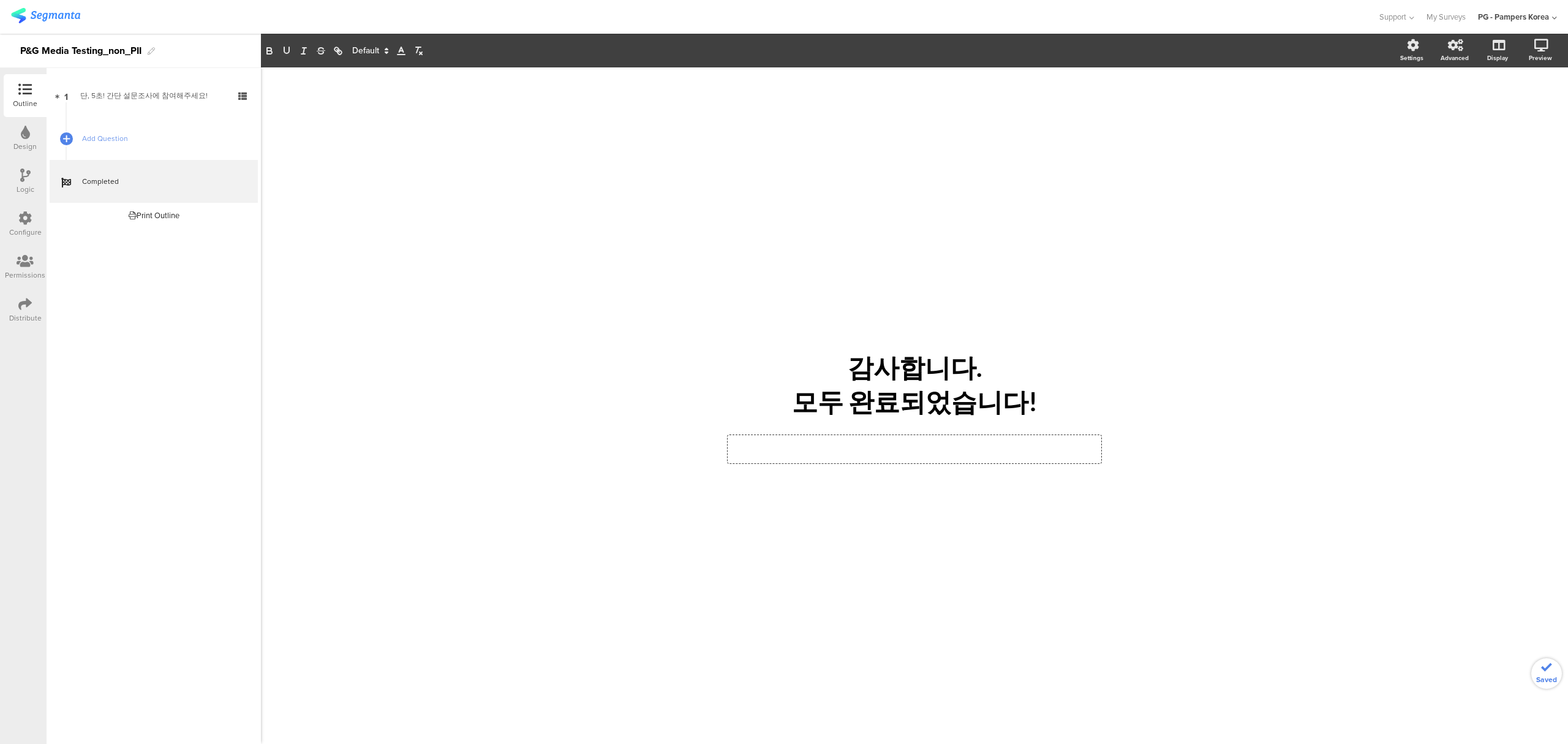
click at [1308, 525] on div "/ 감사합니다. 모두 완료되었습니다! 감사합니다. 모두 완료되었습니다! Type closing text here..." at bounding box center [914, 406] width 1307 height 677
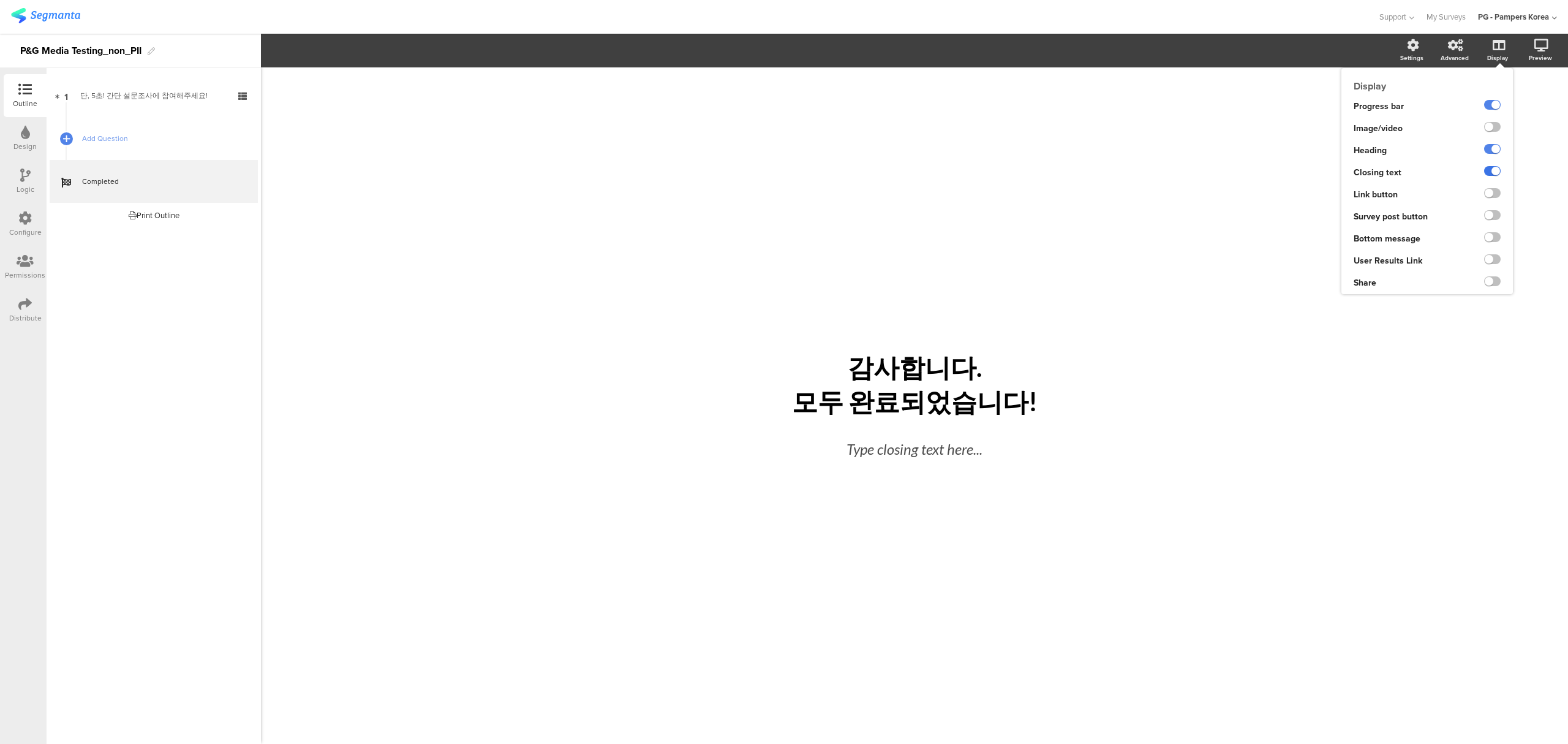
click at [1493, 169] on label at bounding box center [1492, 171] width 16 height 10
click at [0, 0] on input "checkbox" at bounding box center [0, 0] width 0 height 0
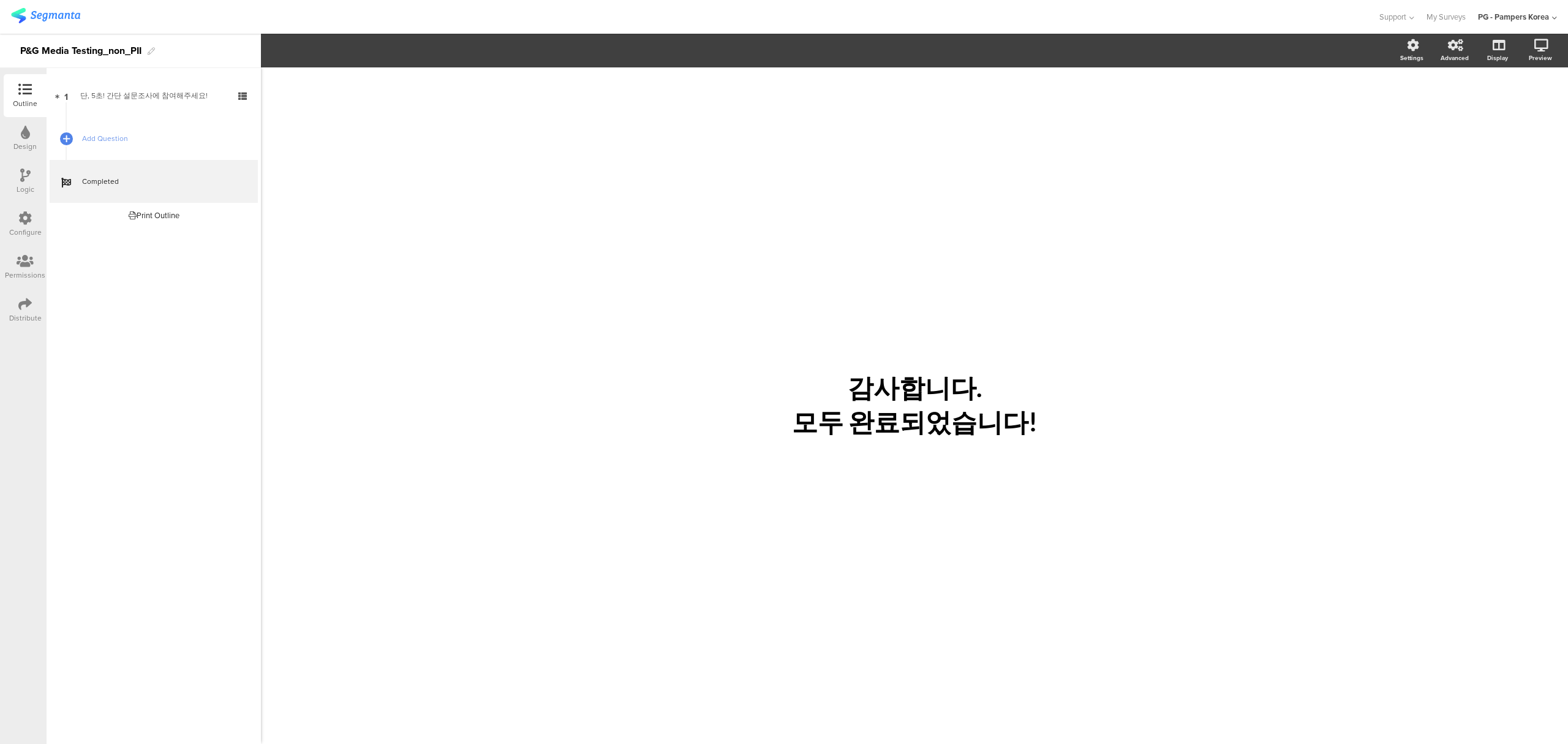
click at [1148, 451] on div "/ 감사합니다. 모두 완료되었습니다! 감사합니다. 모두 완료되었습니다!" at bounding box center [914, 406] width 490 height 106
click at [137, 106] on link "1 단, 5초! 간단 설문조사에 참여해주세요!" at bounding box center [154, 95] width 209 height 43
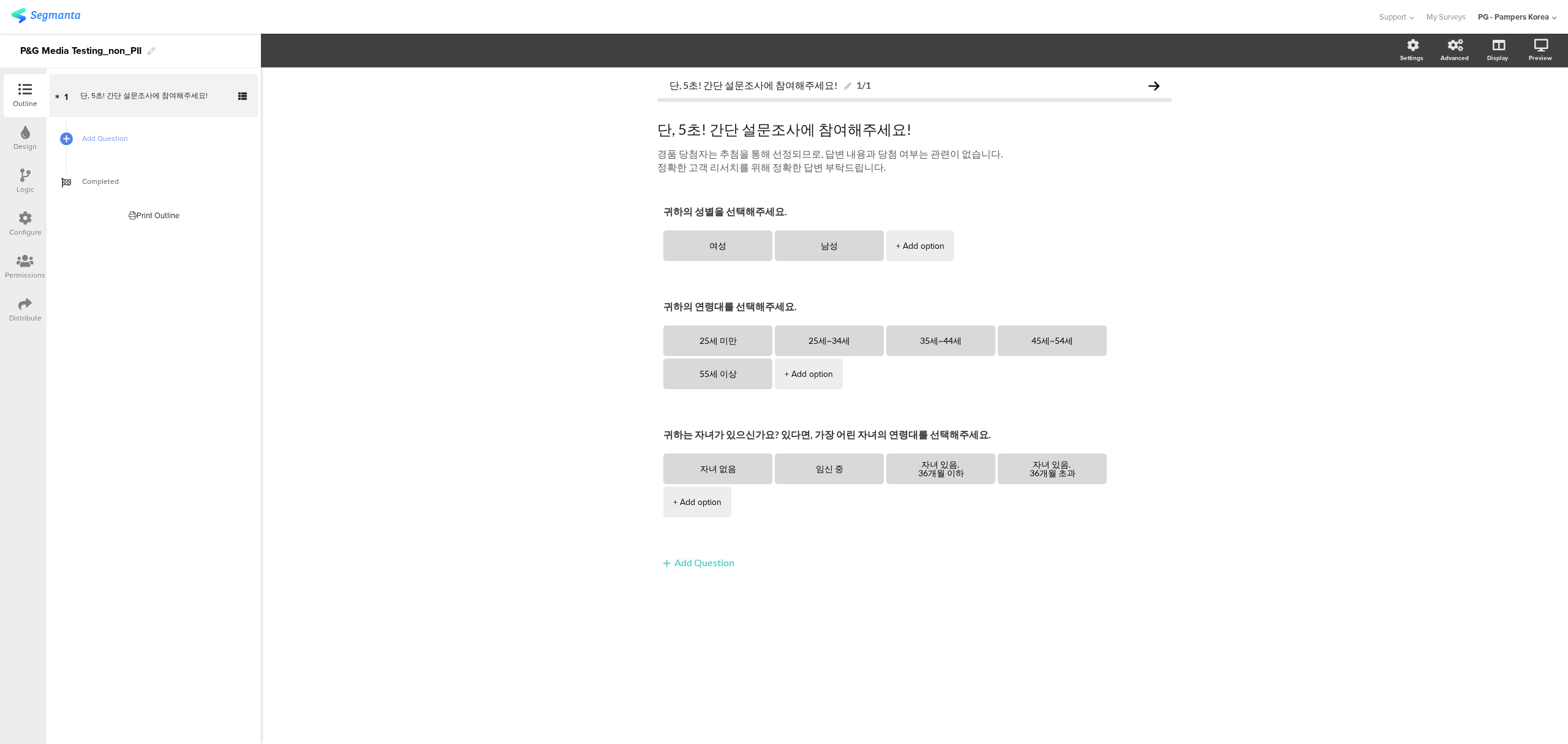
click at [20, 179] on icon at bounding box center [25, 175] width 10 height 13
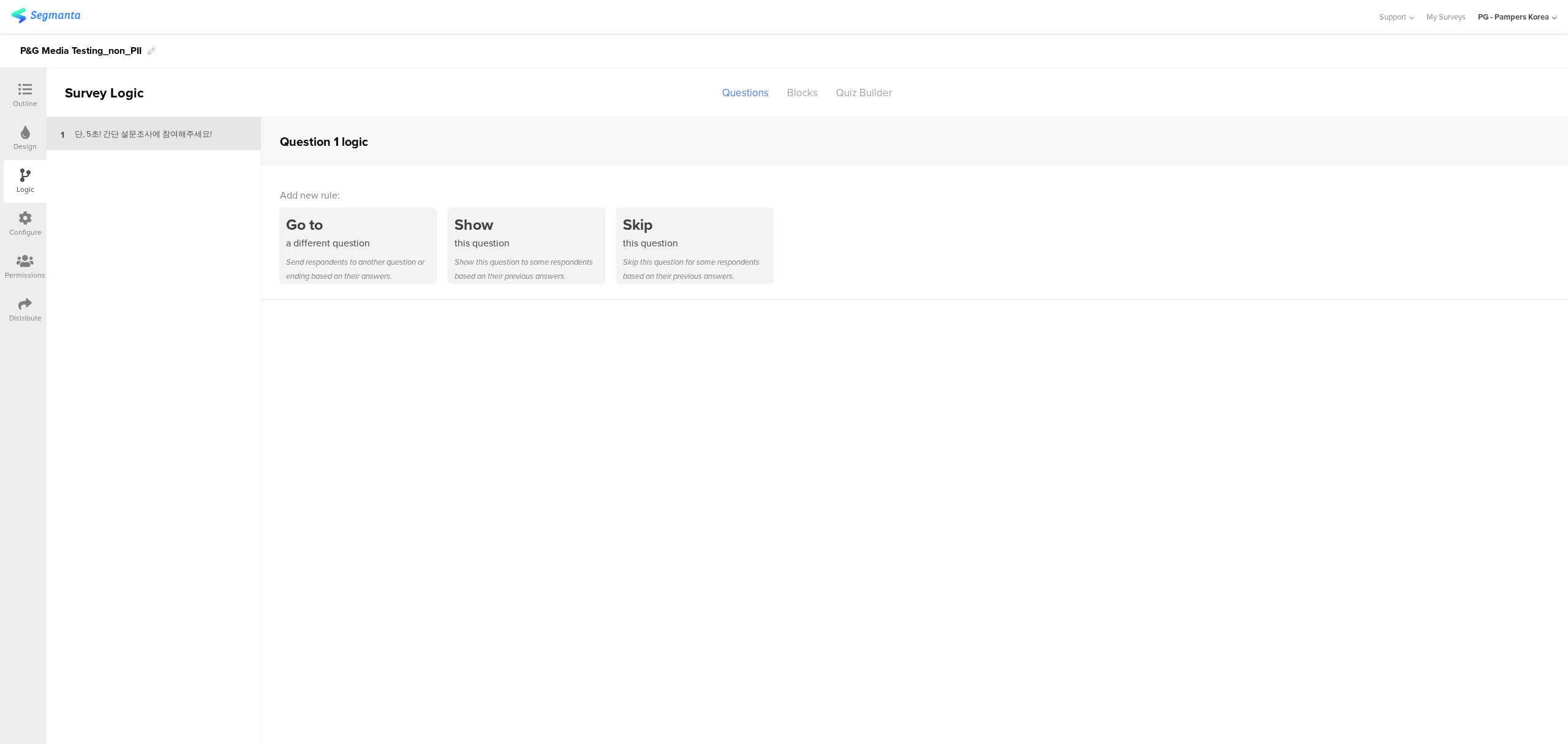
click at [29, 216] on icon at bounding box center [25, 217] width 13 height 13
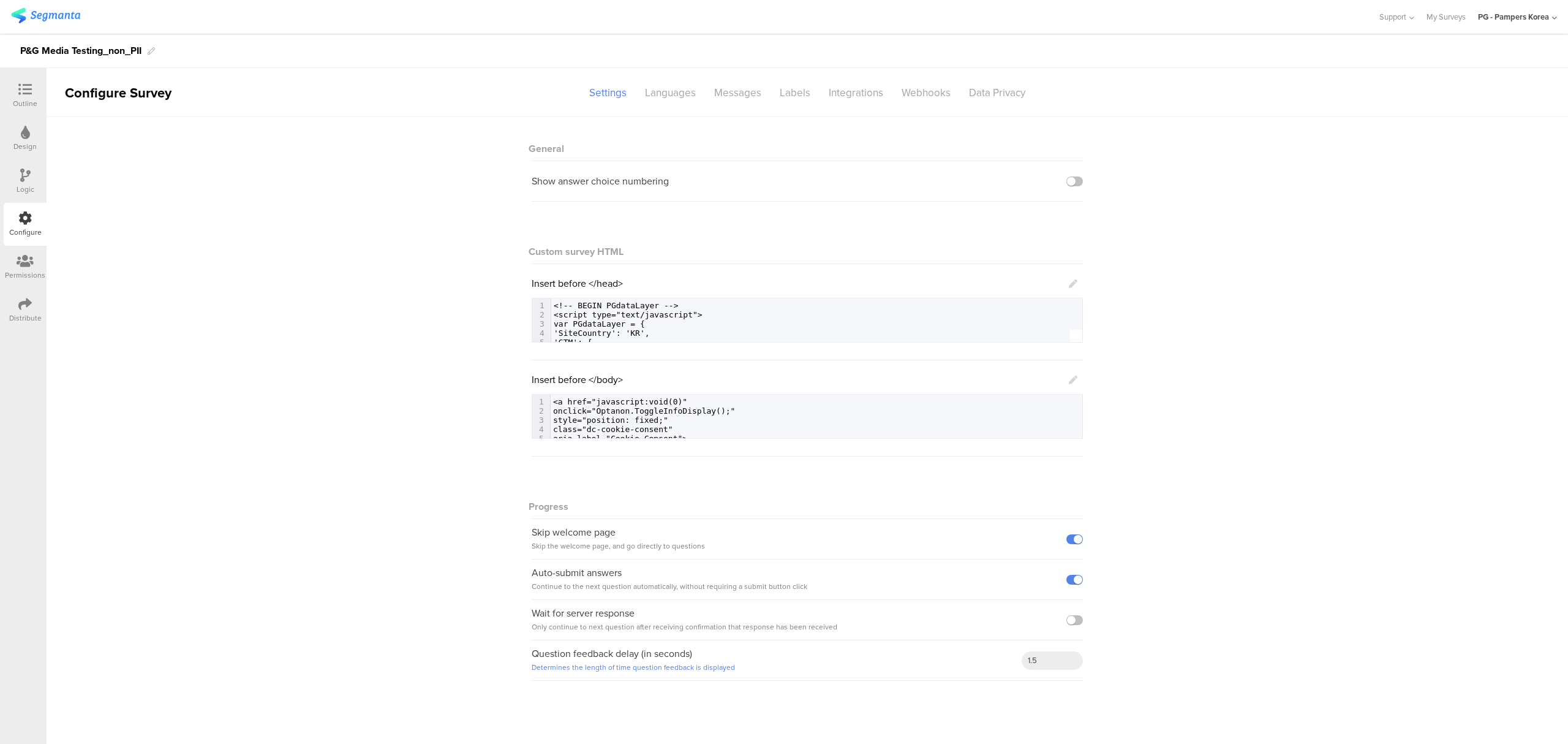
click at [1071, 284] on icon at bounding box center [1072, 283] width 9 height 9
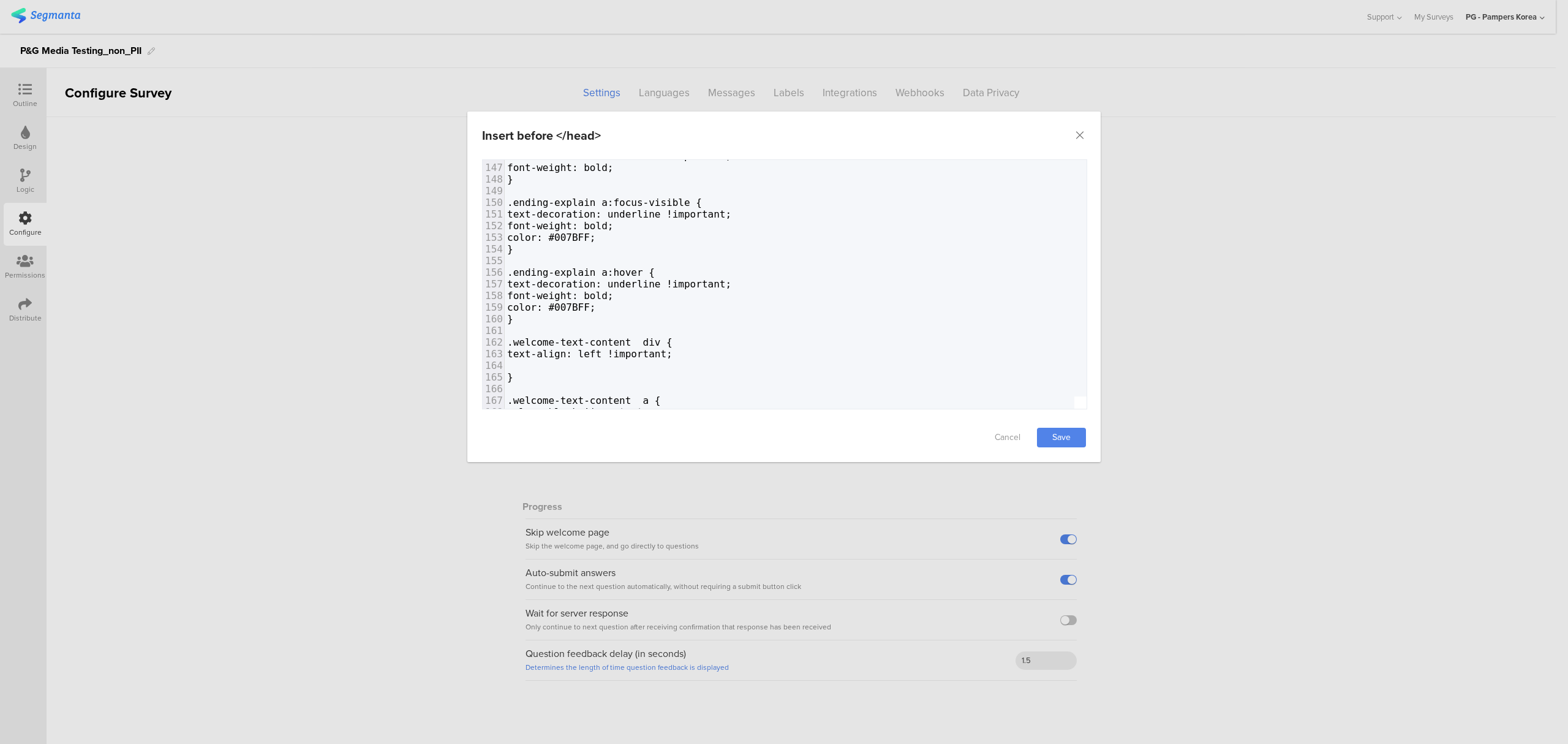
scroll to position [1496, 0]
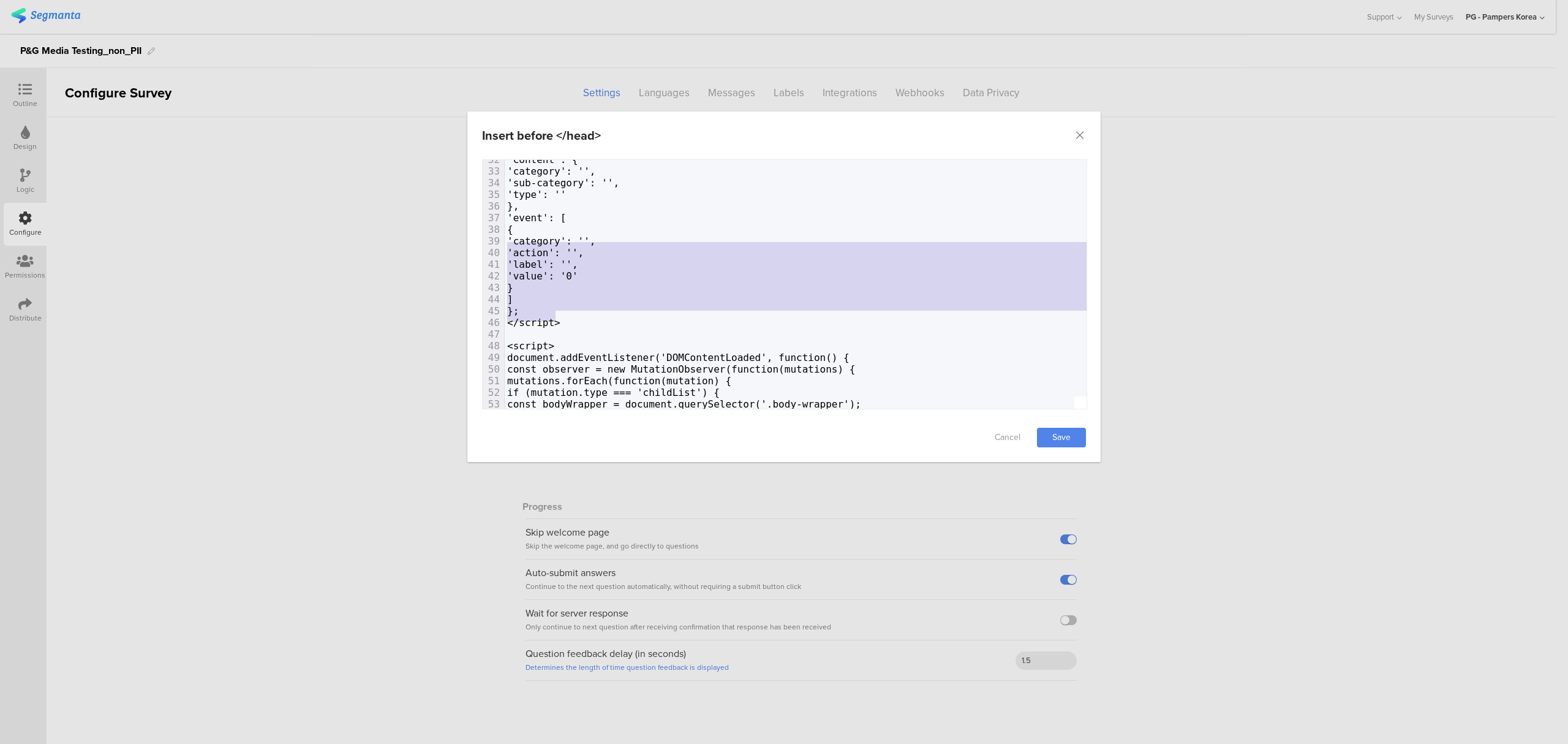
type textarea "<!-- BEGIN PGdataLayer --> <script type="text/javascript"> var PGdataLayer = { …"
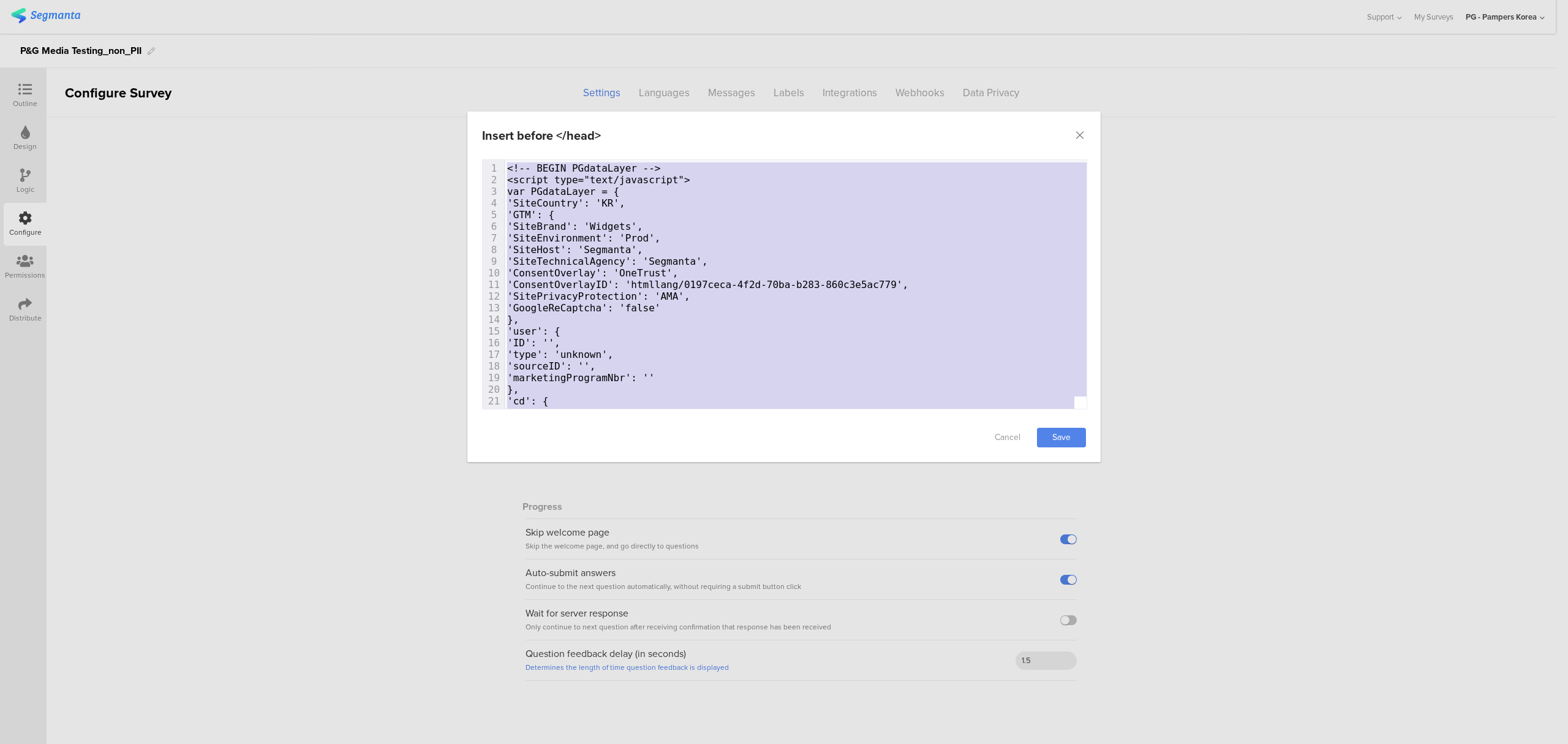
drag, startPoint x: 560, startPoint y: 314, endPoint x: 448, endPoint y: 54, distance: 283.1
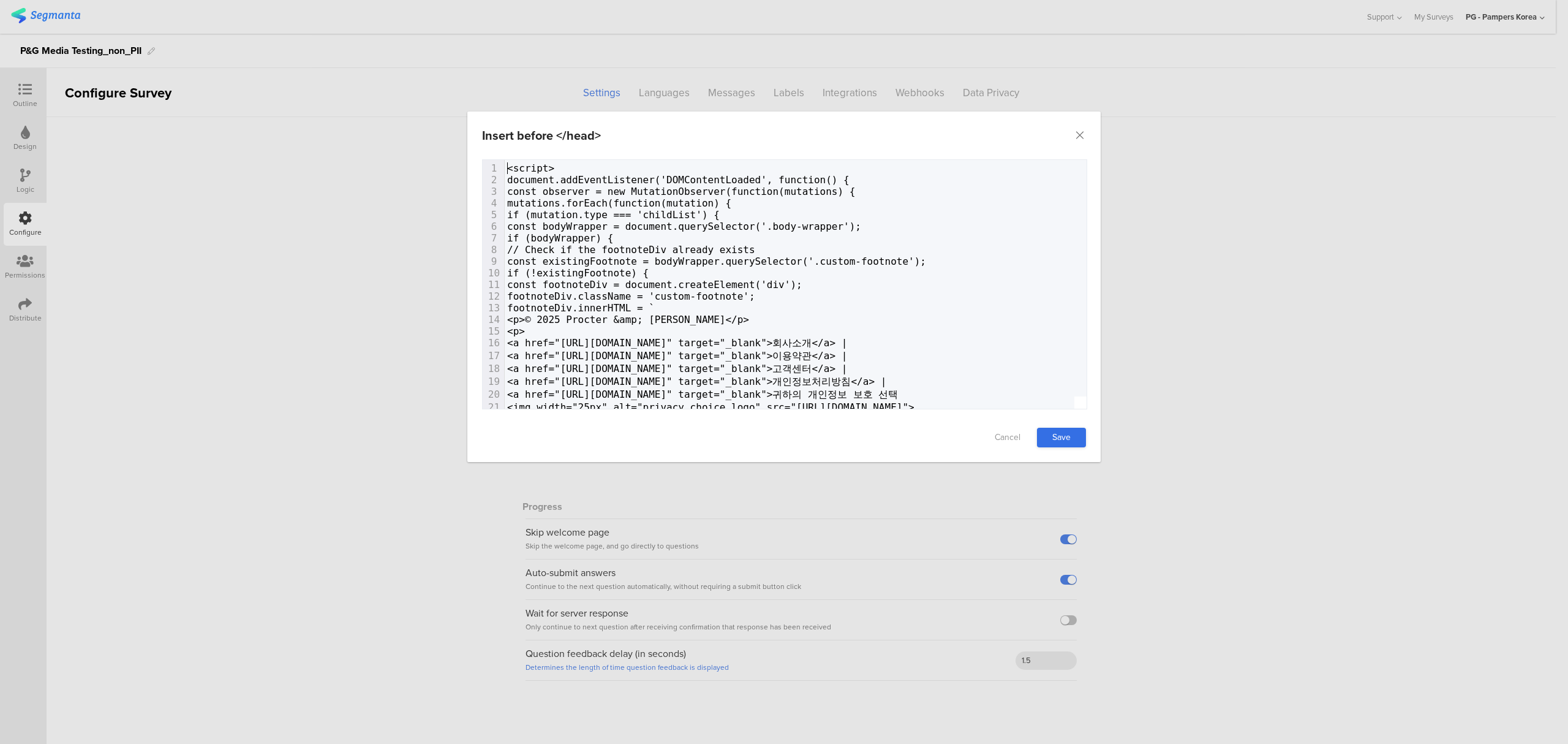
click at [1072, 438] on link "Save" at bounding box center [1061, 437] width 49 height 19
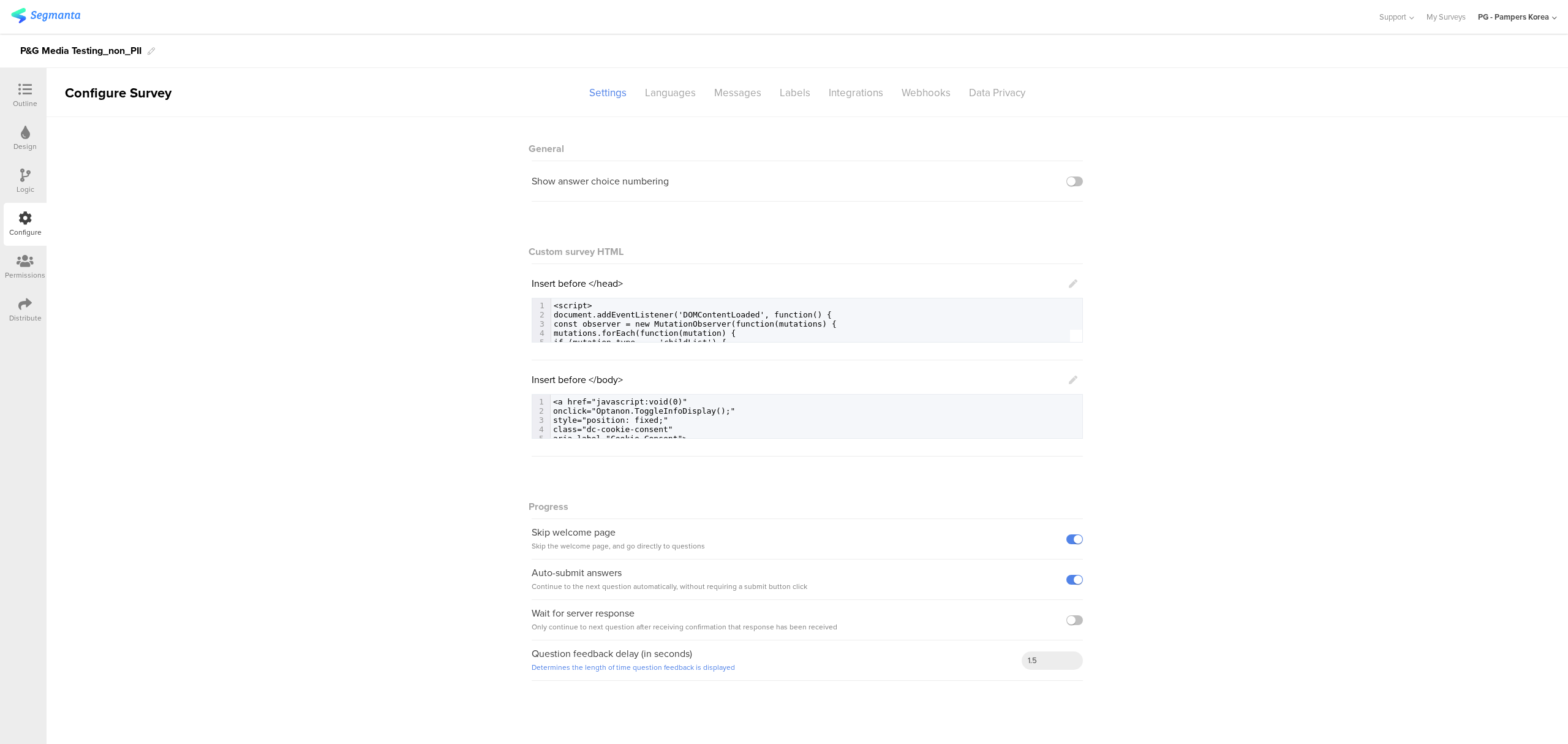
click at [1074, 382] on icon at bounding box center [1072, 379] width 9 height 9
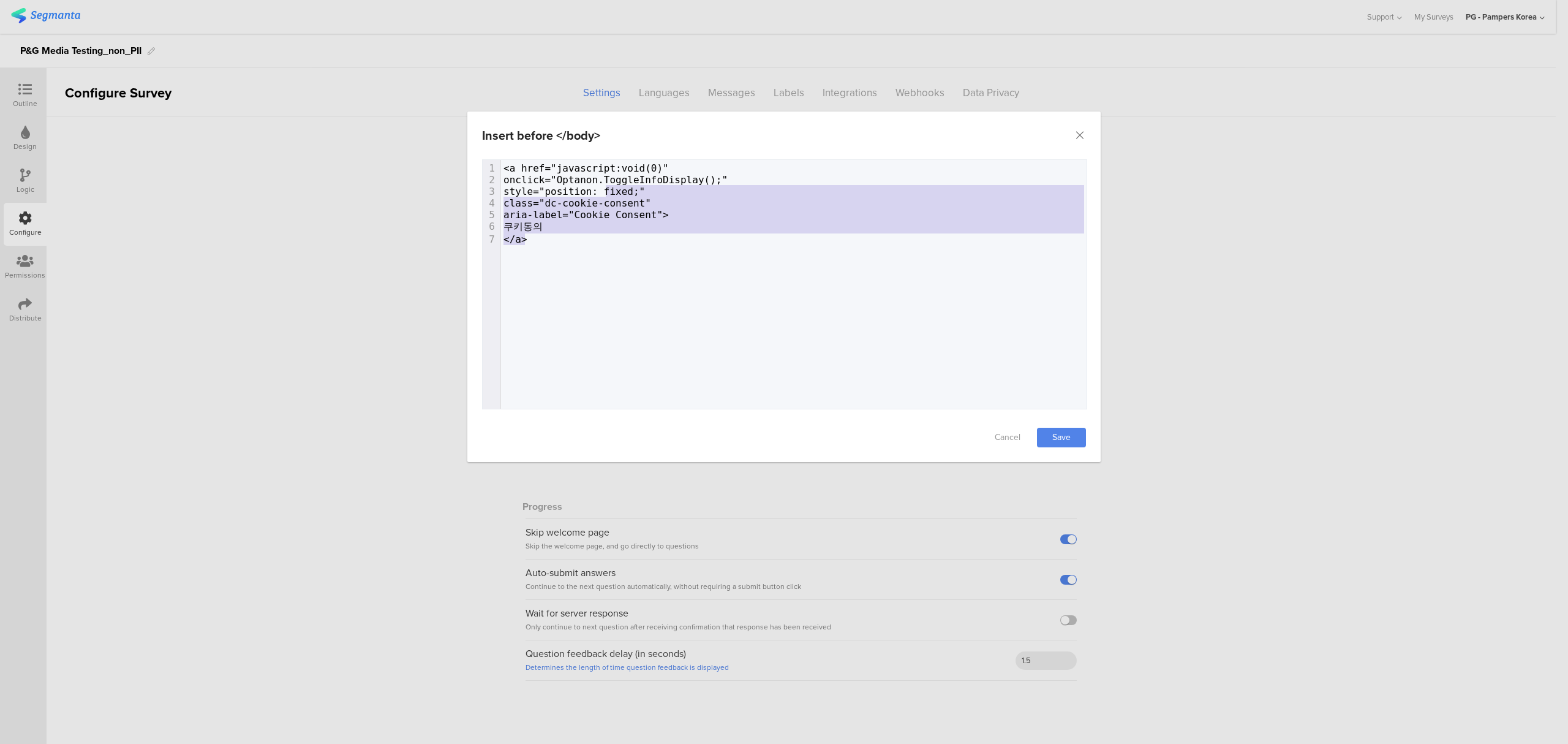
type textarea "<a href="javascript:void(0)" onclick="Optanon.ToggleInfoDisplay();" style="posi…"
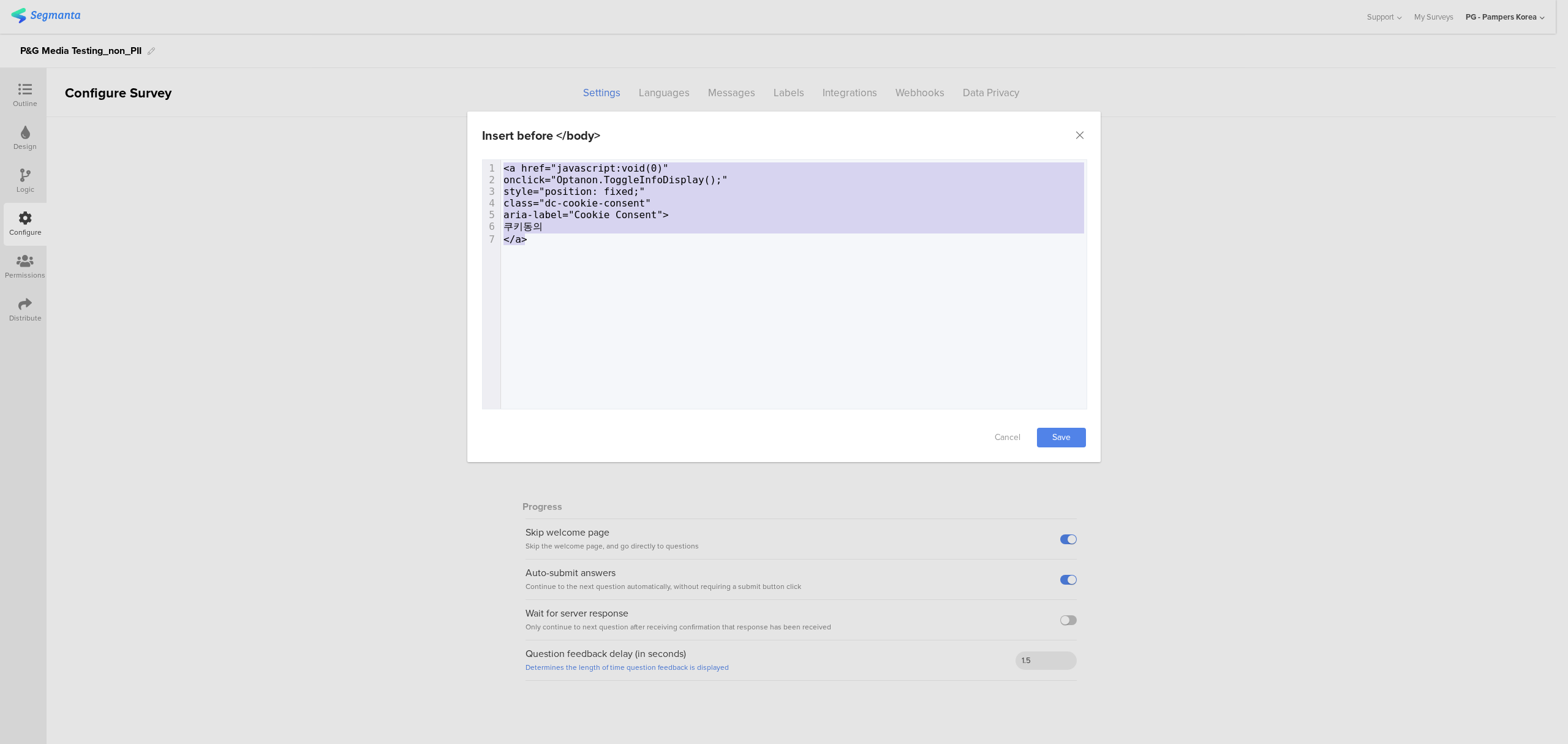
drag, startPoint x: 813, startPoint y: 327, endPoint x: 503, endPoint y: 144, distance: 360.0
click at [503, 144] on div "Insert before </body> Failed saving changes. If the problem persists please con…" at bounding box center [784, 287] width 634 height 351
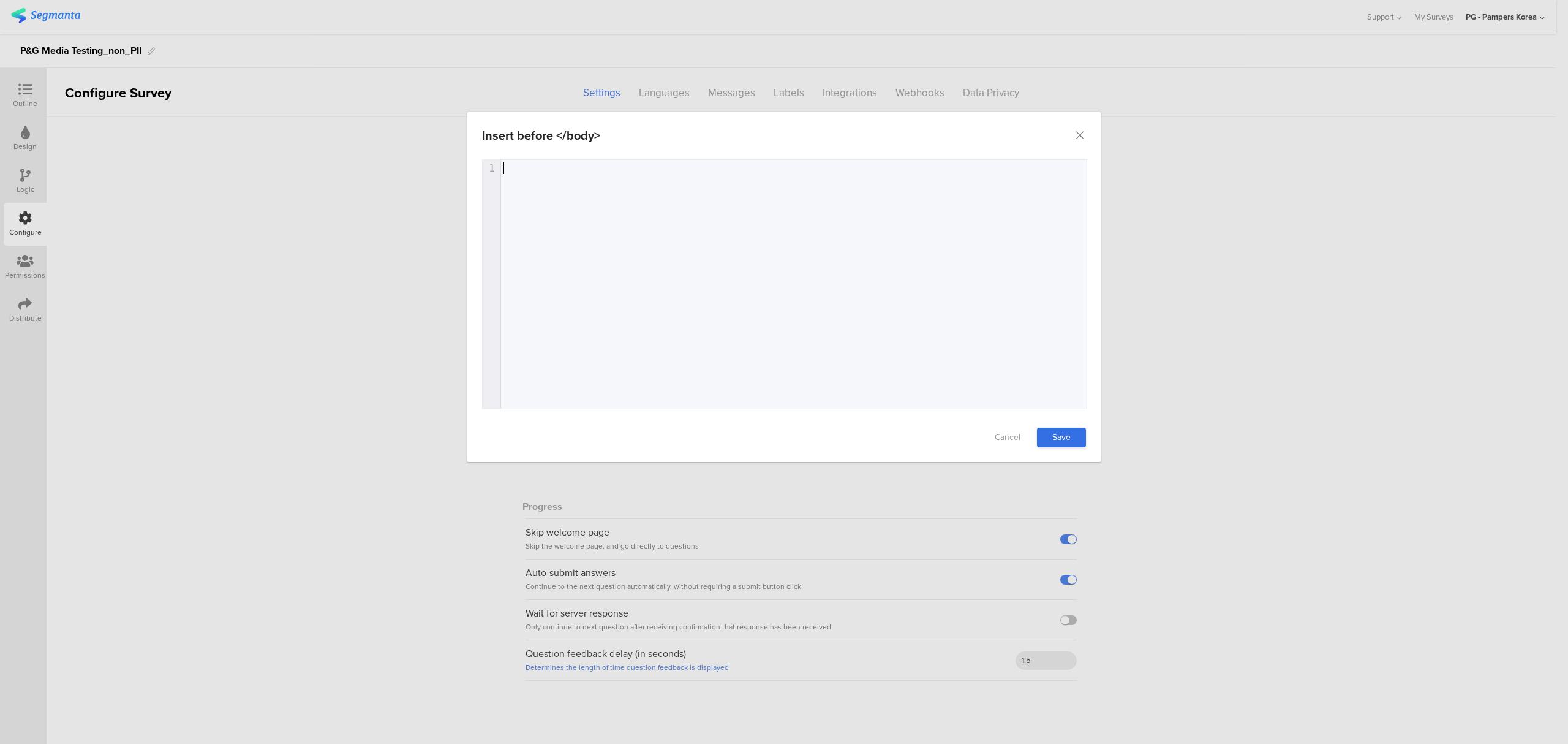
click at [1079, 435] on link "Save" at bounding box center [1061, 437] width 49 height 19
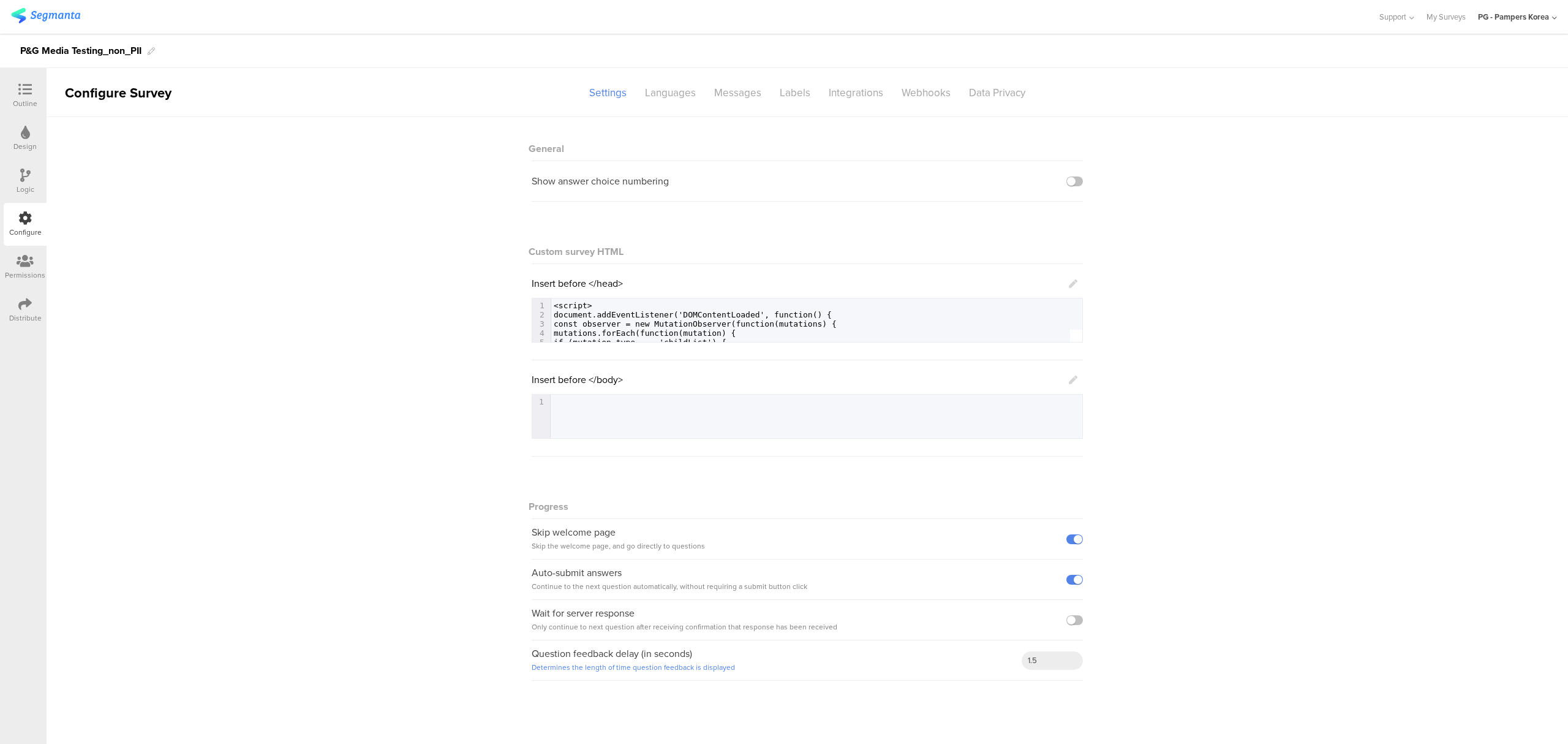
click at [33, 185] on div "Logic" at bounding box center [25, 189] width 18 height 11
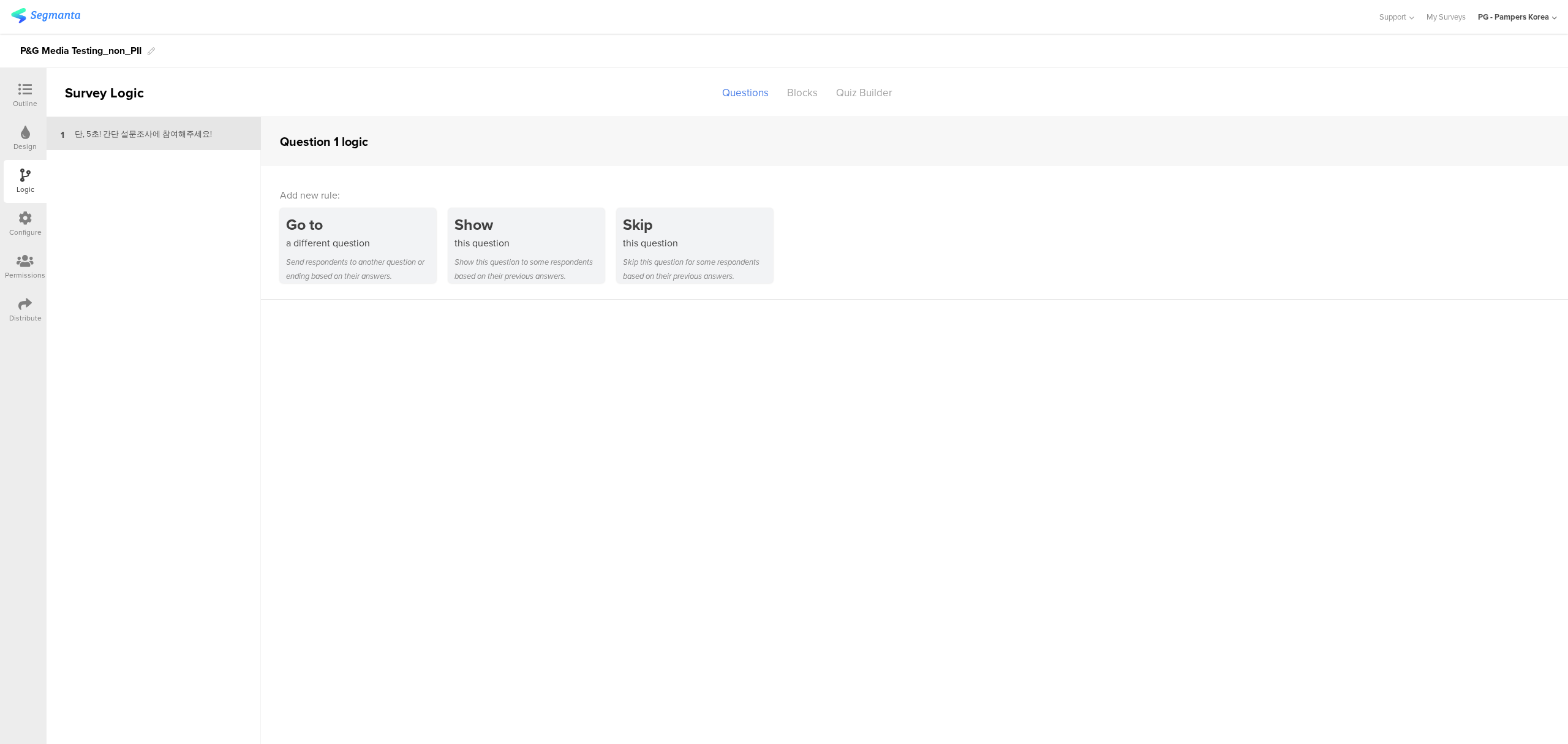
click at [33, 133] on div "Design" at bounding box center [25, 138] width 43 height 43
click at [28, 96] on div at bounding box center [26, 91] width 25 height 16
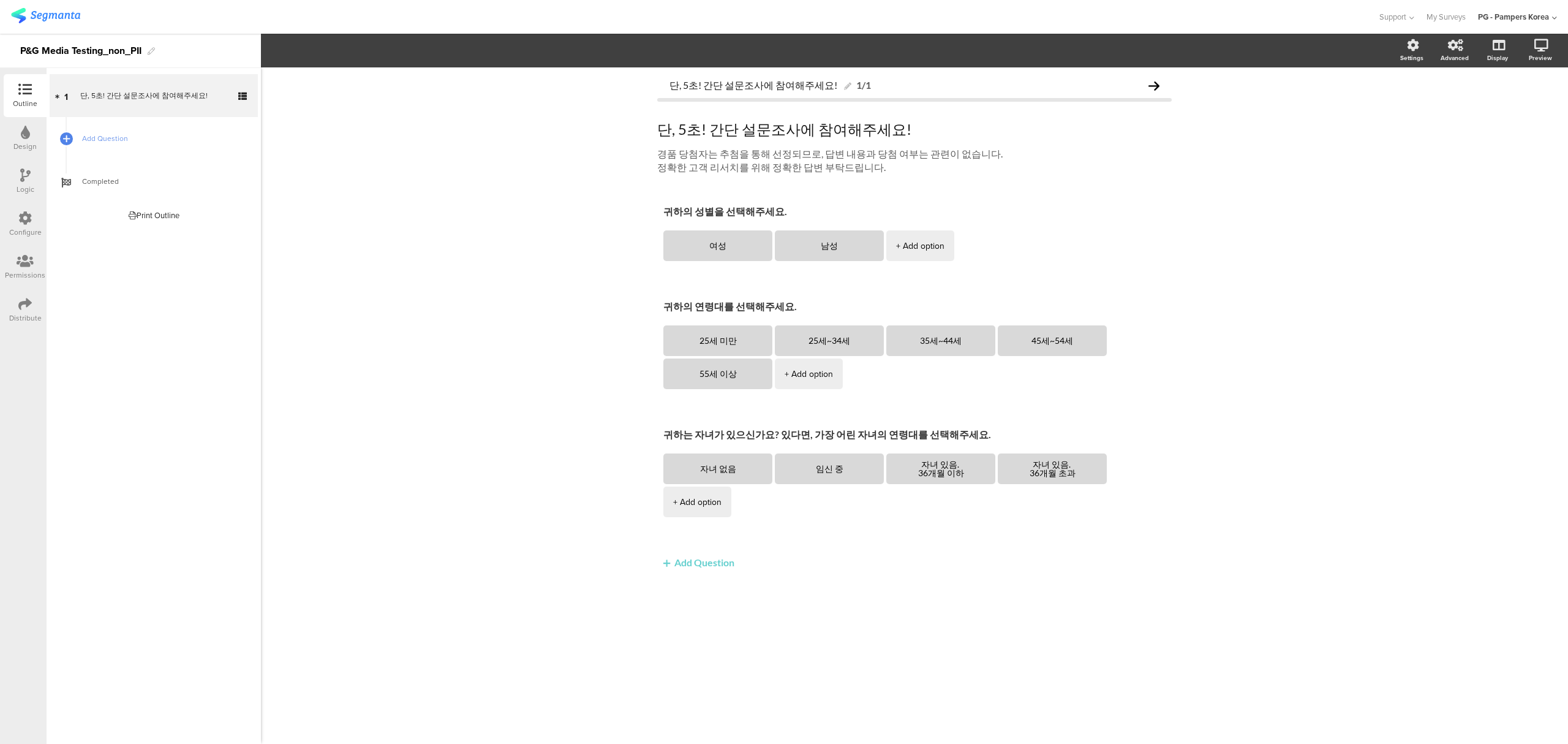
click at [19, 317] on div "Distribute" at bounding box center [26, 318] width 33 height 11
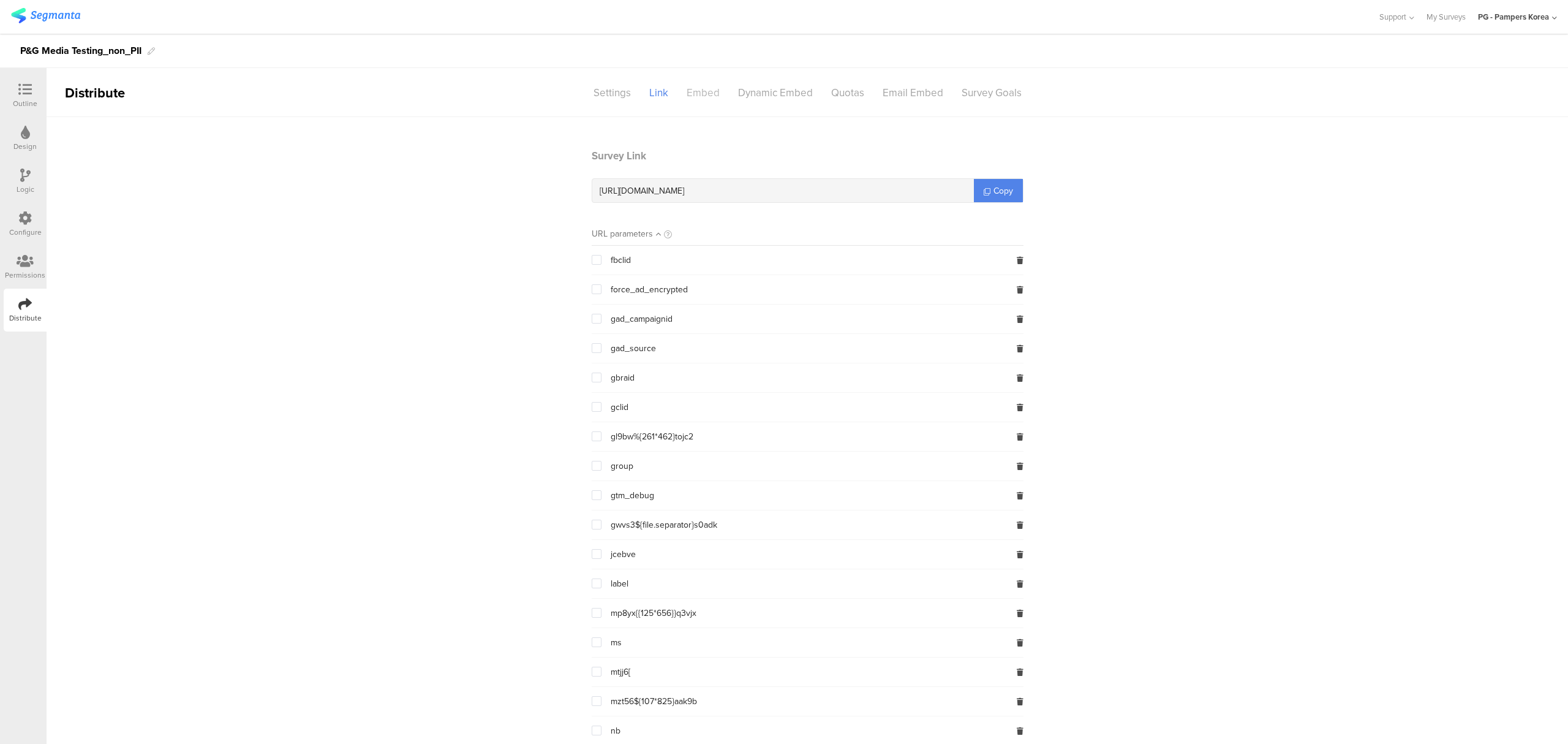
click at [713, 95] on div "Embed" at bounding box center [703, 93] width 51 height 22
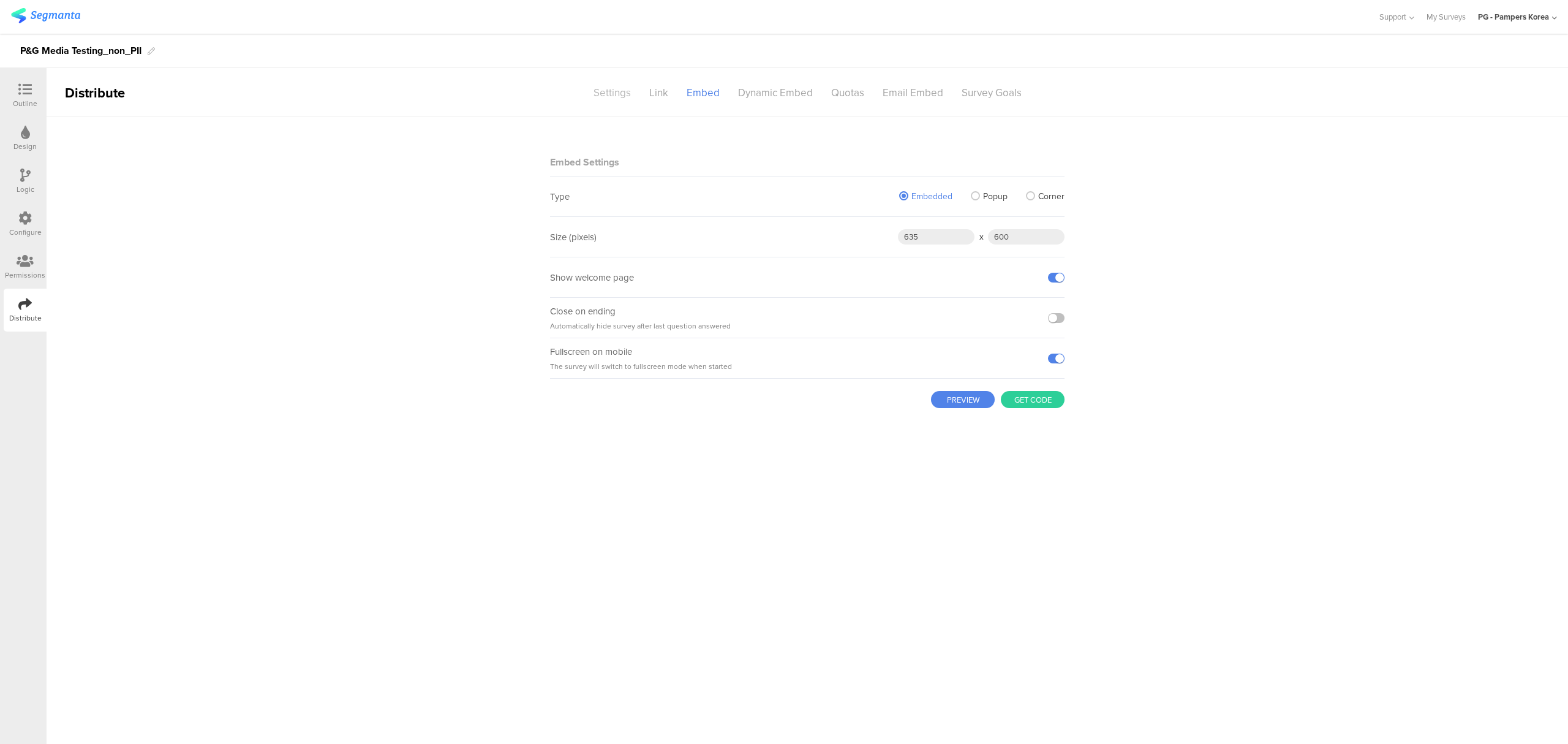
click at [609, 92] on div "Settings" at bounding box center [612, 93] width 56 height 22
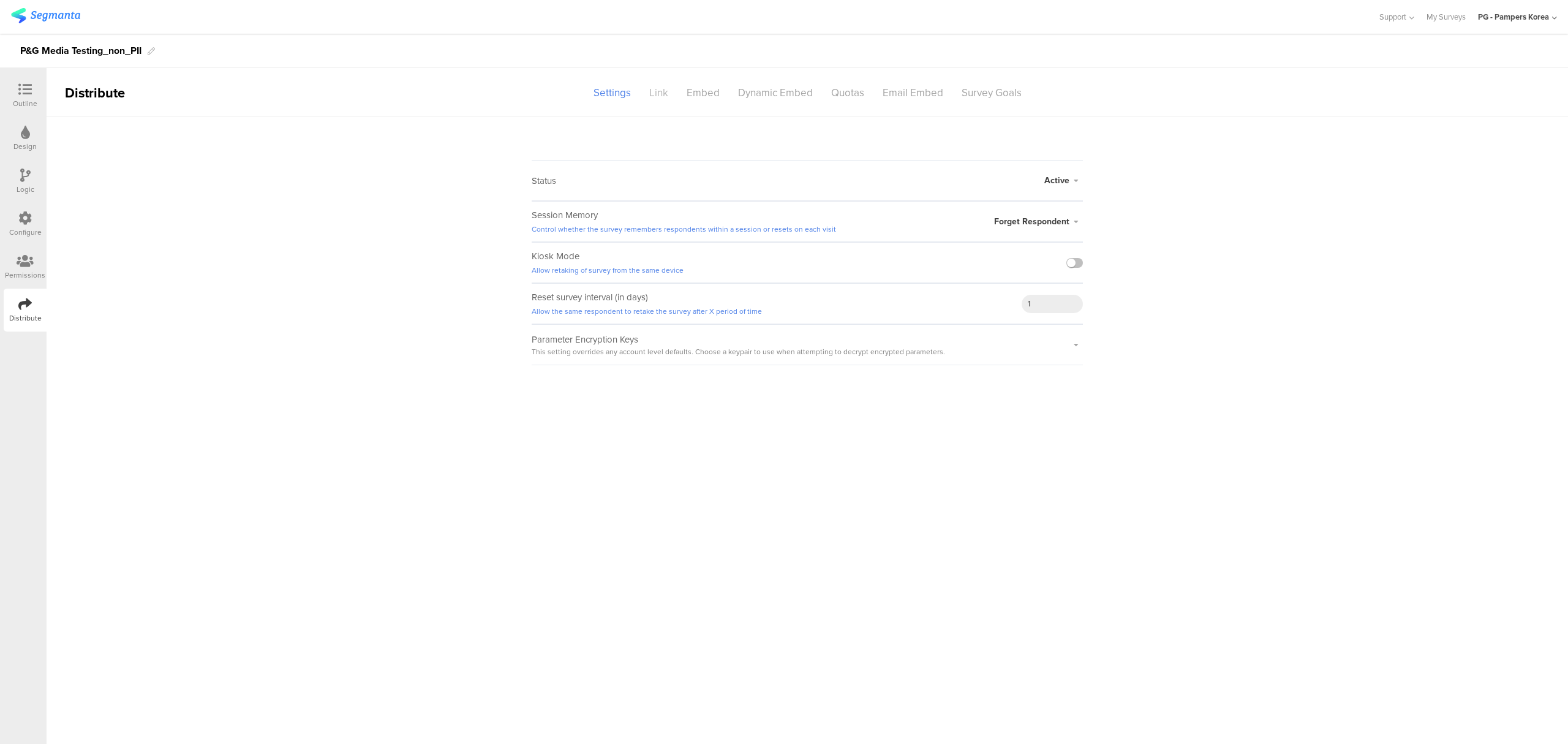
click at [657, 89] on div "Link" at bounding box center [658, 93] width 37 height 22
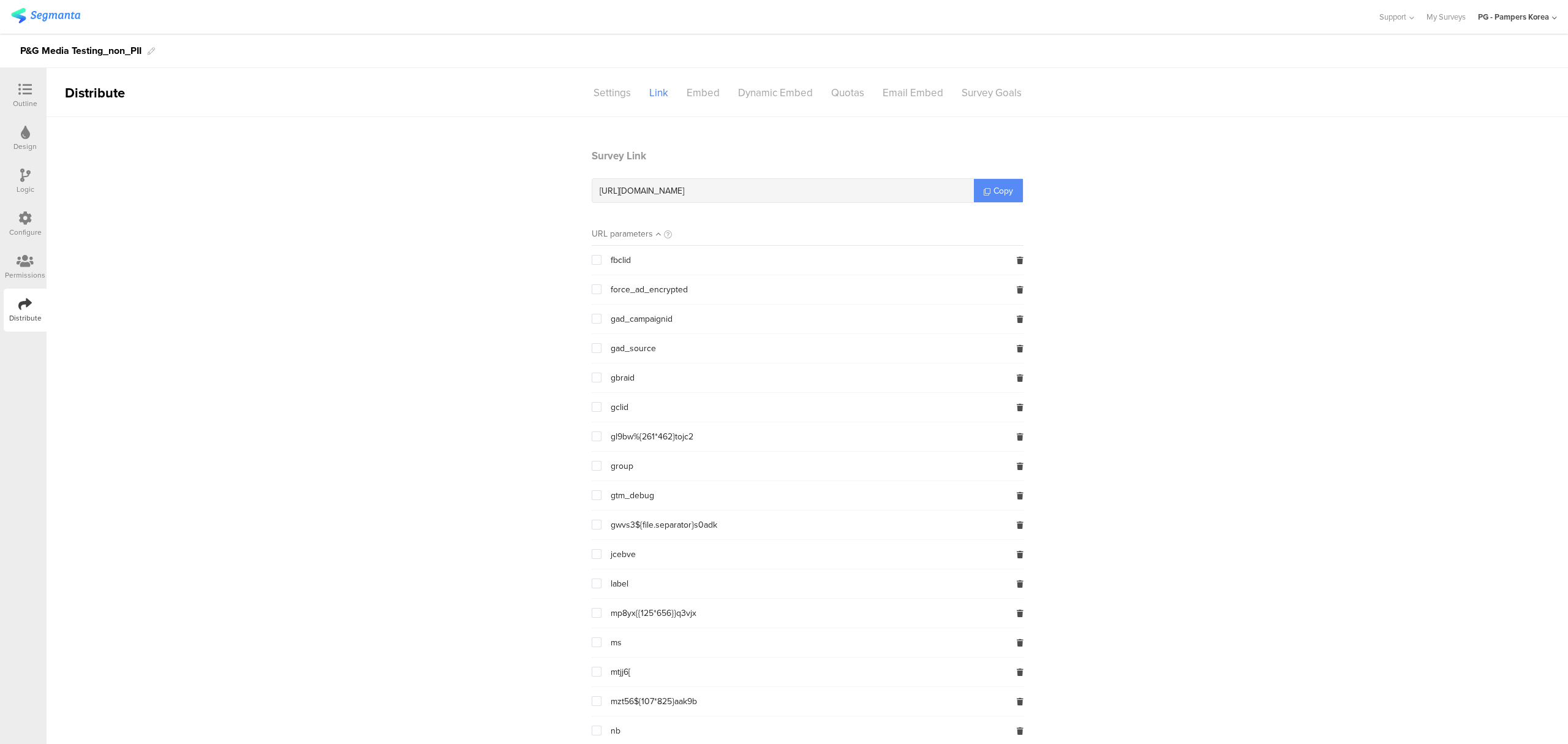
click at [1003, 195] on span "Copy" at bounding box center [1003, 191] width 19 height 13
